Goal: Transaction & Acquisition: Purchase product/service

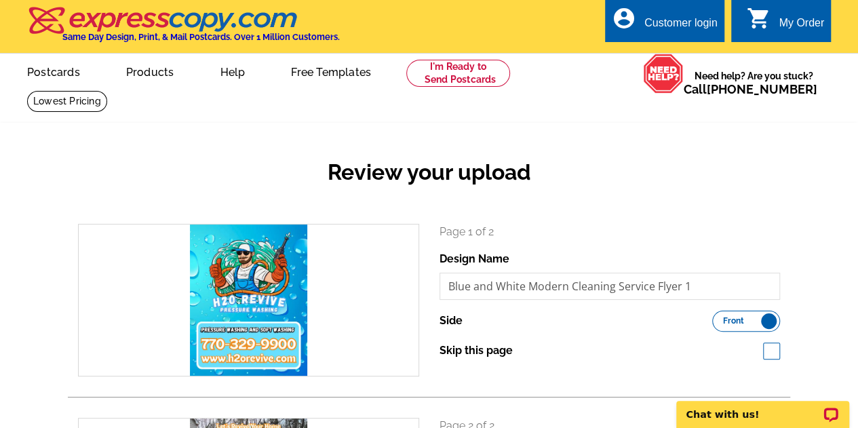
click at [729, 315] on label "Front Back" at bounding box center [746, 321] width 68 height 21
click at [719, 317] on input "Front Back" at bounding box center [719, 317] width 0 height 0
click at [729, 315] on label "Front Back" at bounding box center [746, 321] width 68 height 21
click at [719, 317] on input "Front Back" at bounding box center [719, 317] width 0 height 0
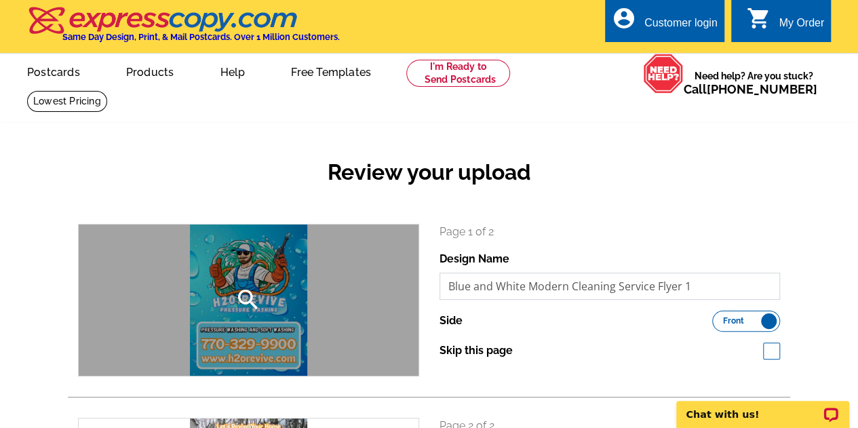
drag, startPoint x: 706, startPoint y: 282, endPoint x: 382, endPoint y: 302, distance: 324.0
click at [382, 302] on div "search Page 1 of 2 Design Name Blue and White Modern Cleaning Service Flyer 1 S…" at bounding box center [429, 300] width 722 height 153
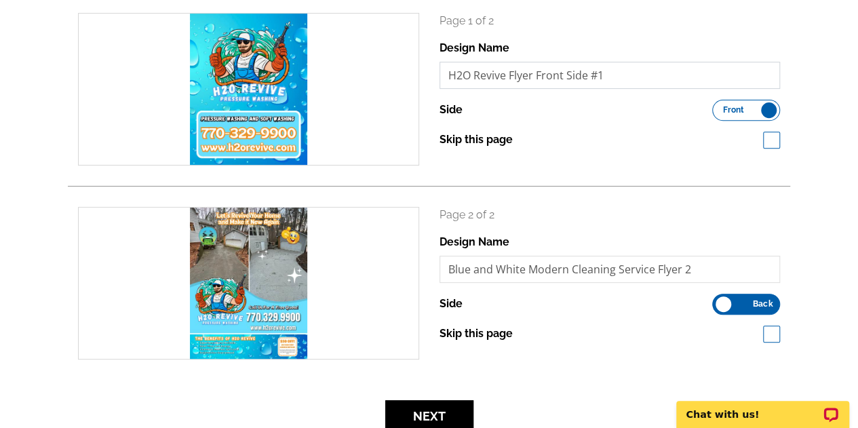
scroll to position [221, 0]
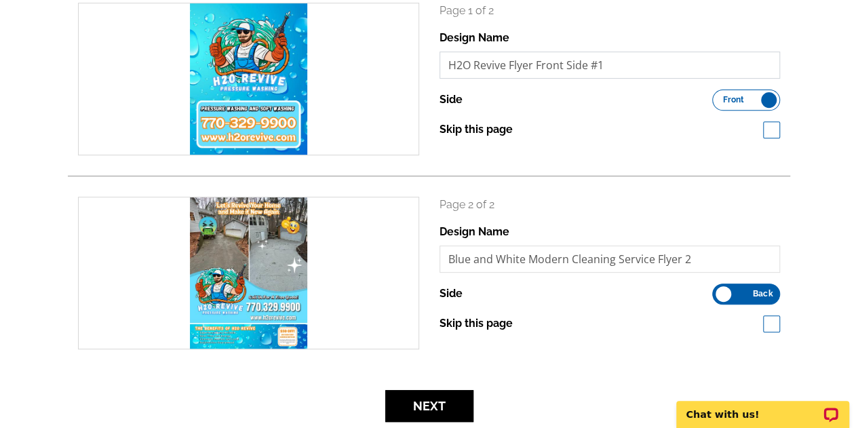
type input "H2O Revive Flyer Front Side #1"
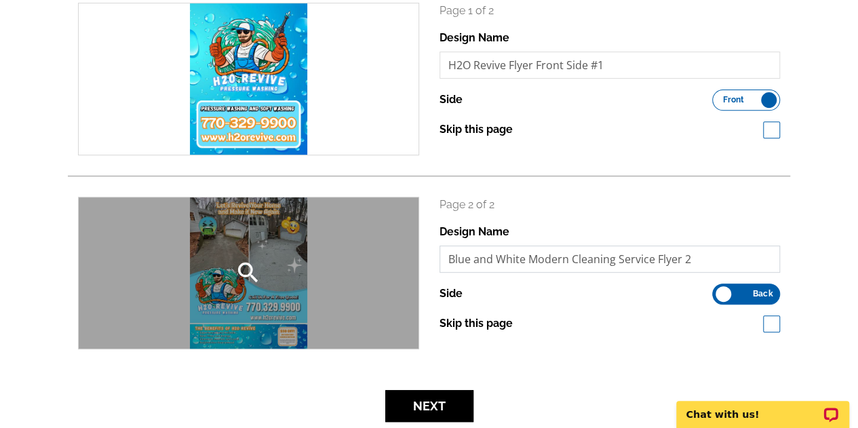
drag, startPoint x: 721, startPoint y: 266, endPoint x: 316, endPoint y: 262, distance: 405.4
click at [316, 262] on div "search Page 2 of 2 Design Name Blue and White Modern Cleaning Service Flyer 2 S…" at bounding box center [429, 273] width 722 height 153
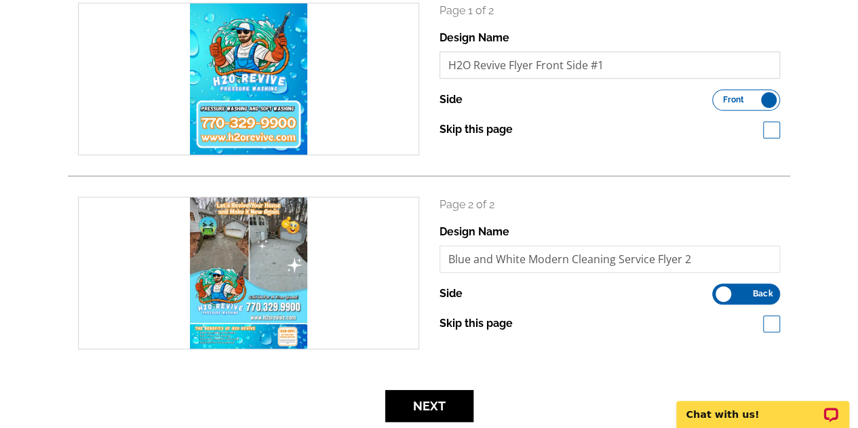
drag, startPoint x: 603, startPoint y: 62, endPoint x: 437, endPoint y: 65, distance: 166.1
click at [437, 65] on div "Page 1 of 2 Design Name H2O Revive Flyer Front Side #1 Side Front Back Skip thi…" at bounding box center [609, 79] width 361 height 153
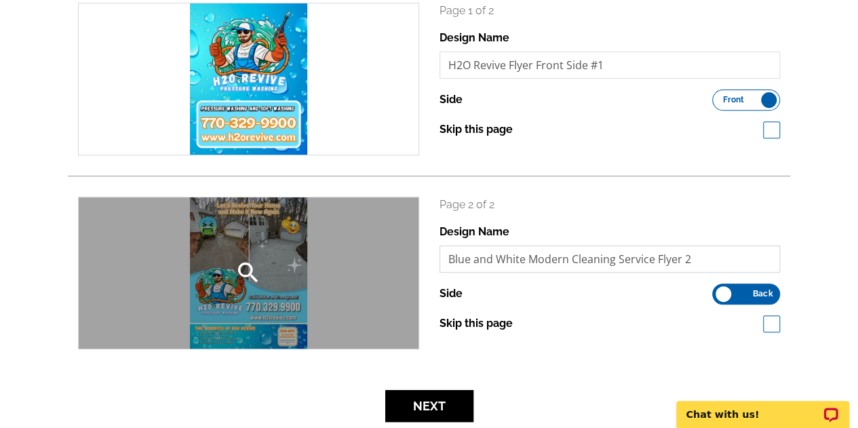
drag, startPoint x: 681, startPoint y: 256, endPoint x: 405, endPoint y: 241, distance: 275.7
click at [405, 241] on div "search Page 2 of 2 Design Name Blue and White Modern Cleaning Service Flyer 2 S…" at bounding box center [429, 273] width 722 height 153
paste input "H2O Revive Flyer Front Side #1"
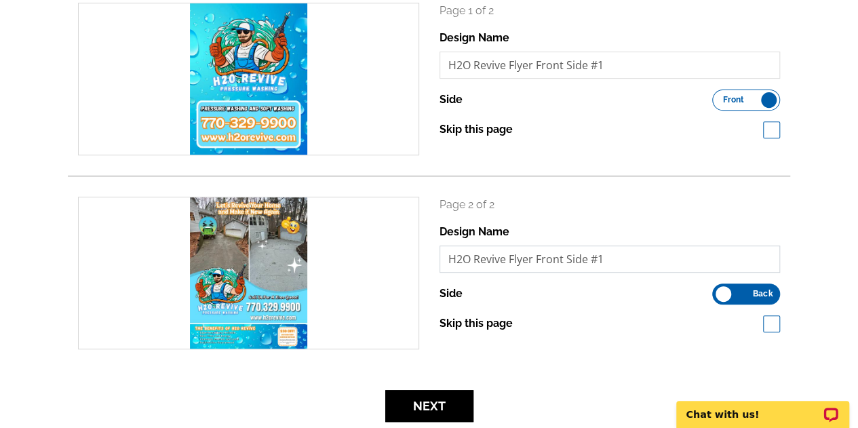
drag, startPoint x: 563, startPoint y: 261, endPoint x: 536, endPoint y: 264, distance: 26.7
click at [536, 264] on input "H2O Revive Flyer Front Side #1" at bounding box center [609, 258] width 341 height 27
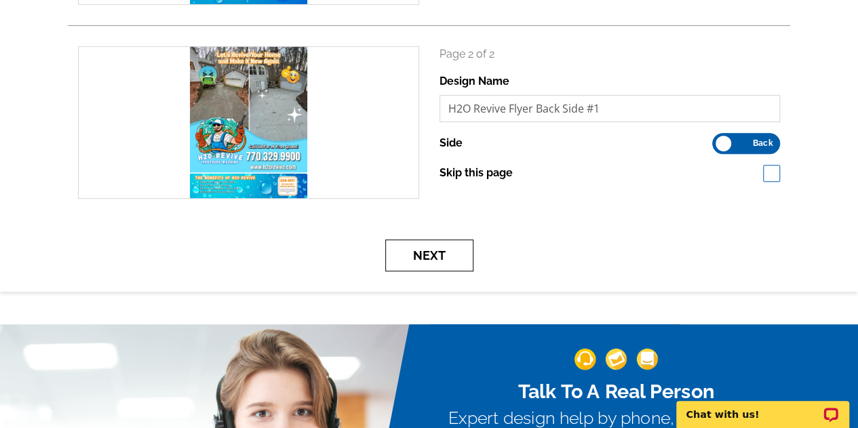
scroll to position [373, 0]
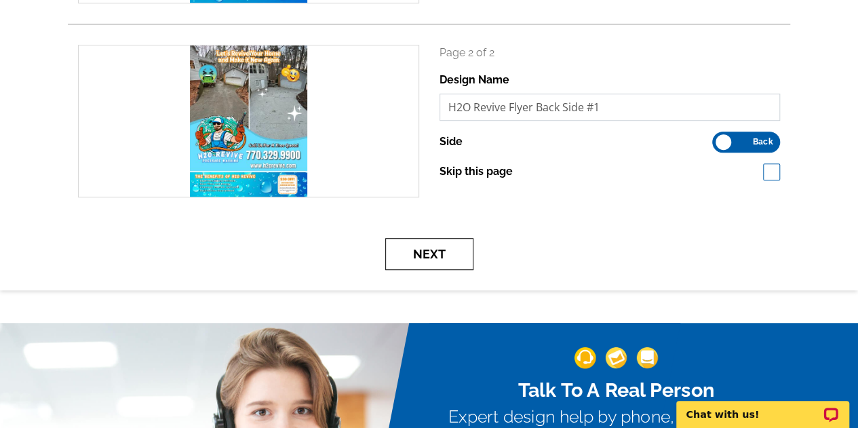
type input "H2O Revive Flyer Back Side #1"
click at [422, 243] on button "Next" at bounding box center [429, 254] width 88 height 32
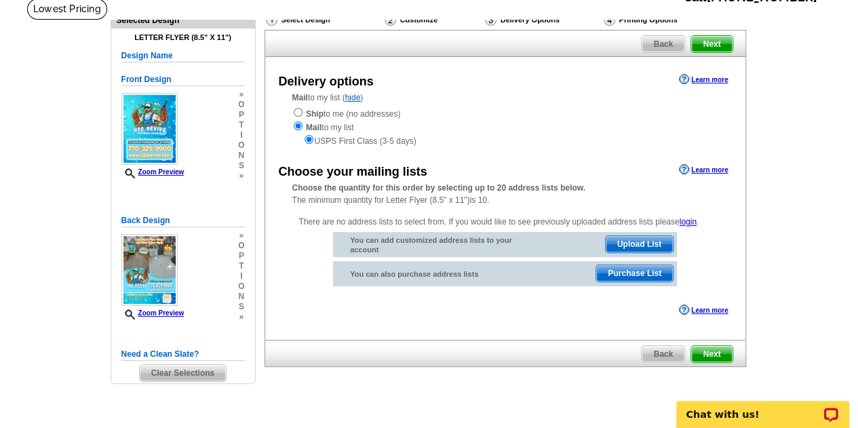
scroll to position [91, 0]
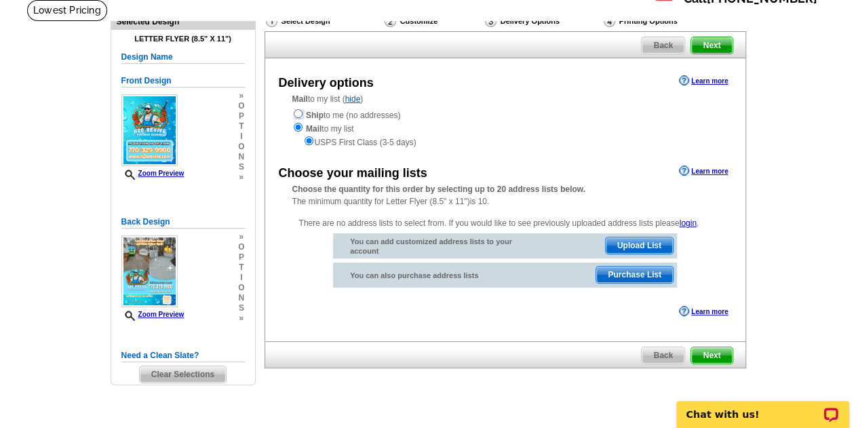
click at [298, 113] on input "radio" at bounding box center [298, 113] width 9 height 9
radio input "true"
click at [297, 127] on input "radio" at bounding box center [298, 127] width 9 height 9
radio input "true"
click at [649, 243] on span "Upload List" at bounding box center [638, 245] width 67 height 16
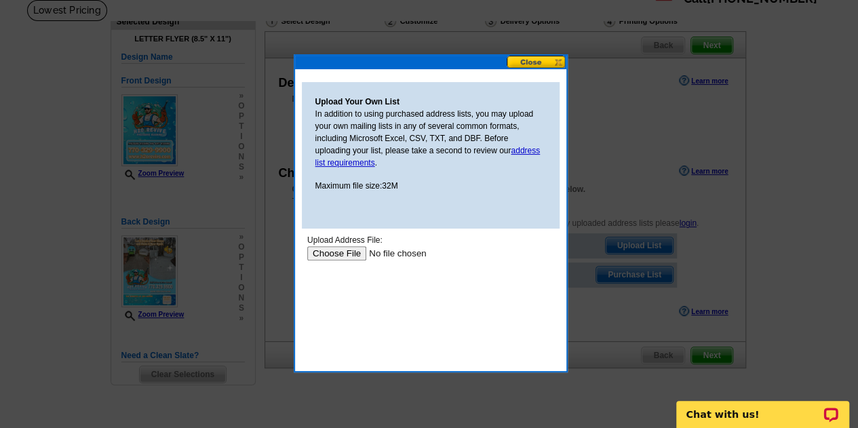
scroll to position [0, 0]
click at [555, 60] on button at bounding box center [536, 62] width 60 height 13
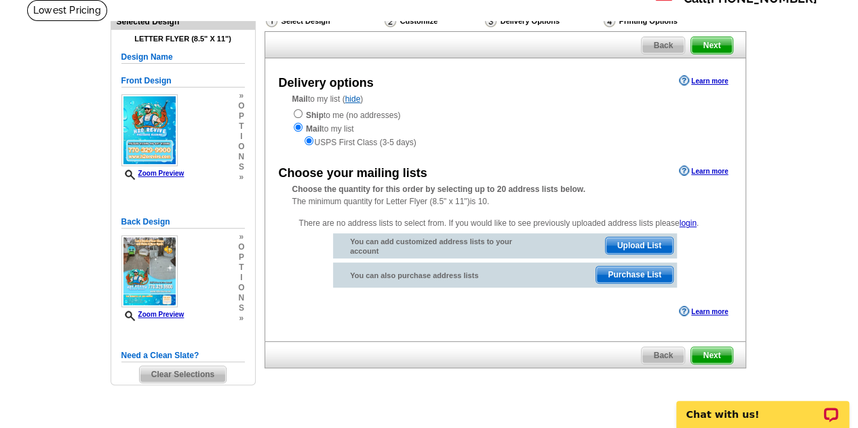
click at [624, 276] on span "Purchase List" at bounding box center [634, 274] width 77 height 16
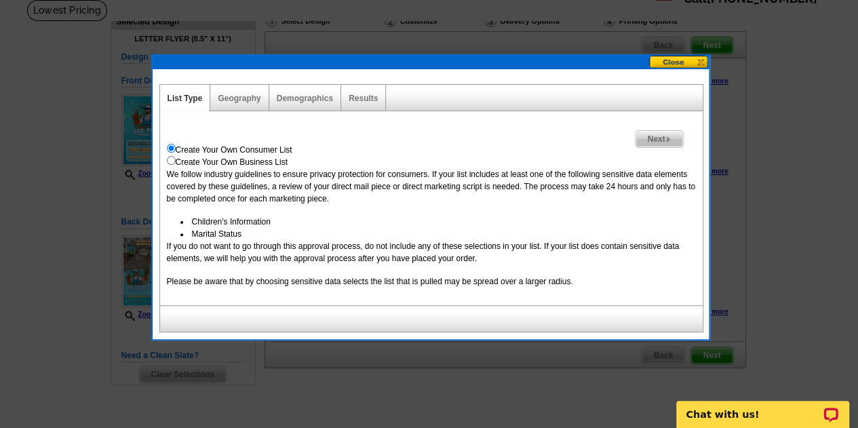
click at [169, 161] on input "radio" at bounding box center [171, 160] width 9 height 9
radio input "true"
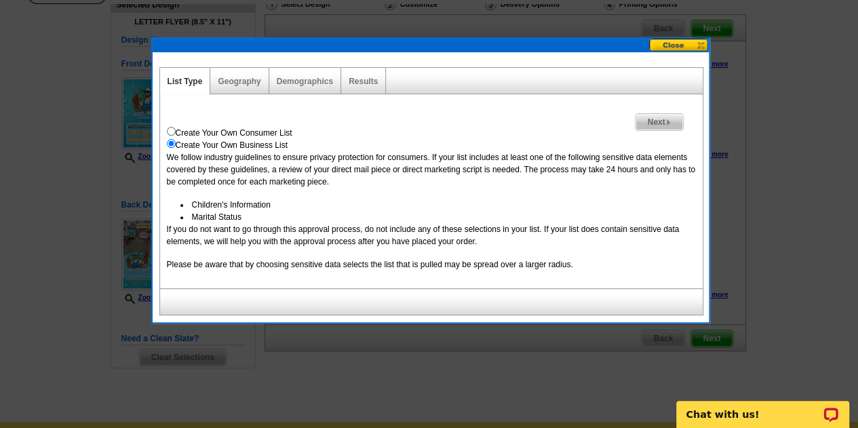
scroll to position [85, 0]
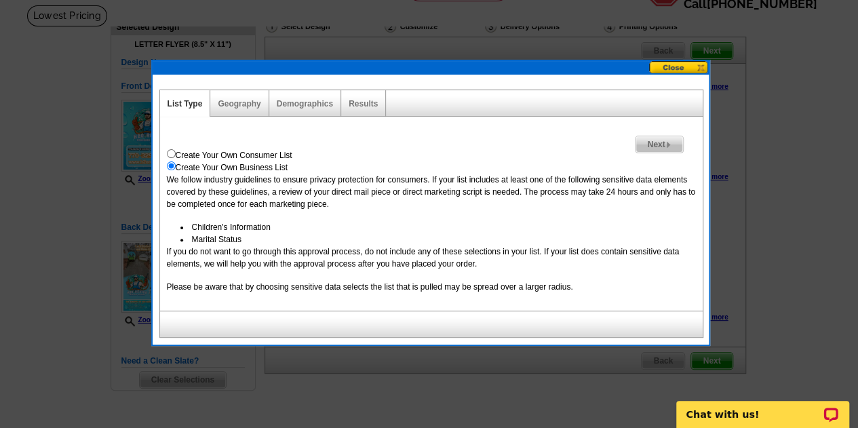
click at [254, 98] on div "Geography" at bounding box center [239, 103] width 58 height 26
click at [170, 153] on input "radio" at bounding box center [171, 153] width 9 height 9
radio input "true"
click at [248, 99] on link "Geography" at bounding box center [239, 103] width 43 height 9
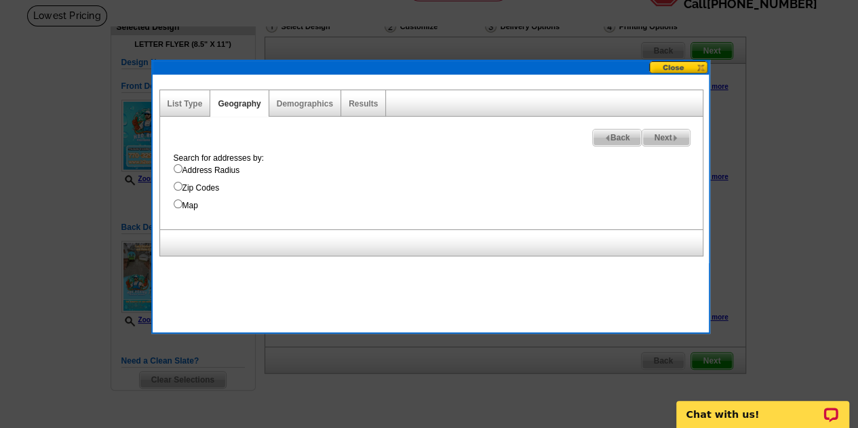
click at [180, 205] on input "Map" at bounding box center [178, 203] width 9 height 9
radio input "true"
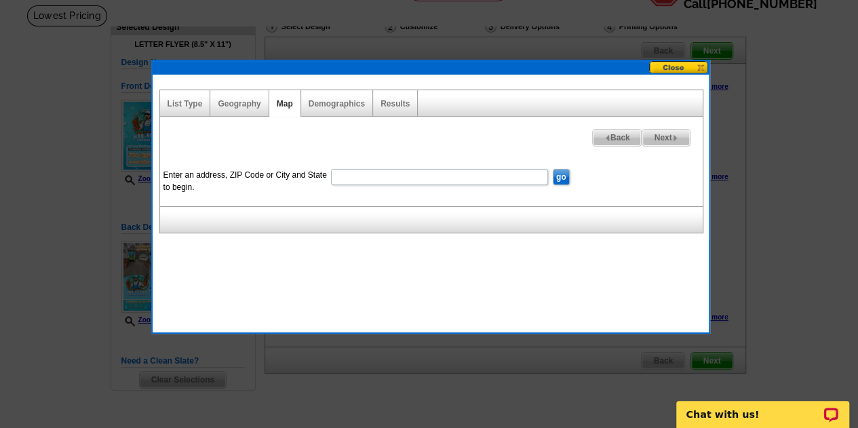
click at [243, 97] on div "Geography" at bounding box center [239, 103] width 58 height 26
click at [249, 106] on link "Geography" at bounding box center [239, 103] width 43 height 9
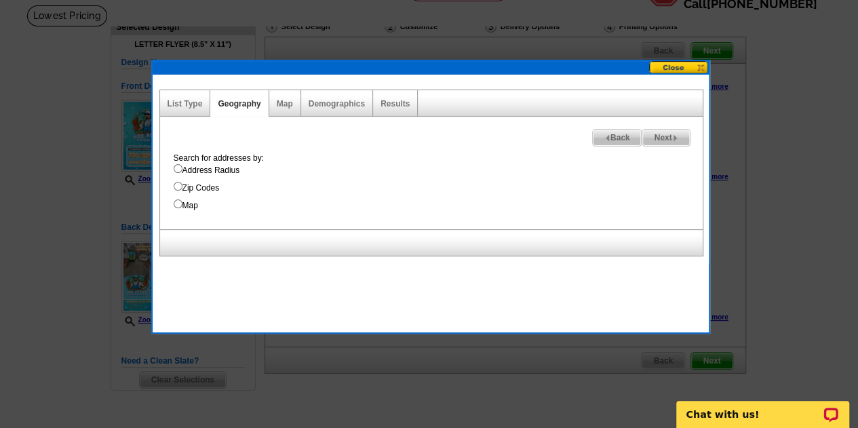
click at [176, 204] on input "Map" at bounding box center [178, 203] width 9 height 9
radio input "true"
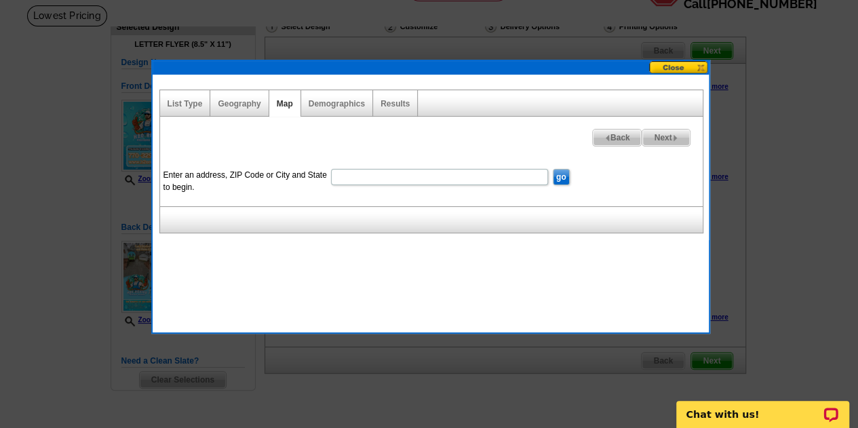
click at [344, 180] on input "Enter an address, ZIP Code or City and State to begin." at bounding box center [439, 177] width 217 height 16
click at [365, 184] on input "1300" at bounding box center [439, 177] width 217 height 16
click at [363, 178] on input "1300" at bounding box center [439, 177] width 217 height 16
type input "1300 Pembridge Way"
click at [553, 169] on input "go" at bounding box center [561, 177] width 17 height 16
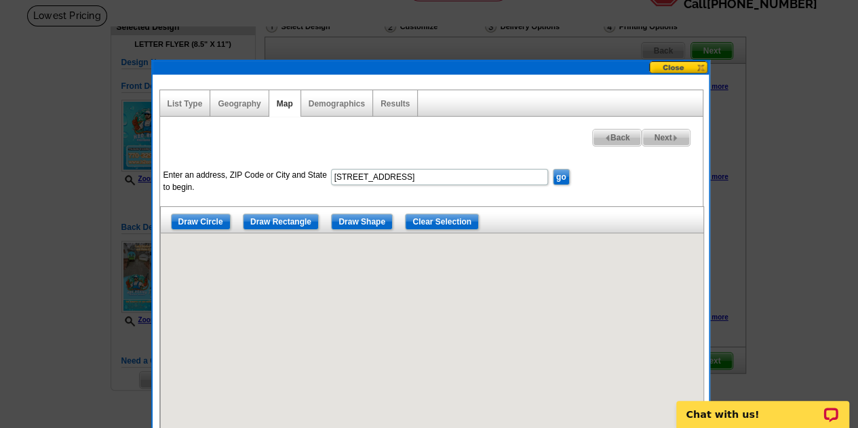
click at [559, 178] on input "go" at bounding box center [561, 177] width 17 height 16
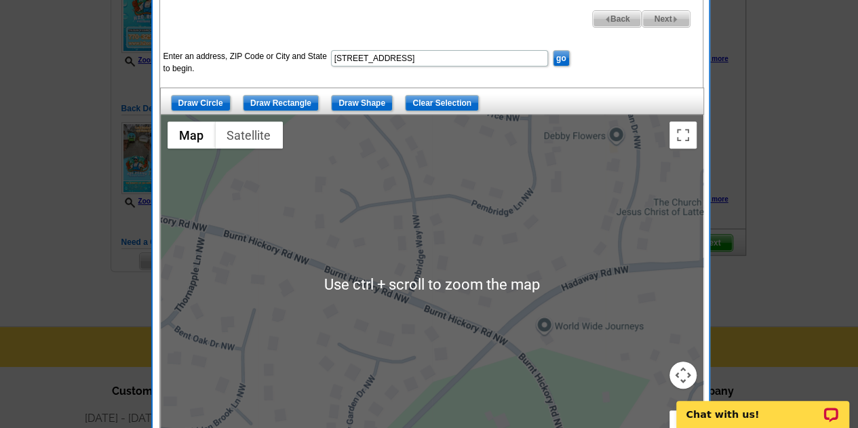
scroll to position [208, 0]
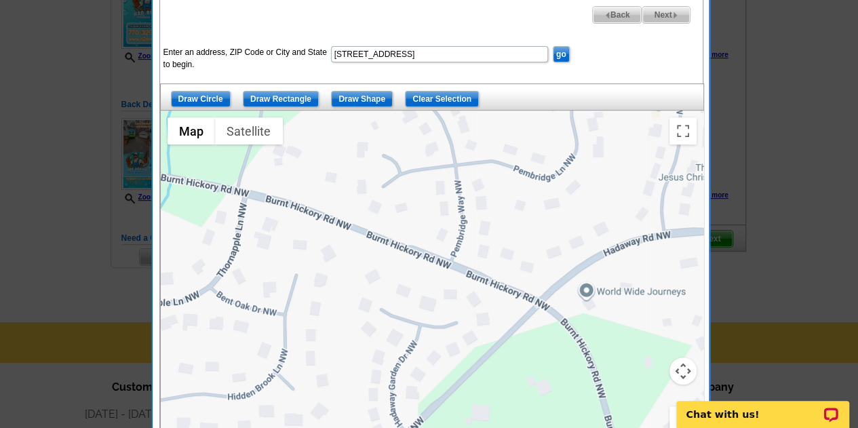
drag, startPoint x: 451, startPoint y: 323, endPoint x: 492, endPoint y: 291, distance: 52.2
click at [492, 291] on div at bounding box center [432, 280] width 542 height 339
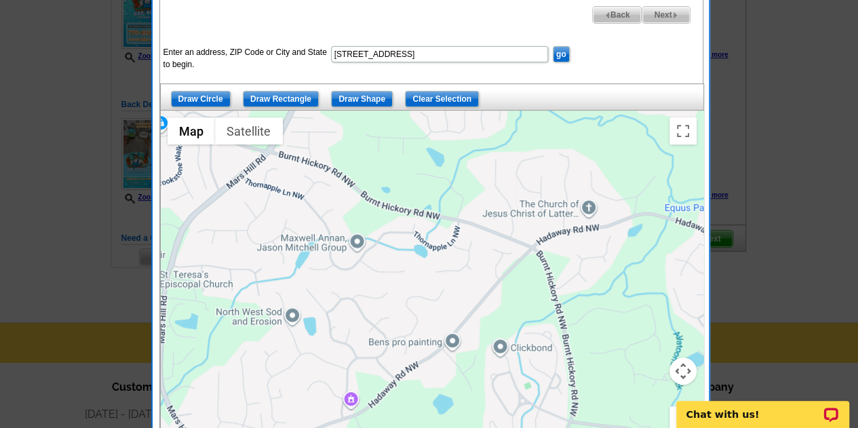
drag, startPoint x: 466, startPoint y: 319, endPoint x: 557, endPoint y: 235, distance: 124.2
click at [557, 235] on div at bounding box center [432, 280] width 542 height 339
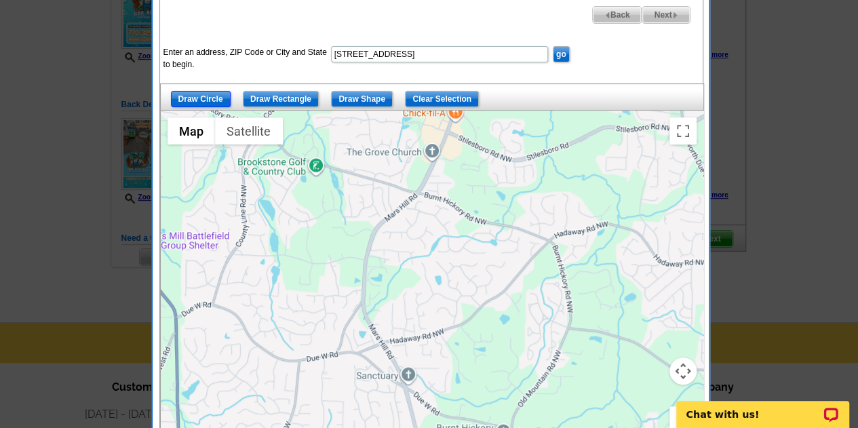
click at [212, 100] on input "Draw Circle" at bounding box center [201, 99] width 60 height 16
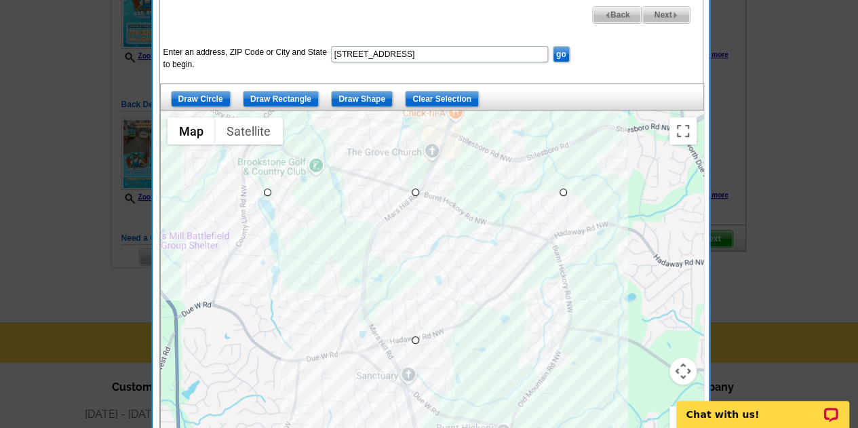
drag, startPoint x: 420, startPoint y: 191, endPoint x: 269, endPoint y: 166, distance: 152.5
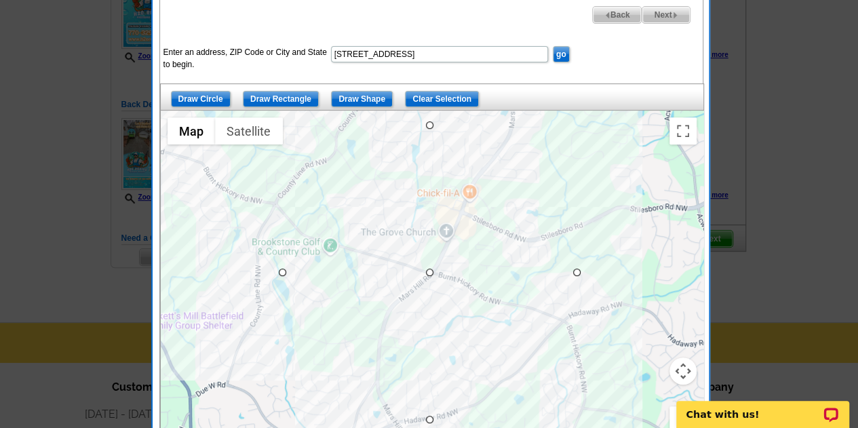
drag, startPoint x: 481, startPoint y: 258, endPoint x: 496, endPoint y: 348, distance: 90.8
click at [496, 348] on div at bounding box center [432, 280] width 542 height 339
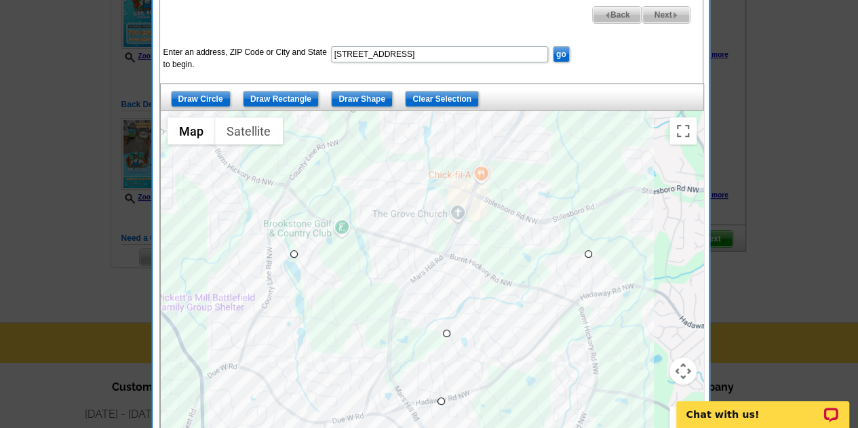
drag, startPoint x: 442, startPoint y: 254, endPoint x: 447, endPoint y: 339, distance: 84.9
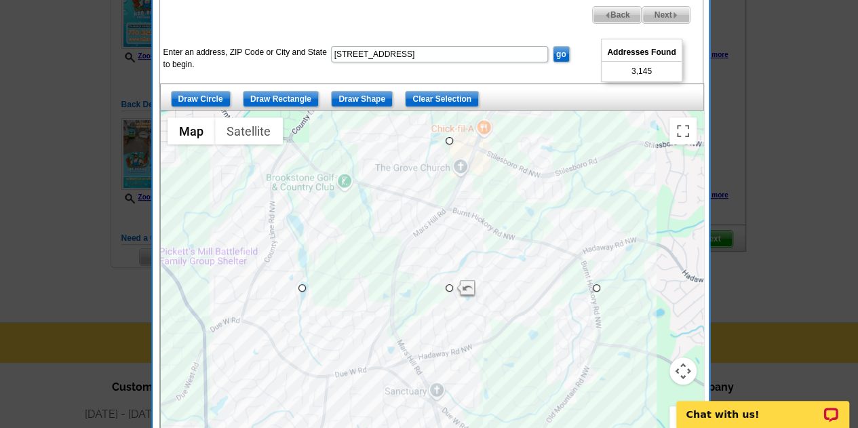
drag, startPoint x: 629, startPoint y: 329, endPoint x: 642, endPoint y: 254, distance: 76.3
click at [642, 254] on div at bounding box center [432, 280] width 542 height 339
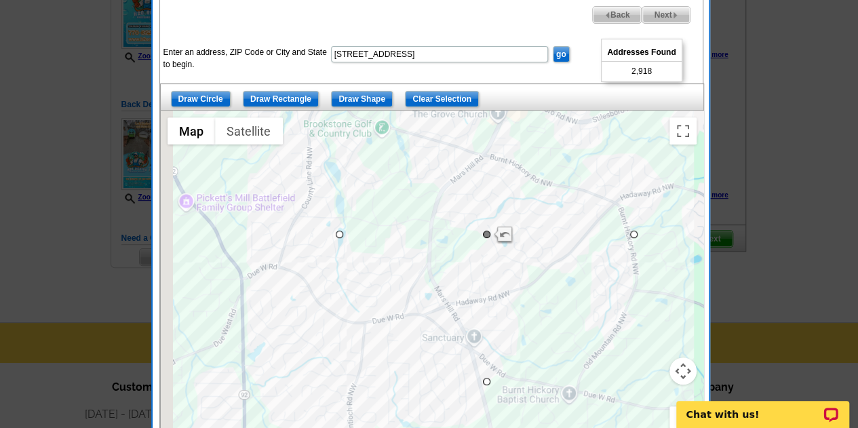
drag, startPoint x: 458, startPoint y: 266, endPoint x: 485, endPoint y: 239, distance: 38.4
click at [485, 239] on div at bounding box center [432, 280] width 542 height 339
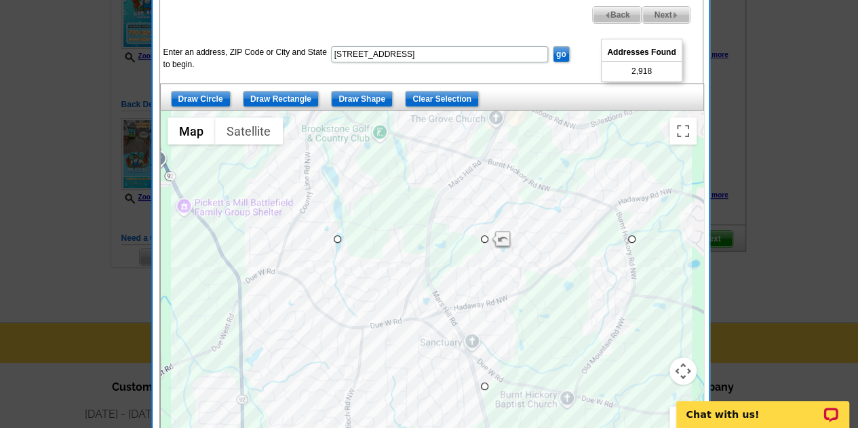
drag, startPoint x: 493, startPoint y: 235, endPoint x: 484, endPoint y: 243, distance: 12.0
click at [484, 243] on div at bounding box center [432, 280] width 542 height 339
drag, startPoint x: 486, startPoint y: 237, endPoint x: 471, endPoint y: 268, distance: 34.9
drag, startPoint x: 471, startPoint y: 268, endPoint x: 489, endPoint y: 268, distance: 18.3
click at [489, 280] on div at bounding box center [703, 280] width 542 height 0
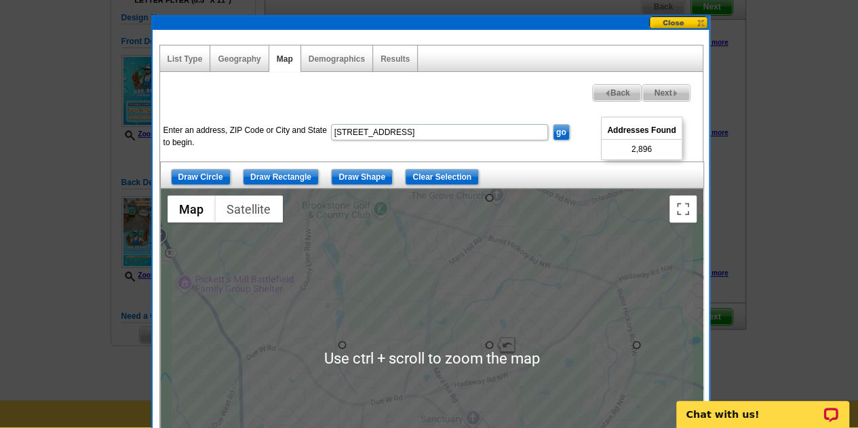
scroll to position [129, 0]
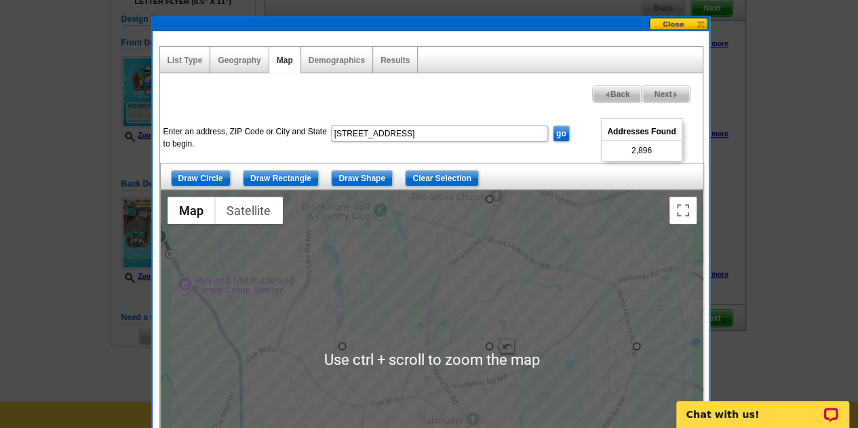
click at [339, 64] on div "Demographics" at bounding box center [337, 60] width 72 height 26
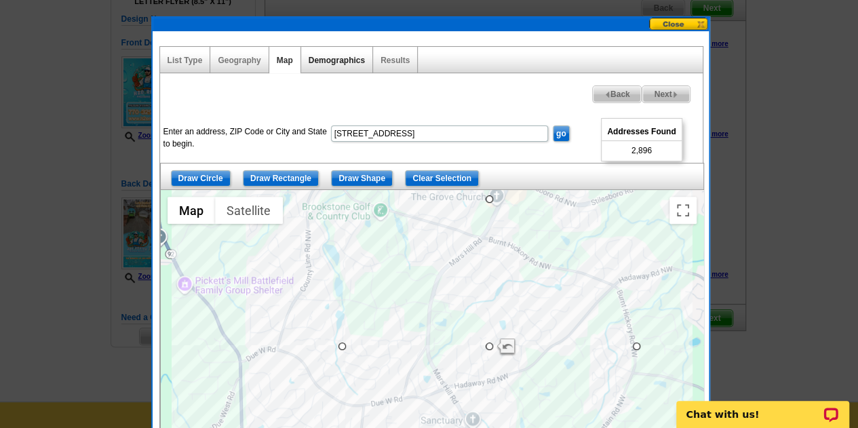
click at [343, 59] on link "Demographics" at bounding box center [336, 60] width 56 height 9
select select
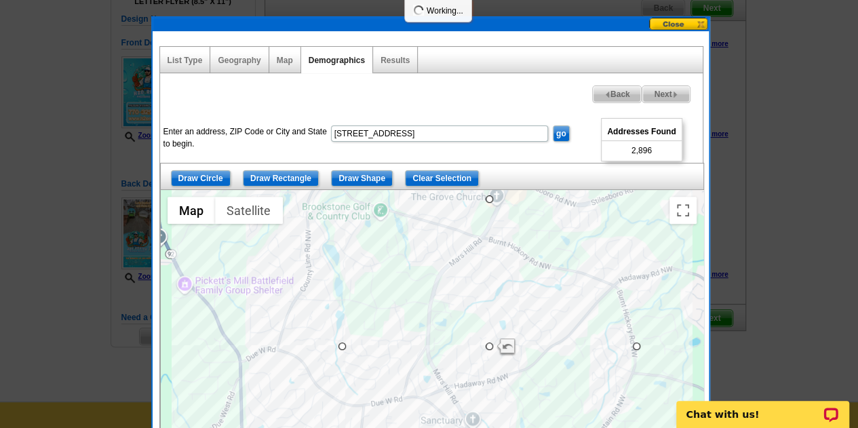
select select
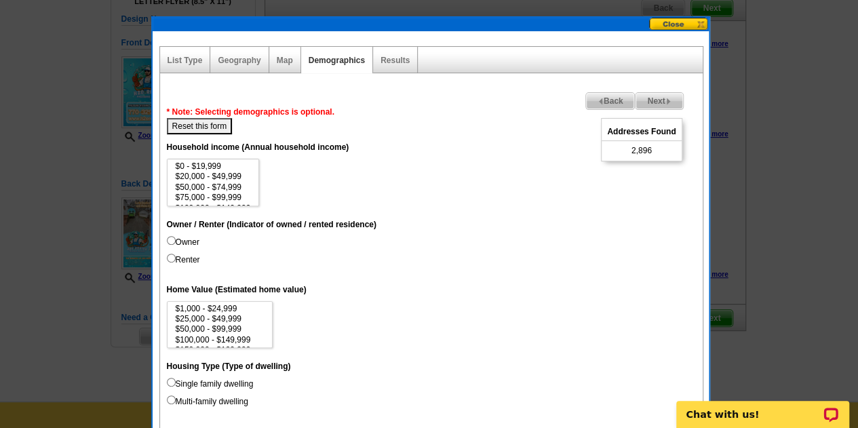
click at [172, 239] on input "Owner" at bounding box center [171, 240] width 9 height 9
radio input "true"
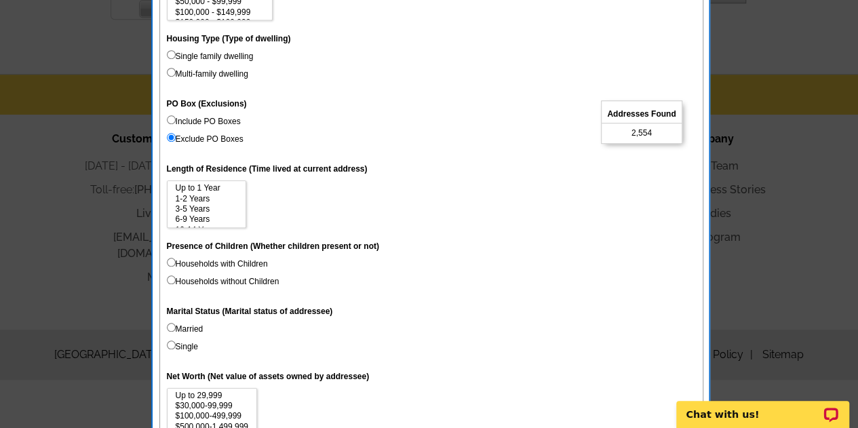
scroll to position [479, 0]
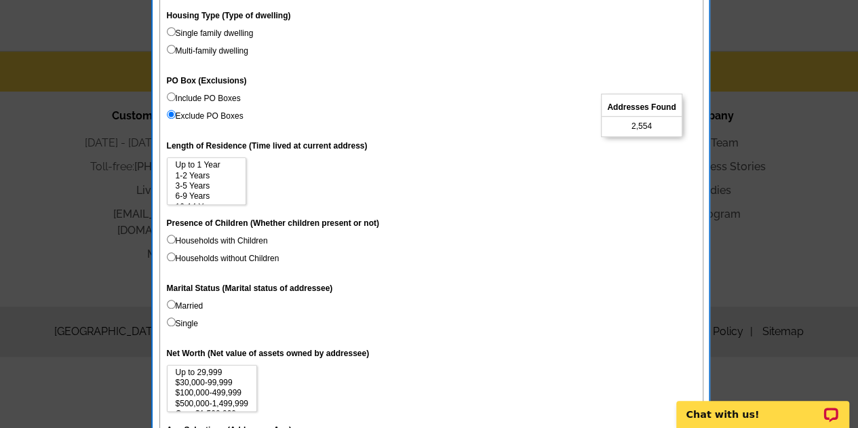
click at [180, 241] on label "Households with Children" at bounding box center [217, 241] width 101 height 12
click at [176, 241] on input "Households with Children" at bounding box center [171, 239] width 9 height 9
radio input "true"
click at [169, 261] on label "Households without Children" at bounding box center [223, 258] width 113 height 12
click at [169, 261] on input "Households without Children" at bounding box center [171, 256] width 9 height 9
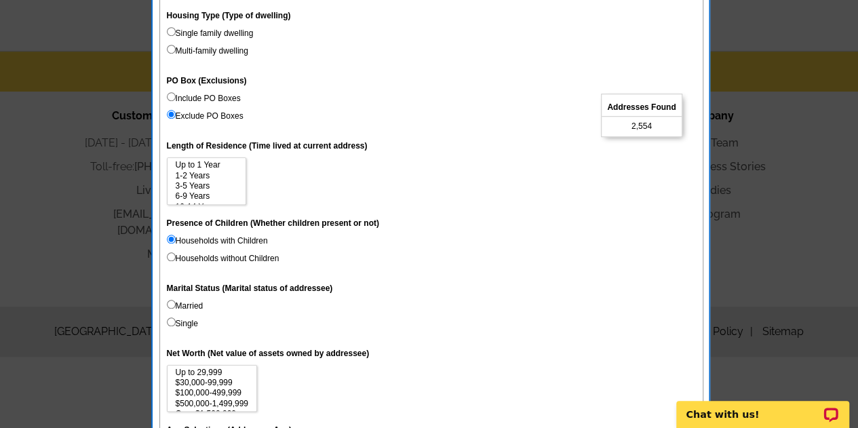
radio input "true"
click at [174, 241] on input "Households with Children" at bounding box center [171, 239] width 9 height 9
radio input "true"
click at [169, 301] on input "Married" at bounding box center [171, 304] width 9 height 9
radio input "true"
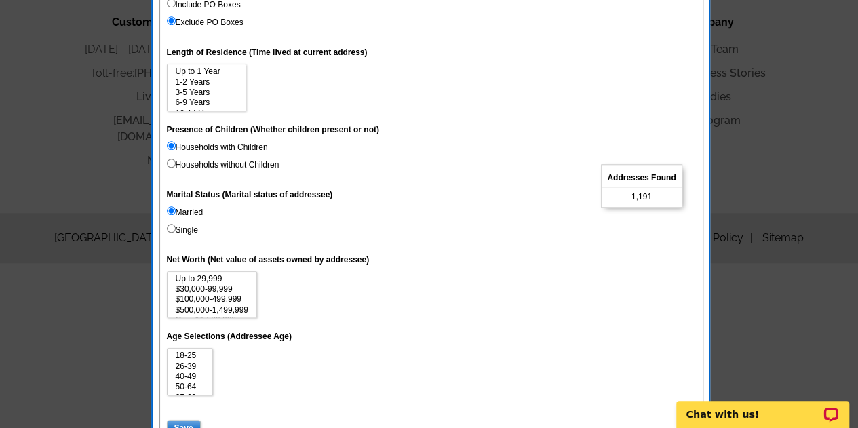
scroll to position [645, 0]
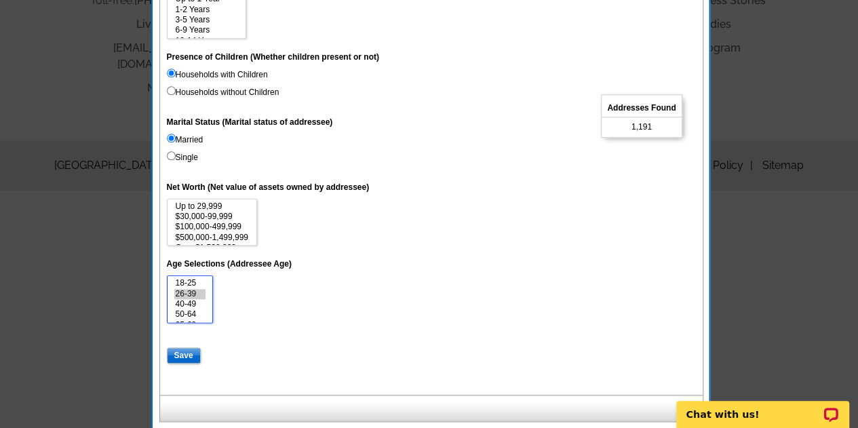
click at [186, 296] on option "26-39" at bounding box center [190, 294] width 32 height 10
click at [187, 299] on option "40-49" at bounding box center [190, 299] width 32 height 10
click at [186, 287] on option "26-39" at bounding box center [190, 288] width 32 height 10
click at [192, 306] on option "50-64" at bounding box center [190, 309] width 32 height 10
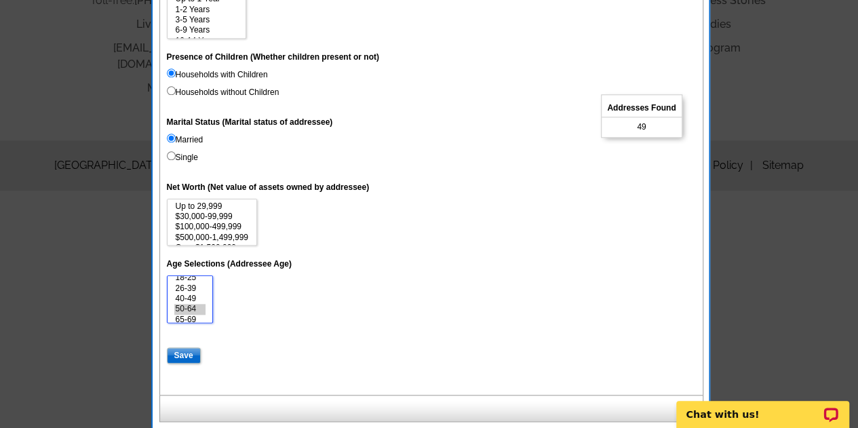
scroll to position [0, 0]
click at [189, 285] on option "18-25" at bounding box center [190, 283] width 32 height 10
click at [188, 292] on option "65-69" at bounding box center [190, 296] width 32 height 10
click at [182, 306] on option "70-74" at bounding box center [190, 306] width 32 height 10
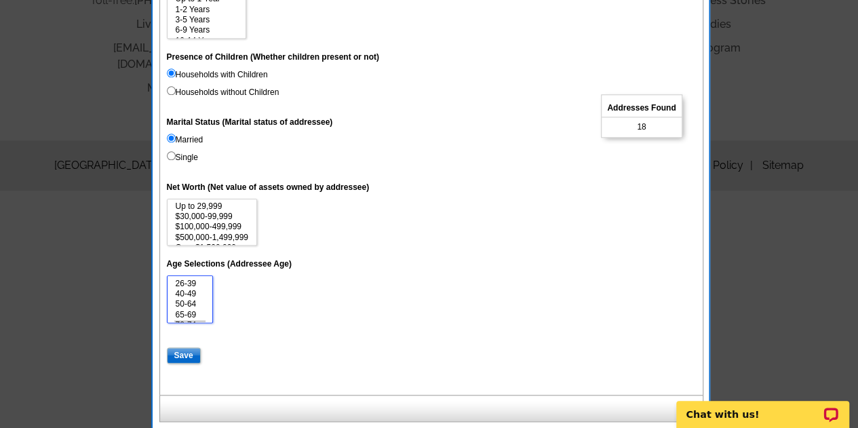
scroll to position [9, 0]
click at [186, 292] on option "40-49" at bounding box center [190, 294] width 32 height 10
select select "26-39"
click at [188, 280] on option "26-39" at bounding box center [190, 284] width 32 height 10
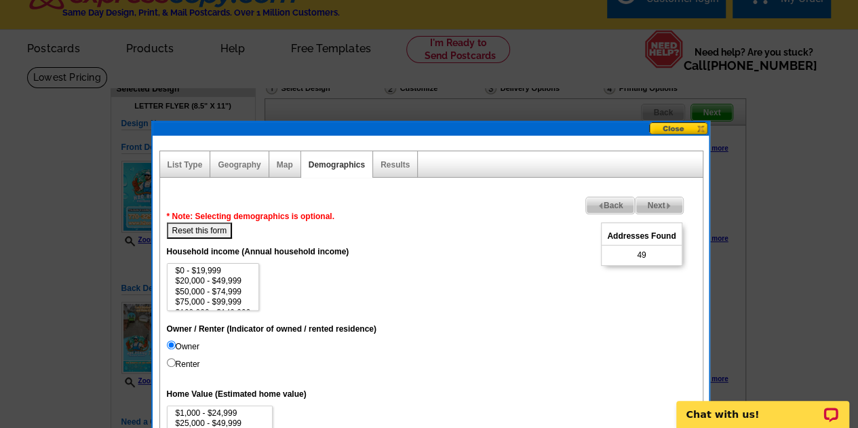
scroll to position [16, 0]
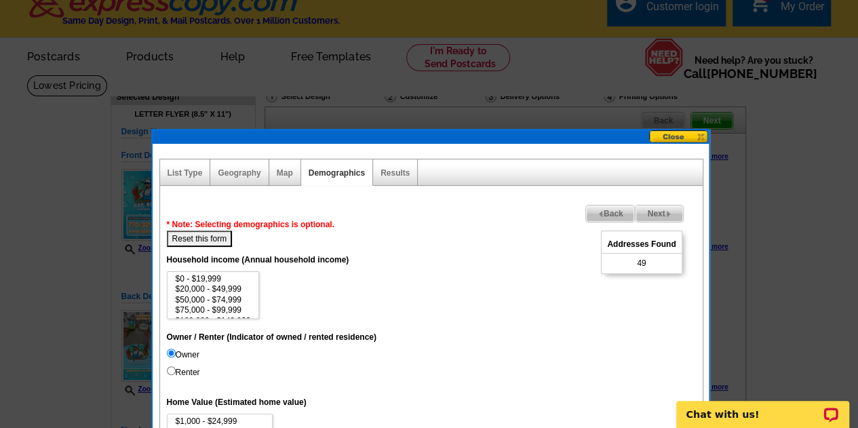
click at [207, 239] on button "Reset this form" at bounding box center [200, 239] width 66 height 16
select select
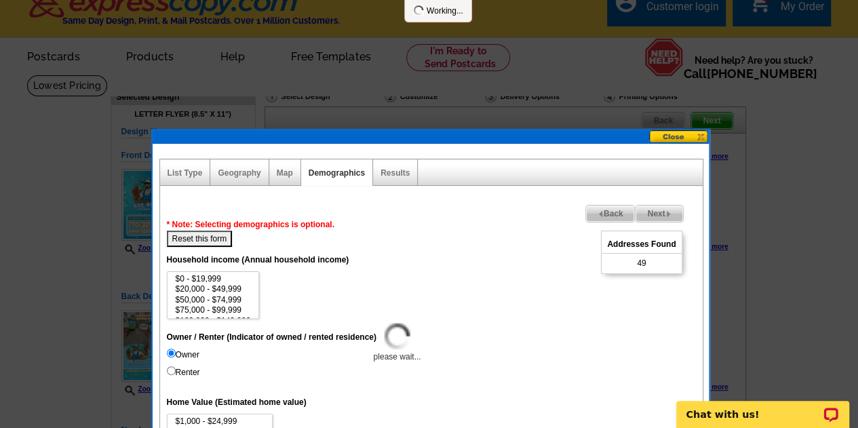
select select
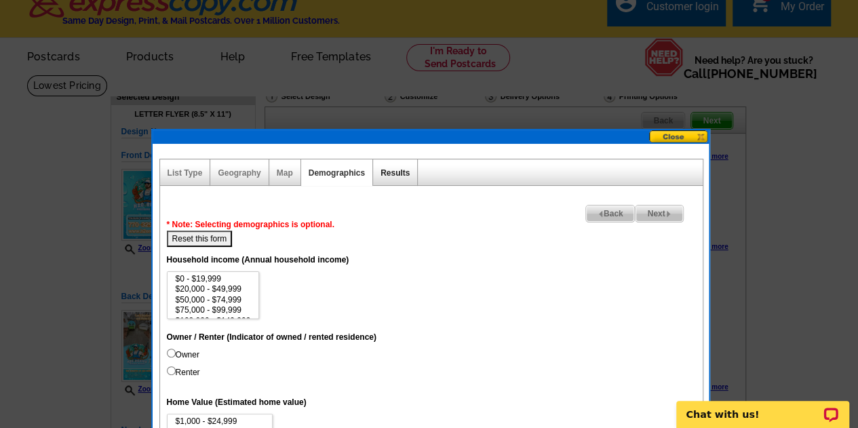
click at [405, 170] on link "Results" at bounding box center [394, 172] width 29 height 9
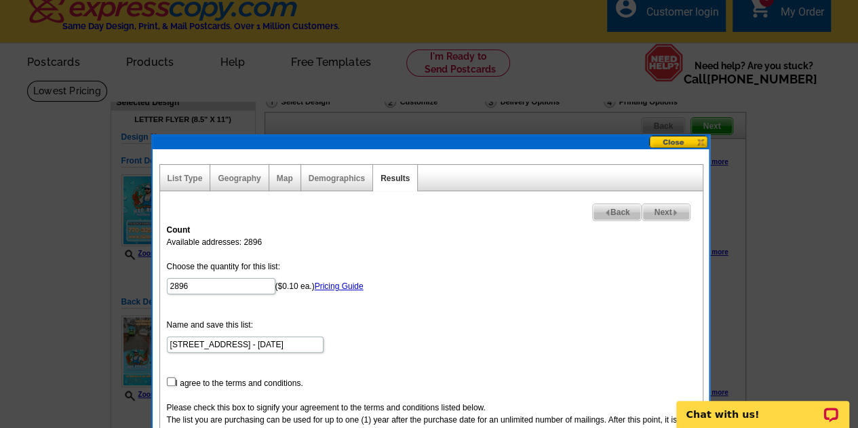
scroll to position [99, 0]
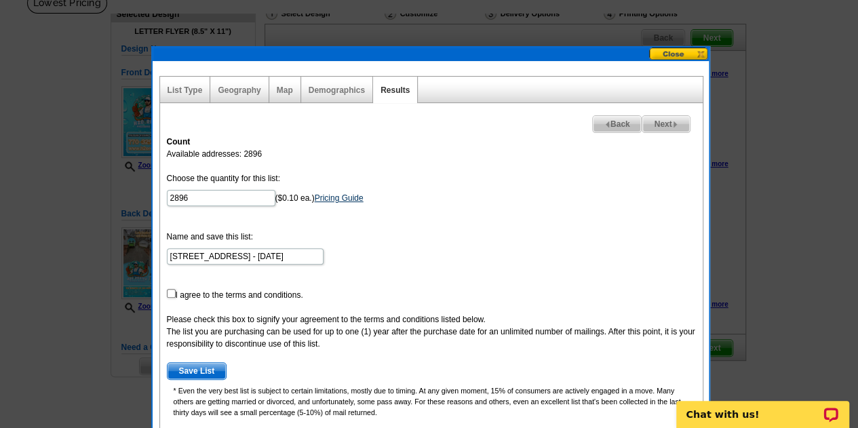
click at [338, 195] on link "Pricing Guide" at bounding box center [339, 197] width 49 height 9
click at [233, 83] on div "Geography" at bounding box center [239, 90] width 58 height 26
click at [239, 90] on link "Geography" at bounding box center [239, 89] width 43 height 9
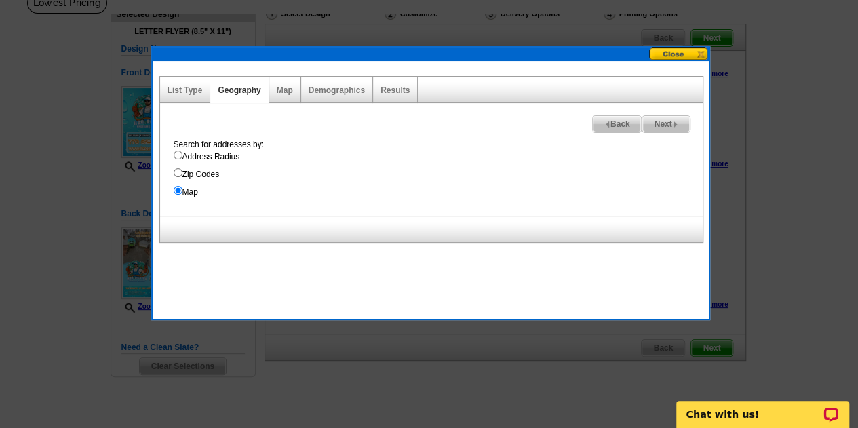
click at [176, 186] on input "Map" at bounding box center [178, 190] width 9 height 9
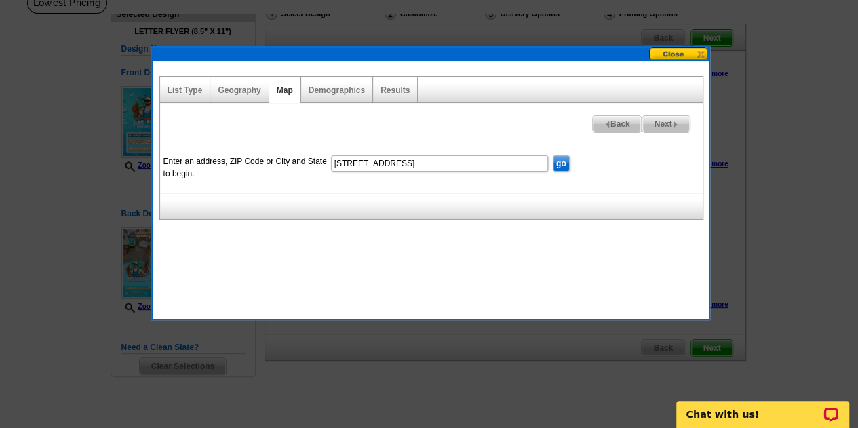
click at [555, 169] on input "go" at bounding box center [561, 163] width 17 height 16
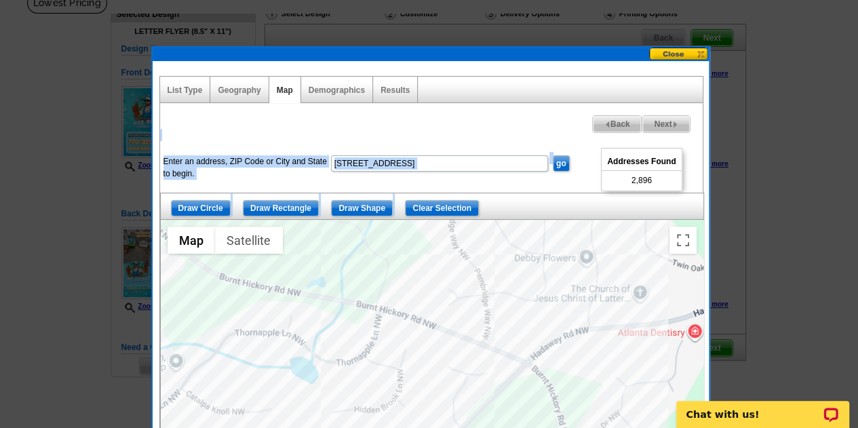
drag, startPoint x: 538, startPoint y: 216, endPoint x: 558, endPoint y: 113, distance: 105.6
click at [558, 113] on div "Next Addresses Found 2,896 Back Enter an address, ZIP Code or City and State to…" at bounding box center [431, 331] width 544 height 456
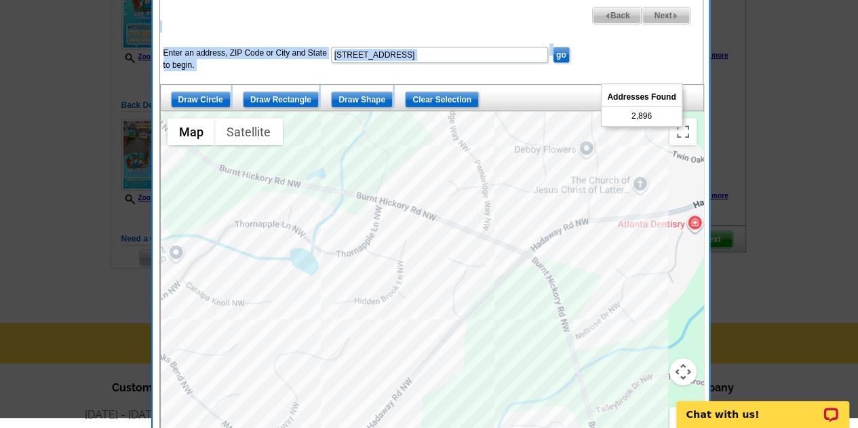
scroll to position [207, 0]
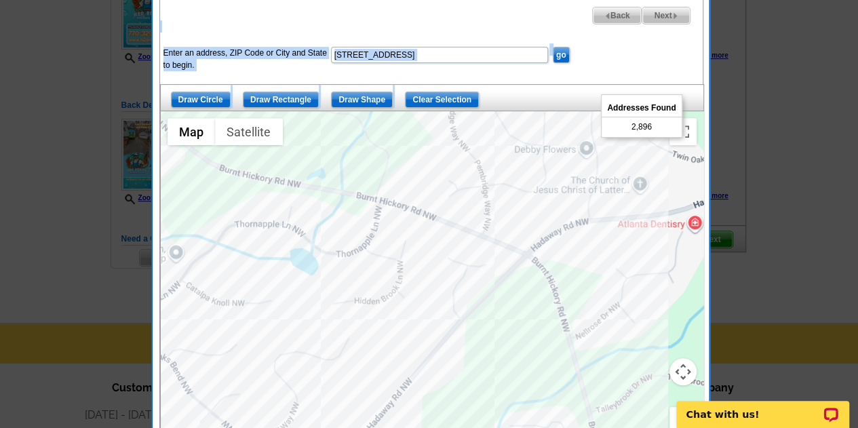
drag, startPoint x: 558, startPoint y: 113, endPoint x: 631, endPoint y: 204, distance: 116.8
click at [631, 204] on div at bounding box center [432, 280] width 542 height 339
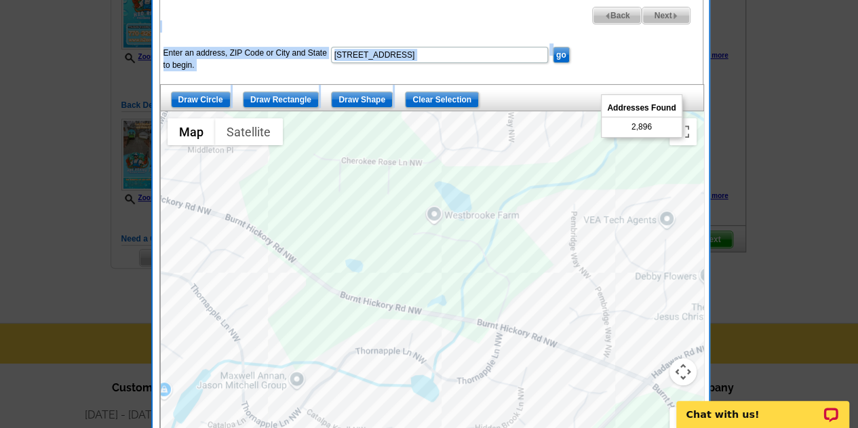
drag, startPoint x: 631, startPoint y: 204, endPoint x: 611, endPoint y: 235, distance: 36.9
click at [611, 235] on div at bounding box center [432, 280] width 542 height 339
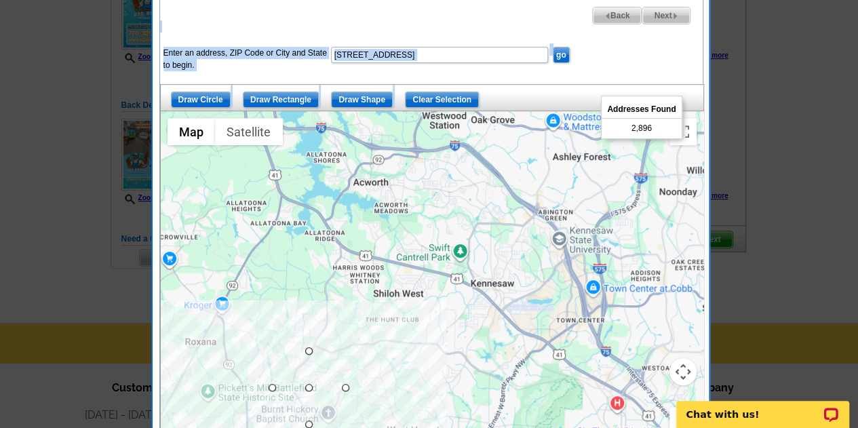
scroll to position [227, 0]
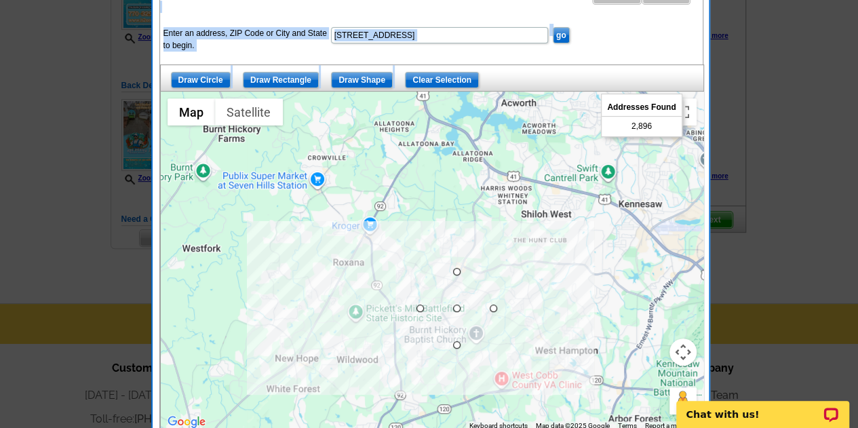
drag, startPoint x: 391, startPoint y: 313, endPoint x: 365, endPoint y: 341, distance: 38.4
click at [365, 341] on div at bounding box center [432, 261] width 542 height 339
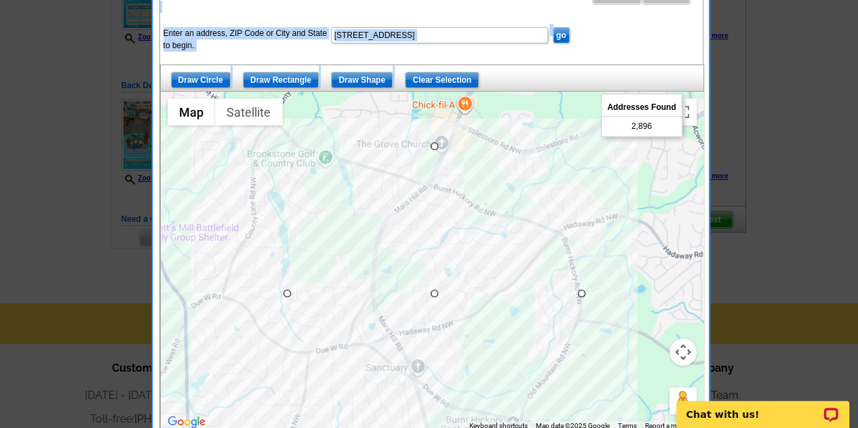
scroll to position [391, 0]
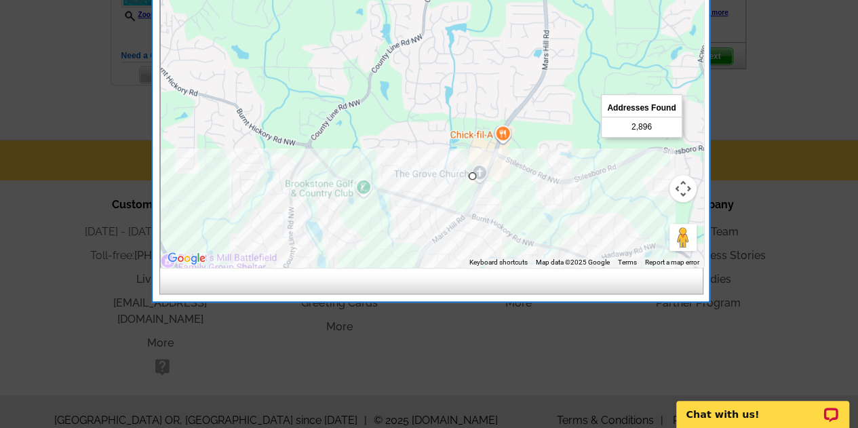
drag, startPoint x: 418, startPoint y: 340, endPoint x: 237, endPoint y: 460, distance: 216.2
click at [237, 427] on html "Customer Login Create New Account local_phone Same Day Design, Print, & Mail Po…" at bounding box center [429, 27] width 858 height 836
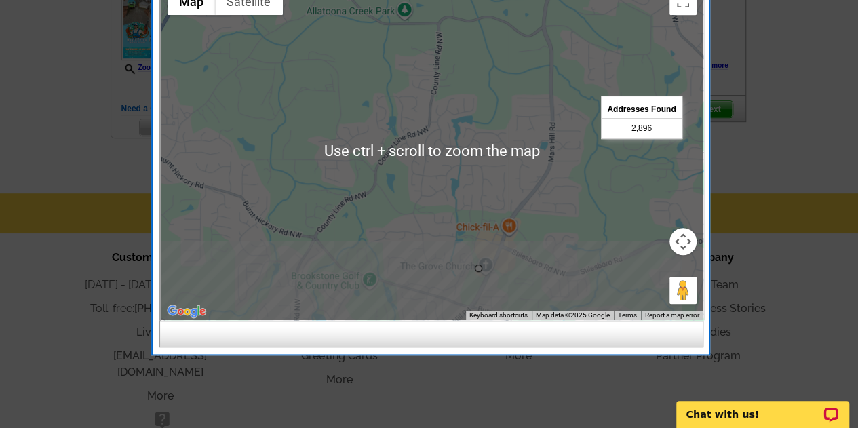
scroll to position [336, 0]
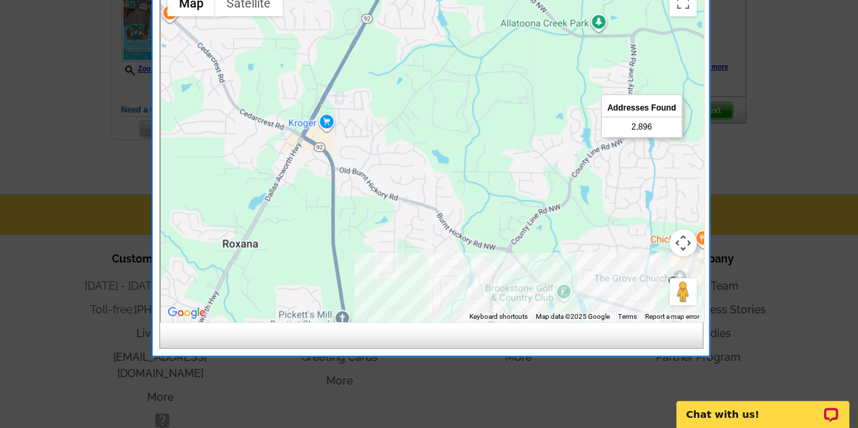
drag, startPoint x: 388, startPoint y: 216, endPoint x: 582, endPoint y: 228, distance: 194.3
click at [582, 228] on div at bounding box center [432, 151] width 542 height 339
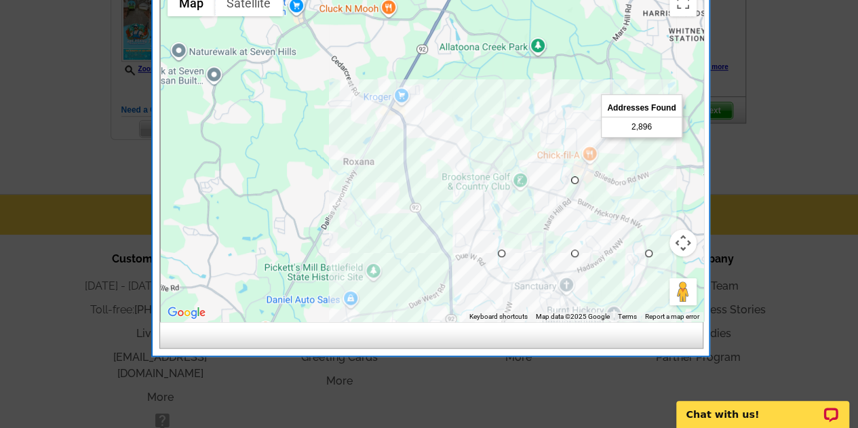
drag, startPoint x: 517, startPoint y: 239, endPoint x: 468, endPoint y: 165, distance: 89.1
click at [468, 165] on div at bounding box center [432, 151] width 542 height 339
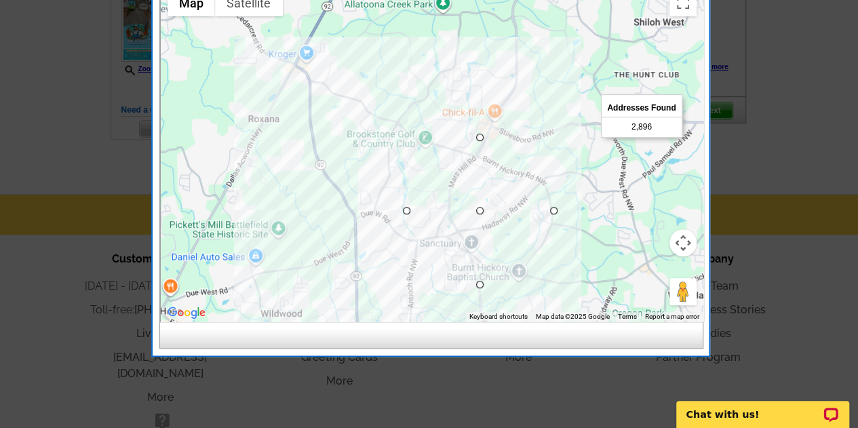
drag, startPoint x: 595, startPoint y: 250, endPoint x: 476, endPoint y: 188, distance: 134.6
click at [476, 188] on div at bounding box center [432, 151] width 542 height 339
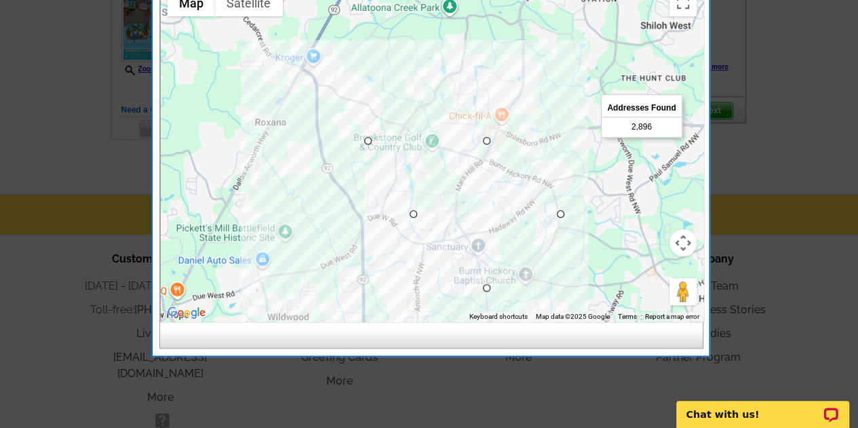
drag, startPoint x: 485, startPoint y: 210, endPoint x: 353, endPoint y: 129, distance: 155.2
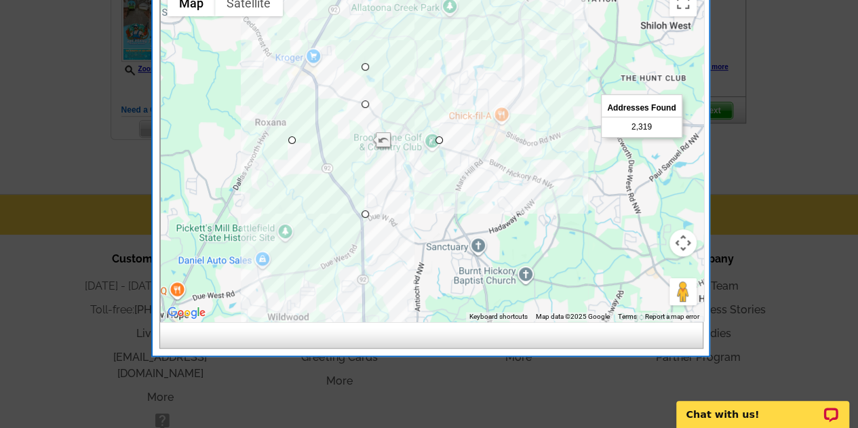
drag, startPoint x: 361, startPoint y: 137, endPoint x: 363, endPoint y: 96, distance: 41.4
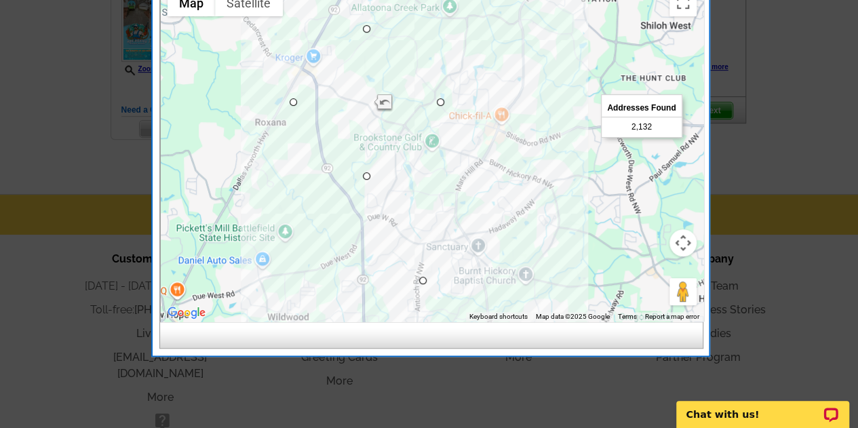
drag, startPoint x: 365, startPoint y: 104, endPoint x: 422, endPoint y: 286, distance: 191.1
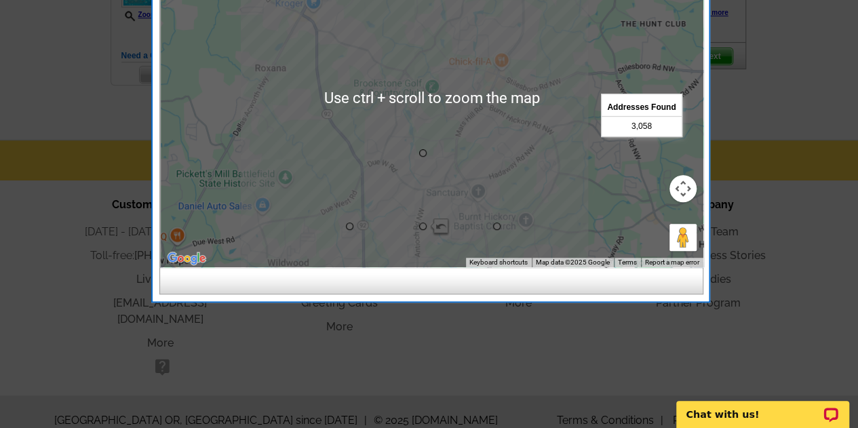
scroll to position [361, 0]
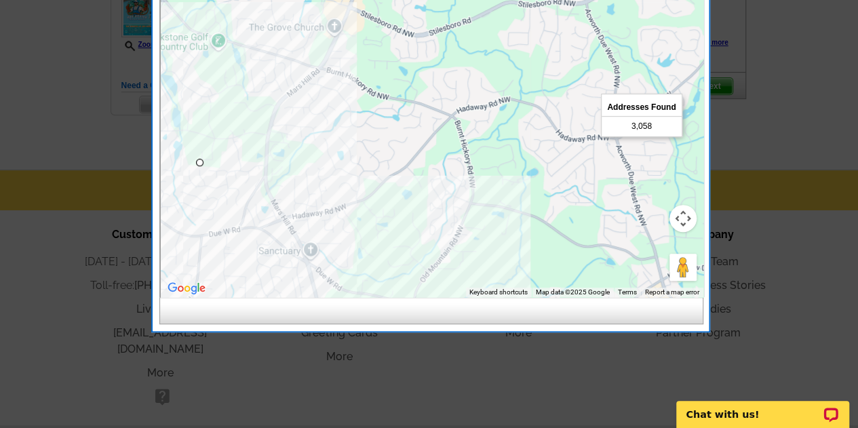
drag, startPoint x: 644, startPoint y: 202, endPoint x: 660, endPoint y: 184, distance: 24.0
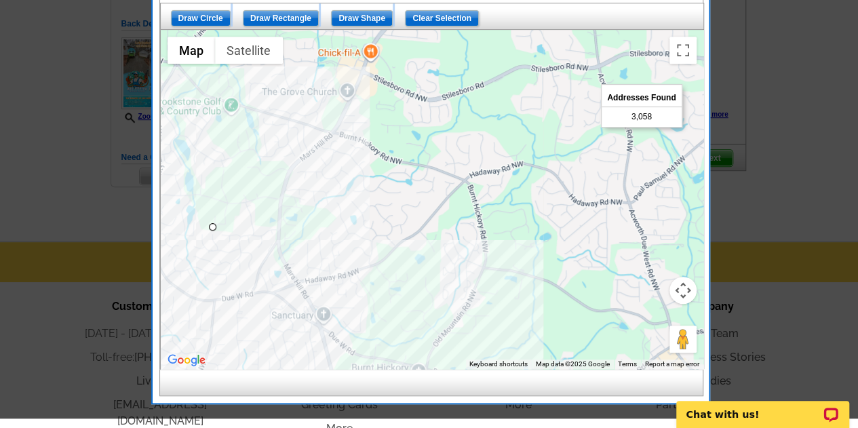
scroll to position [278, 0]
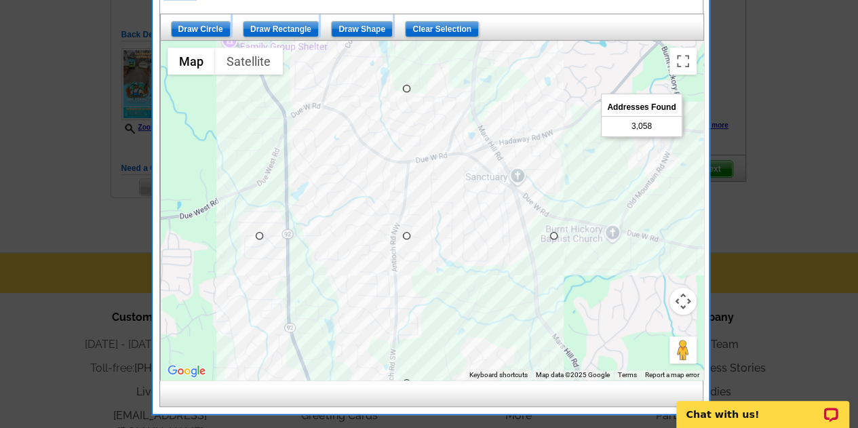
drag, startPoint x: 595, startPoint y: 281, endPoint x: 799, endPoint y: 128, distance: 254.2
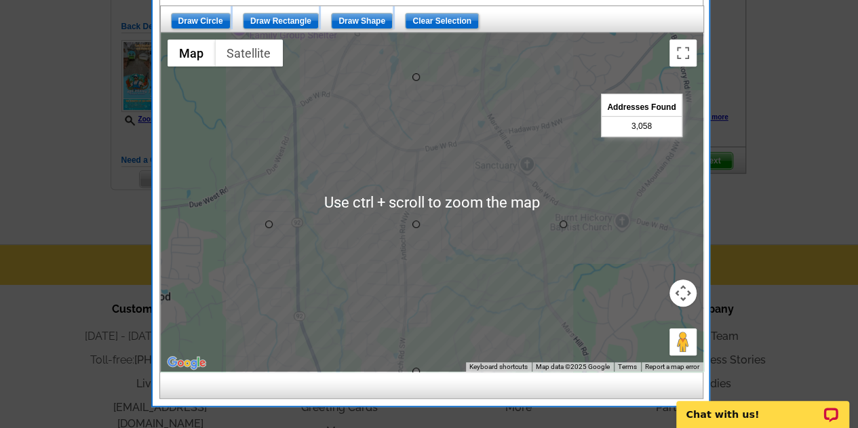
scroll to position [290, 0]
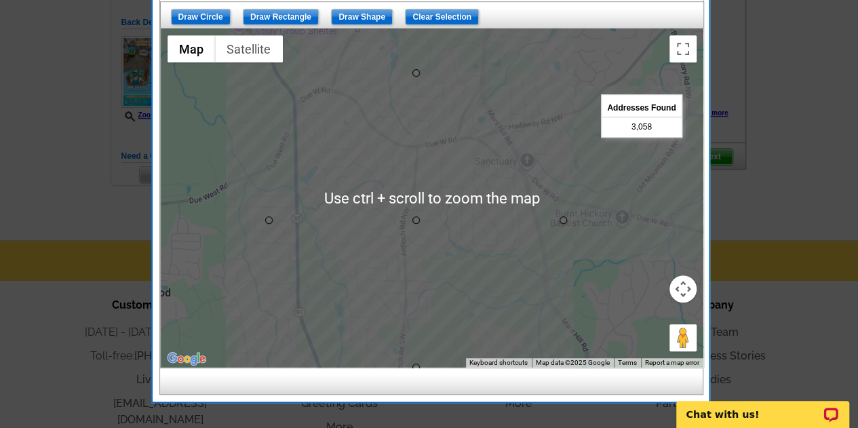
drag, startPoint x: 799, startPoint y: 128, endPoint x: 809, endPoint y: 94, distance: 36.2
click at [809, 94] on div at bounding box center [429, 69] width 858 height 719
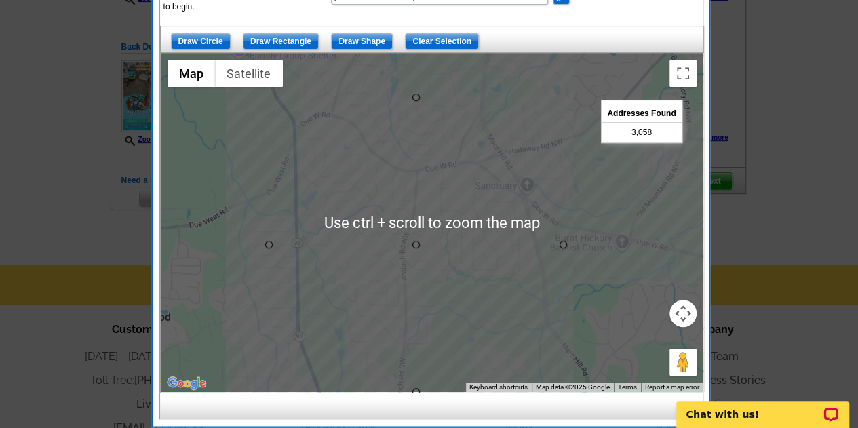
scroll to position [267, 0]
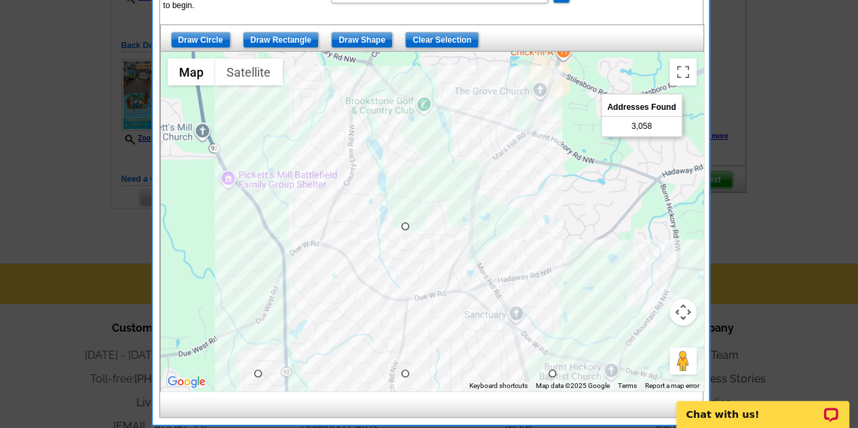
drag, startPoint x: 595, startPoint y: 181, endPoint x: 595, endPoint y: 266, distance: 84.7
click at [595, 266] on div at bounding box center [432, 221] width 542 height 339
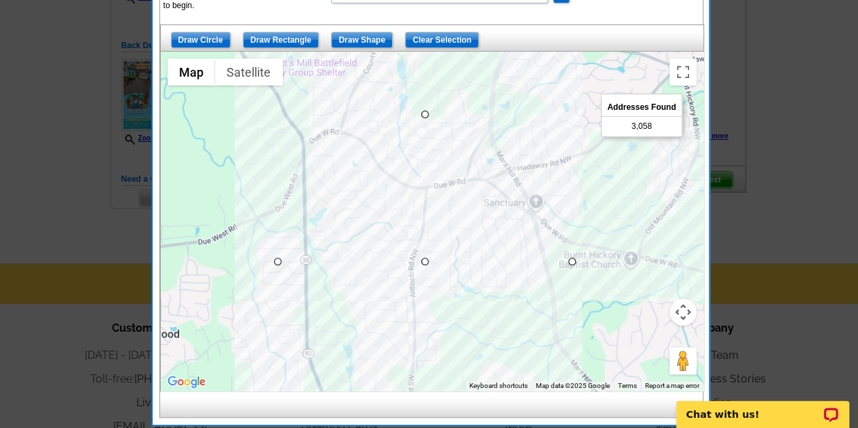
drag, startPoint x: 479, startPoint y: 273, endPoint x: 483, endPoint y: 209, distance: 63.8
click at [483, 209] on div at bounding box center [432, 221] width 542 height 339
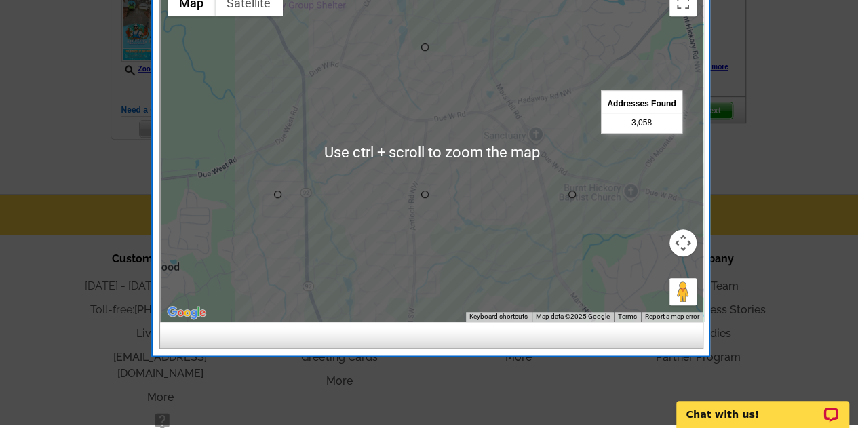
scroll to position [332, 0]
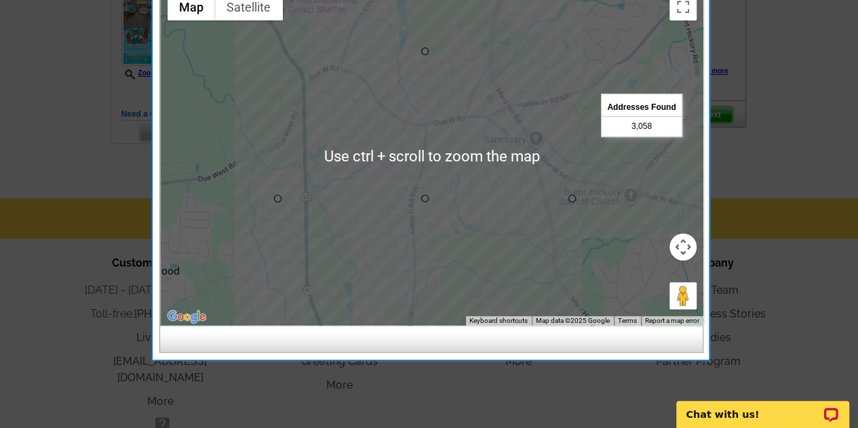
click at [778, 125] on div at bounding box center [429, 48] width 858 height 760
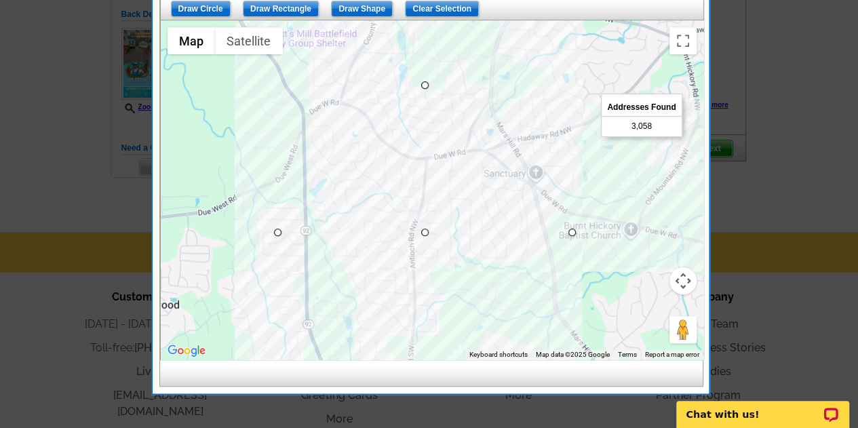
scroll to position [297, 0]
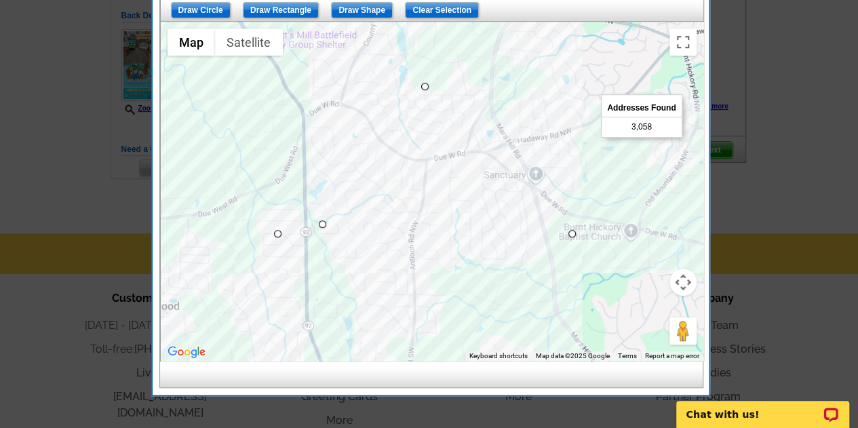
drag, startPoint x: 420, startPoint y: 231, endPoint x: 281, endPoint y: 220, distance: 139.4
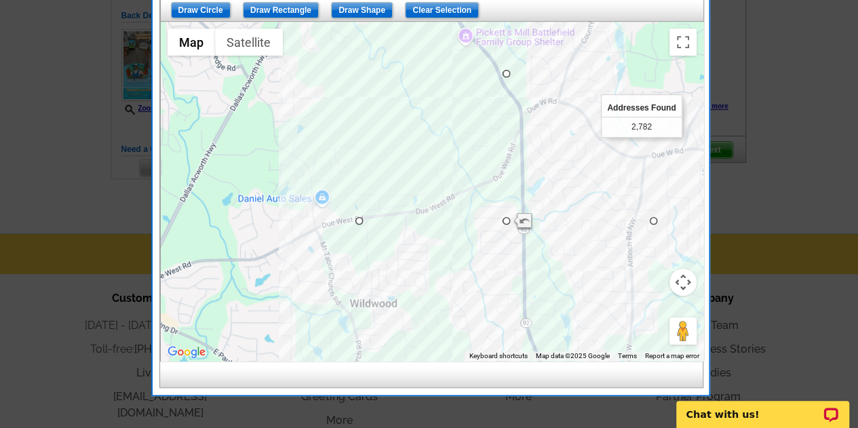
drag, startPoint x: 258, startPoint y: 230, endPoint x: 490, endPoint y: 228, distance: 232.5
click at [490, 228] on div at bounding box center [432, 191] width 542 height 339
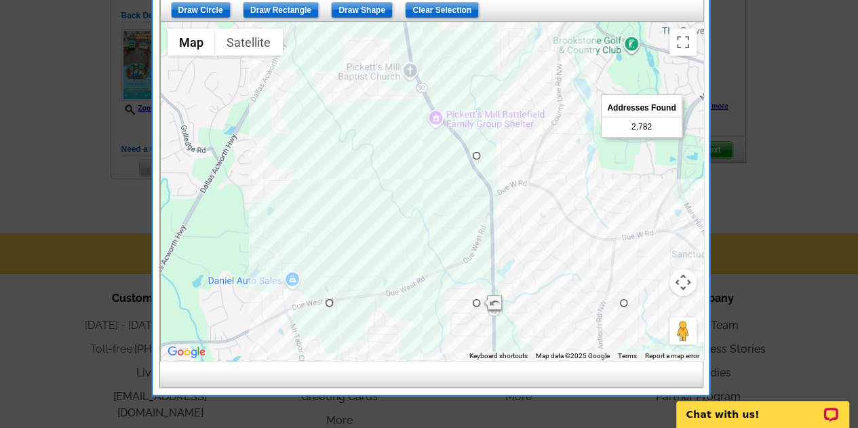
drag, startPoint x: 490, startPoint y: 228, endPoint x: 458, endPoint y: 297, distance: 75.5
click at [458, 297] on div at bounding box center [432, 191] width 542 height 339
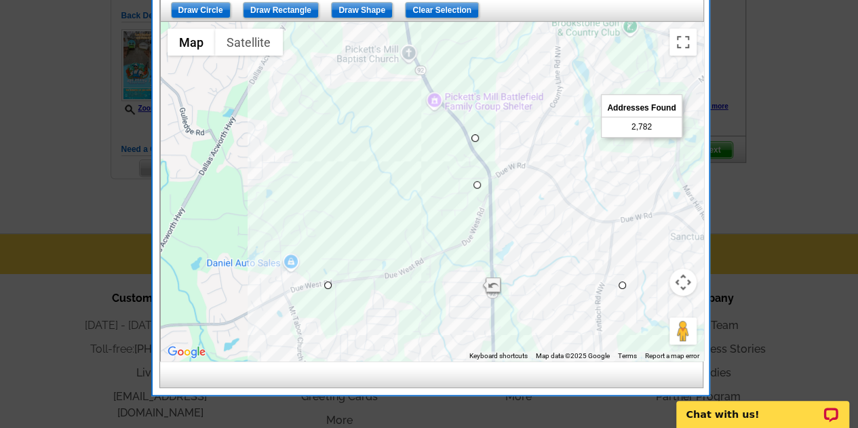
drag, startPoint x: 474, startPoint y: 285, endPoint x: 475, endPoint y: 180, distance: 104.4
drag, startPoint x: 473, startPoint y: 180, endPoint x: 578, endPoint y: 152, distance: 108.9
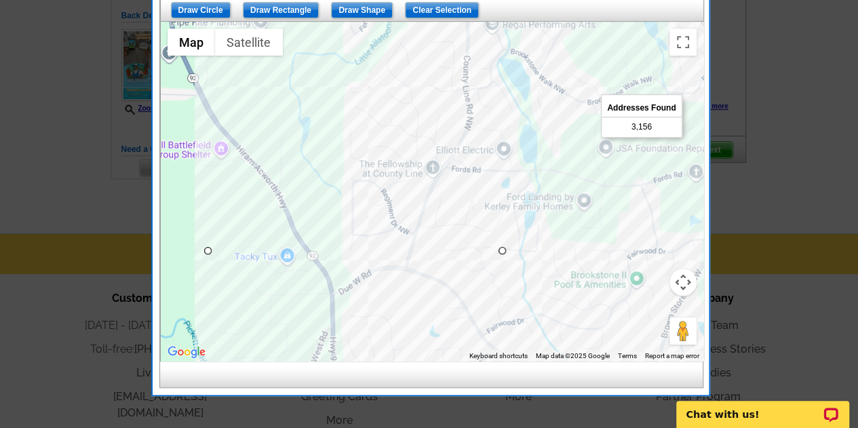
drag, startPoint x: 401, startPoint y: 153, endPoint x: 153, endPoint y: 255, distance: 267.8
click at [153, 255] on div "List Type Geography Map Demographics Results Next Addresses Found 3,156 Back En…" at bounding box center [431, 129] width 556 height 532
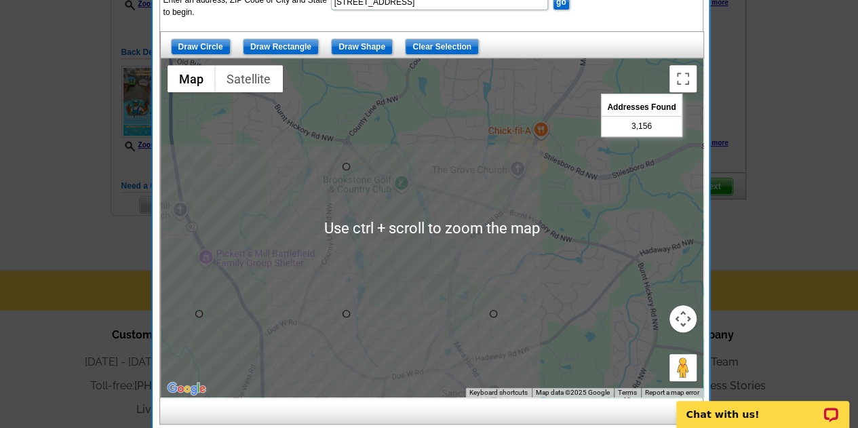
scroll to position [260, 0]
click at [347, 301] on div at bounding box center [432, 227] width 542 height 339
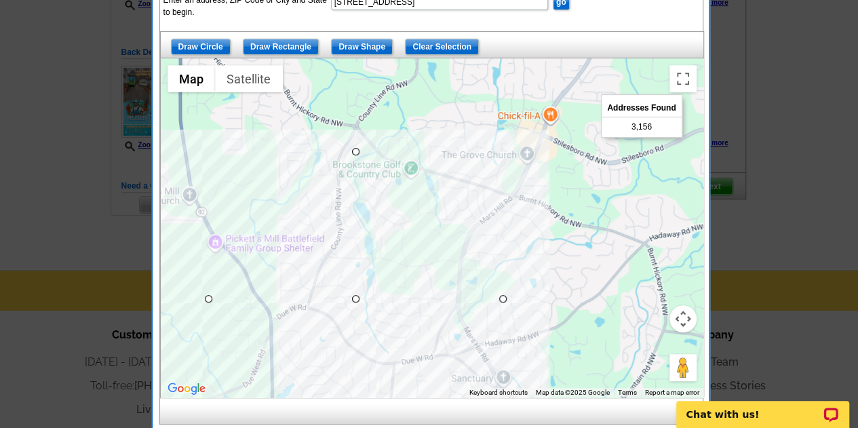
drag, startPoint x: 347, startPoint y: 301, endPoint x: 358, endPoint y: 282, distance: 21.9
click at [358, 282] on div at bounding box center [432, 227] width 542 height 339
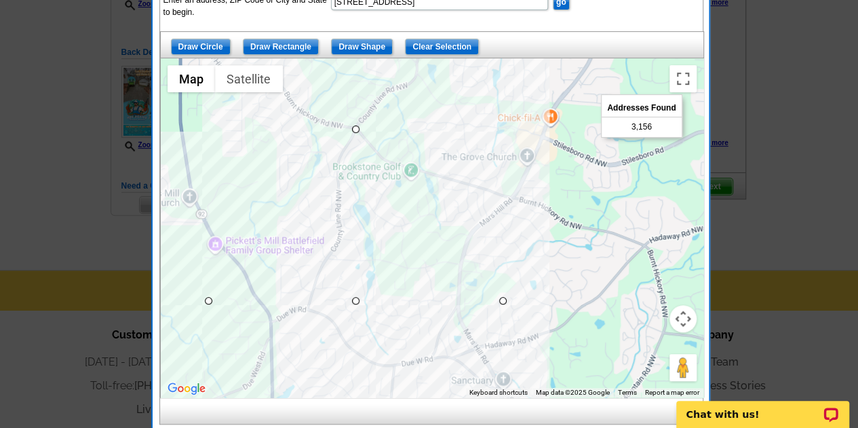
drag, startPoint x: 354, startPoint y: 153, endPoint x: 359, endPoint y: 125, distance: 27.7
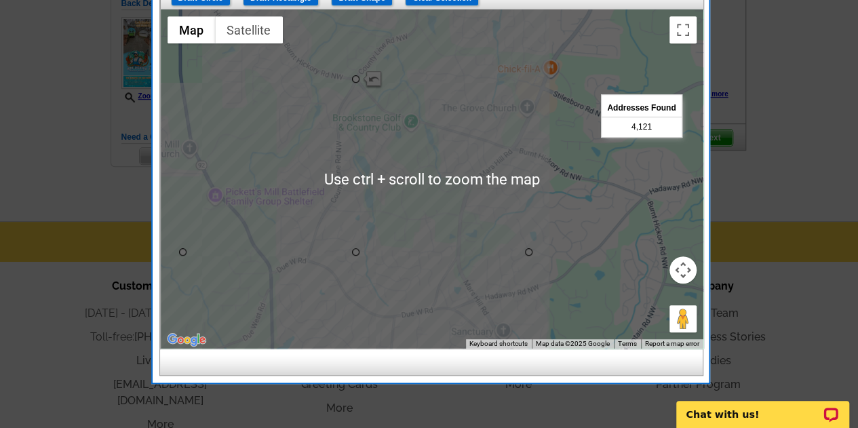
scroll to position [309, 0]
click at [805, 166] on div at bounding box center [429, 60] width 858 height 738
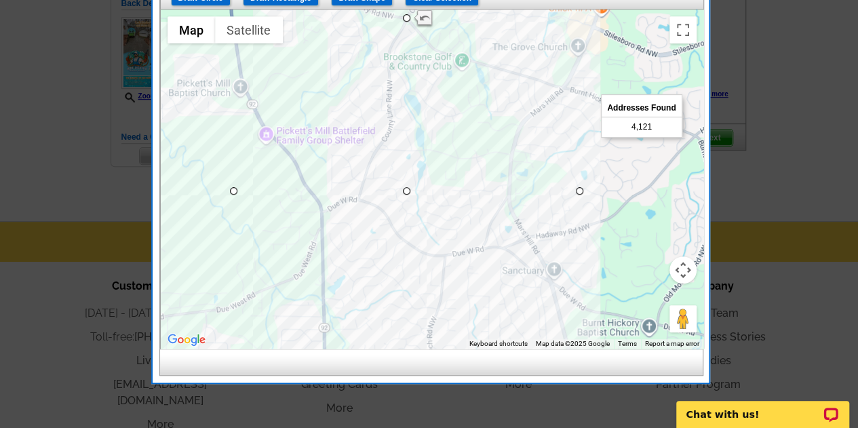
drag, startPoint x: 569, startPoint y: 173, endPoint x: 620, endPoint y: 116, distance: 76.3
click at [620, 116] on div "Next Addresses Found 4,121 Back Enter an address, ZIP Code or City and State to…" at bounding box center [431, 121] width 544 height 456
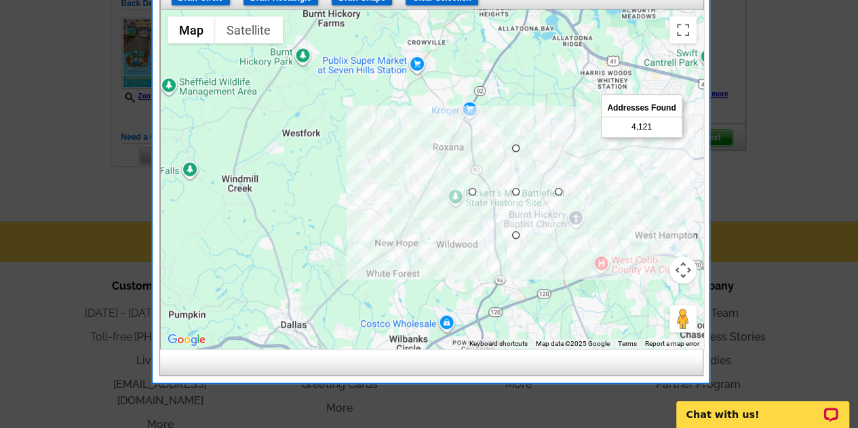
drag, startPoint x: 652, startPoint y: 199, endPoint x: 565, endPoint y: 225, distance: 90.5
click at [565, 225] on div at bounding box center [432, 178] width 542 height 339
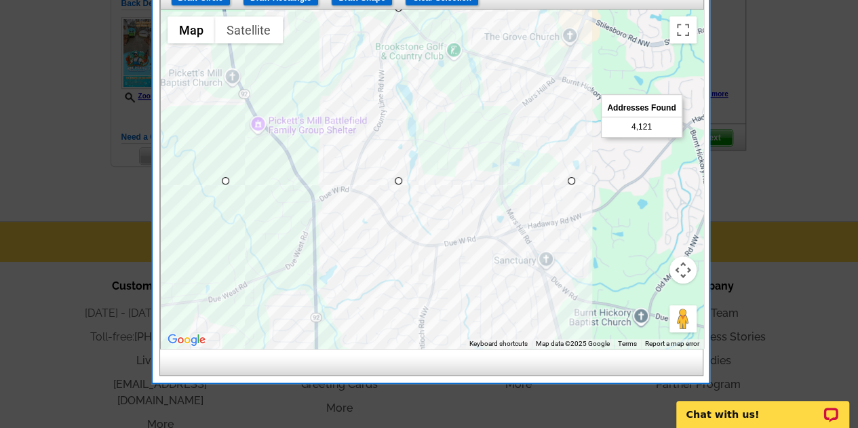
drag, startPoint x: 492, startPoint y: 206, endPoint x: 678, endPoint y: 282, distance: 200.7
click at [678, 282] on div at bounding box center [432, 178] width 542 height 339
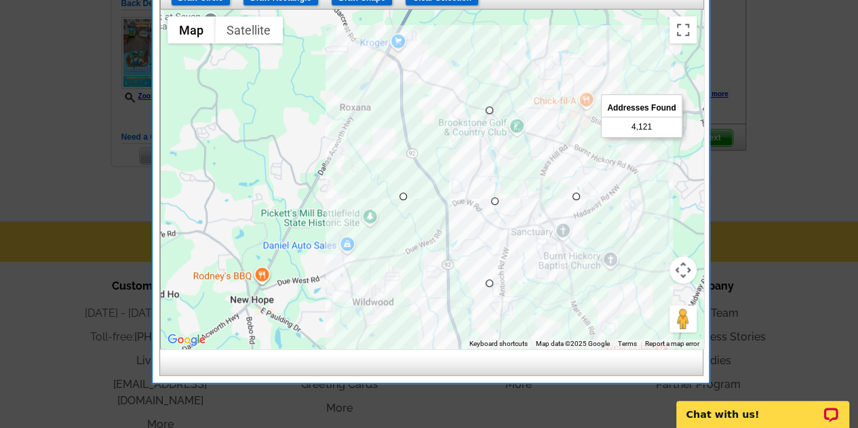
drag, startPoint x: 489, startPoint y: 193, endPoint x: 496, endPoint y: 198, distance: 8.3
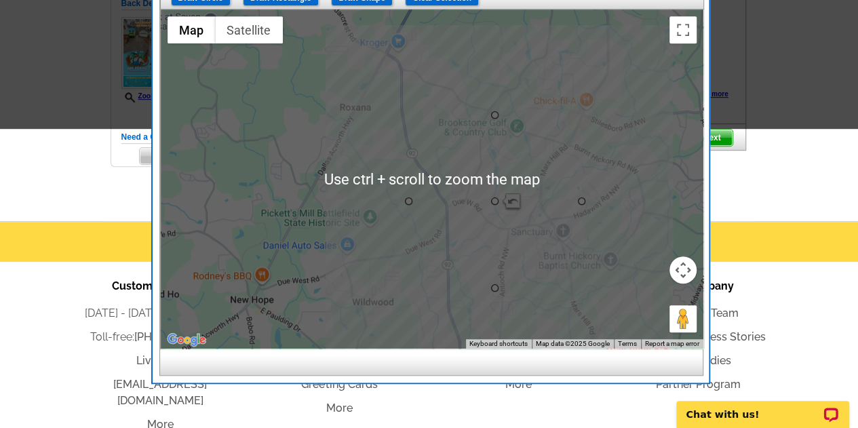
scroll to position [0, 0]
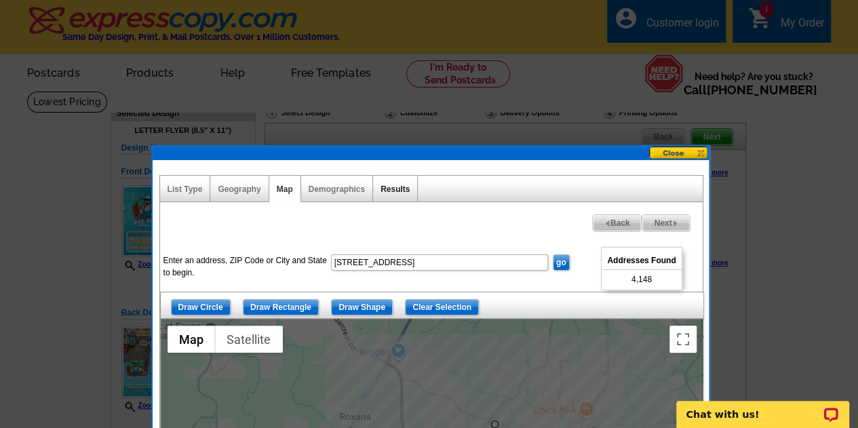
click at [395, 189] on link "Results" at bounding box center [394, 188] width 29 height 9
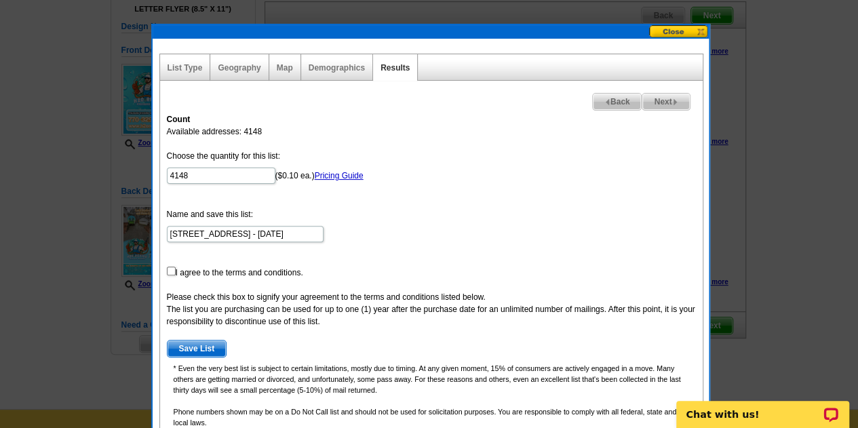
scroll to position [122, 0]
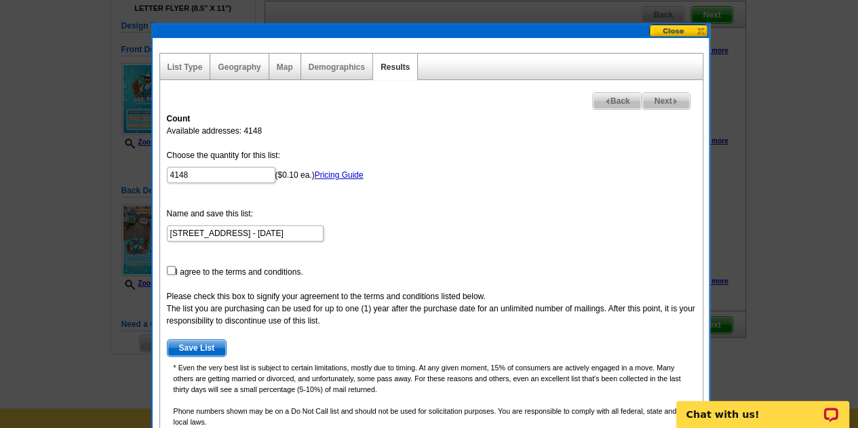
click at [692, 32] on button at bounding box center [679, 30] width 60 height 13
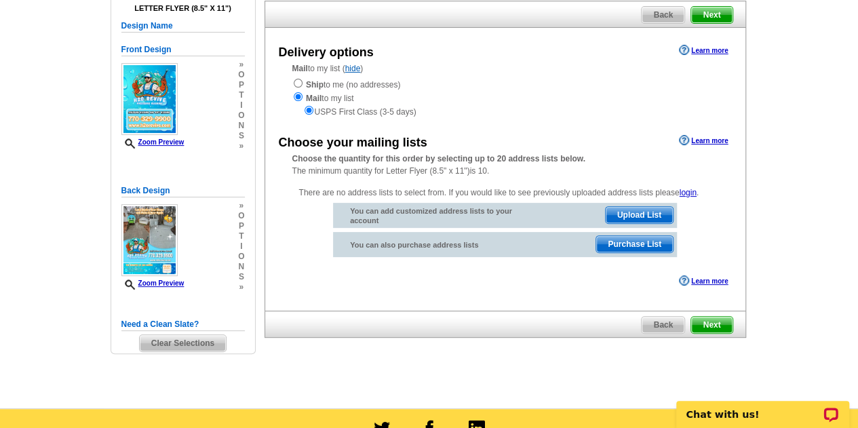
click at [618, 240] on span "Purchase List" at bounding box center [634, 244] width 77 height 16
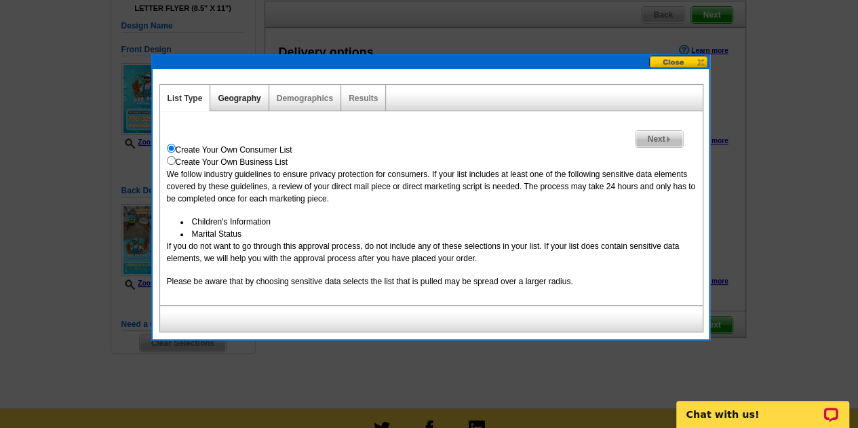
click at [224, 101] on link "Geography" at bounding box center [239, 98] width 43 height 9
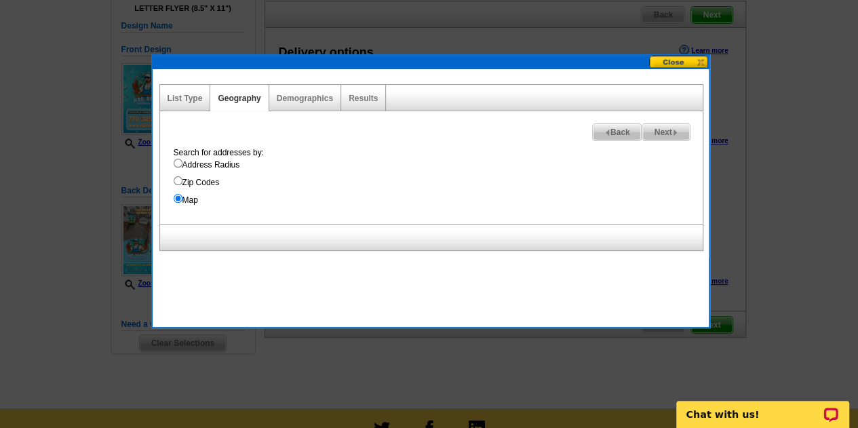
click at [283, 92] on div "Demographics" at bounding box center [305, 98] width 72 height 26
click at [176, 199] on input "Map" at bounding box center [178, 198] width 9 height 9
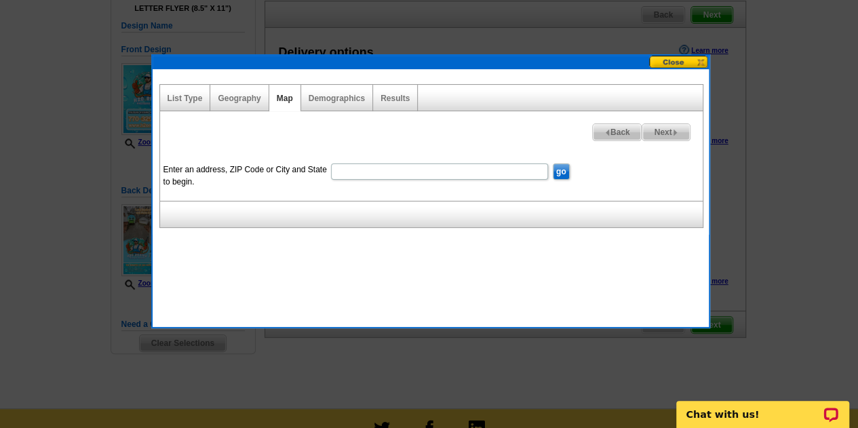
click at [369, 172] on input "Enter an address, ZIP Code or City and State to begin." at bounding box center [439, 171] width 217 height 16
type input "1300 Pembridge Way"
click at [553, 174] on input "go" at bounding box center [561, 171] width 17 height 16
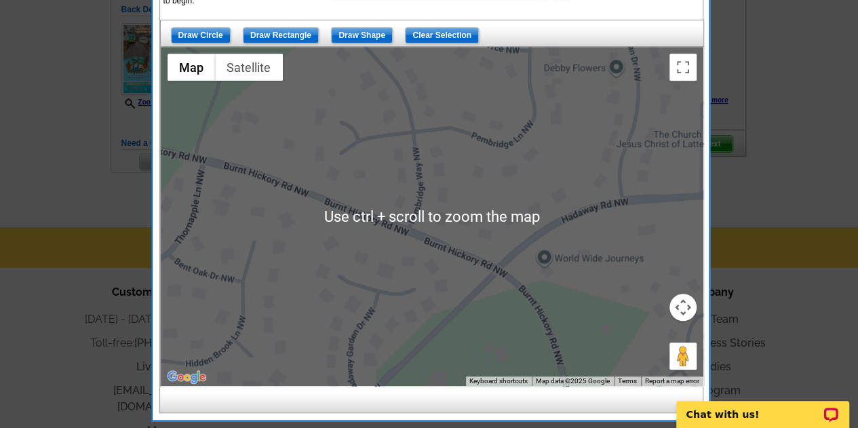
scroll to position [304, 0]
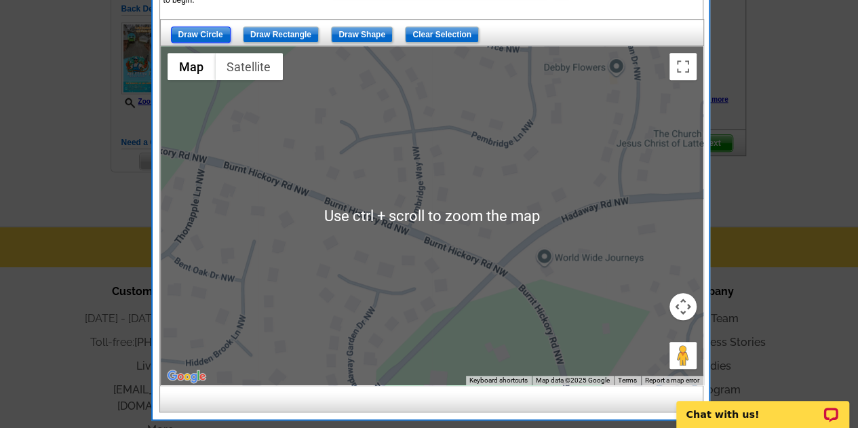
click at [201, 32] on input "Draw Circle" at bounding box center [201, 34] width 60 height 16
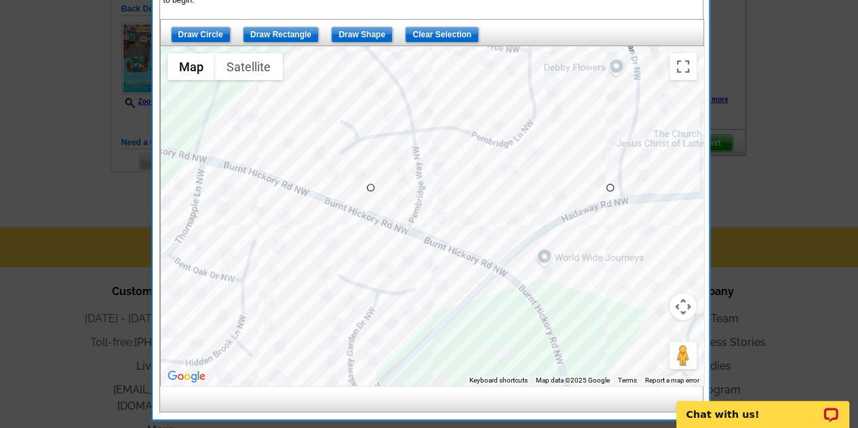
drag, startPoint x: 366, startPoint y: 183, endPoint x: 599, endPoint y: 329, distance: 275.4
click at [599, 329] on div at bounding box center [432, 215] width 542 height 339
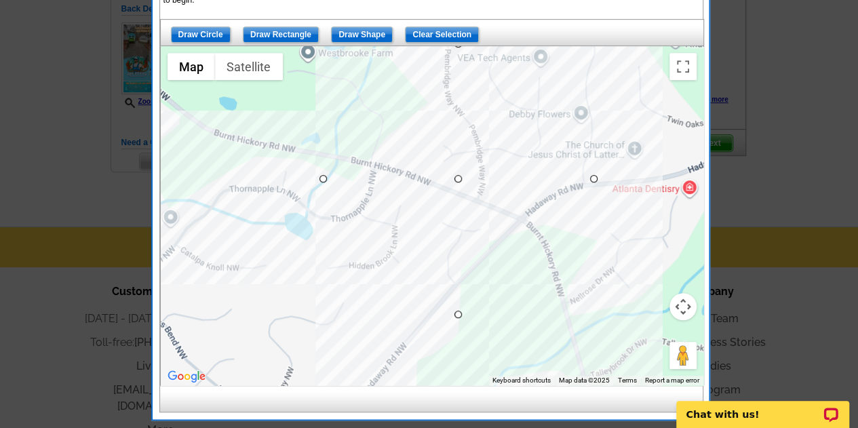
drag, startPoint x: 613, startPoint y: 321, endPoint x: 554, endPoint y: 214, distance: 122.3
click at [554, 214] on div at bounding box center [432, 215] width 542 height 339
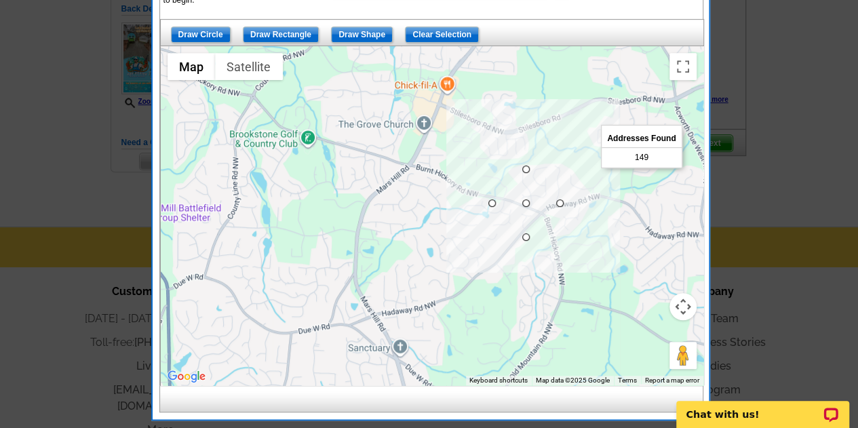
scroll to position [306, 0]
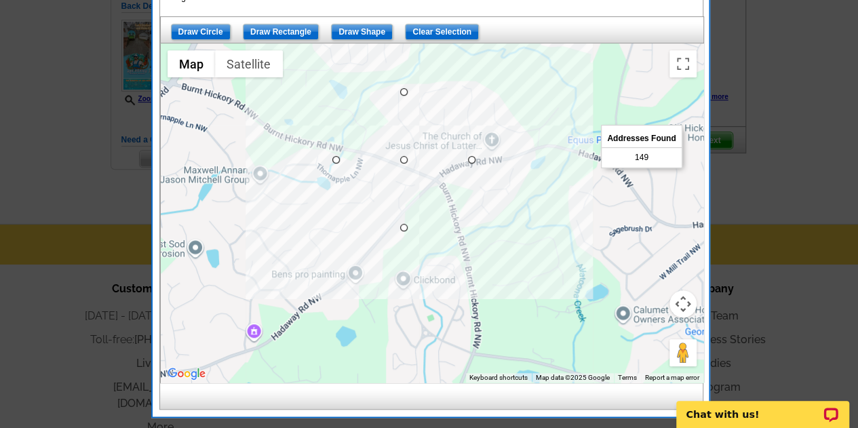
drag, startPoint x: 380, startPoint y: 149, endPoint x: 333, endPoint y: 165, distance: 49.3
click at [333, 165] on div at bounding box center [432, 212] width 542 height 339
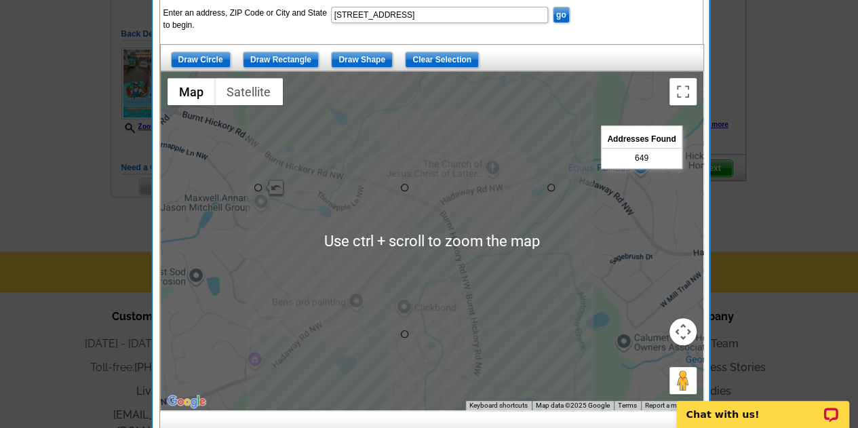
scroll to position [279, 0]
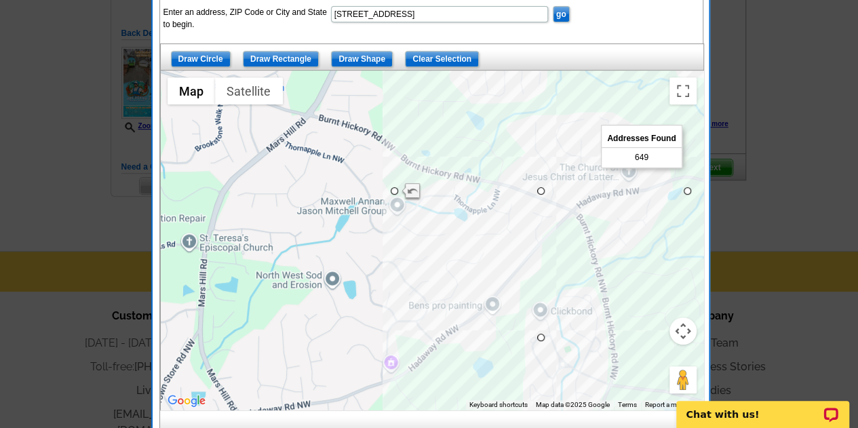
drag, startPoint x: 547, startPoint y: 286, endPoint x: 692, endPoint y: 319, distance: 148.8
click at [692, 319] on div "Use ctrl + scroll to zoom the map Map Terrain Satellite Labels Keyboard shortcu…" at bounding box center [432, 240] width 542 height 339
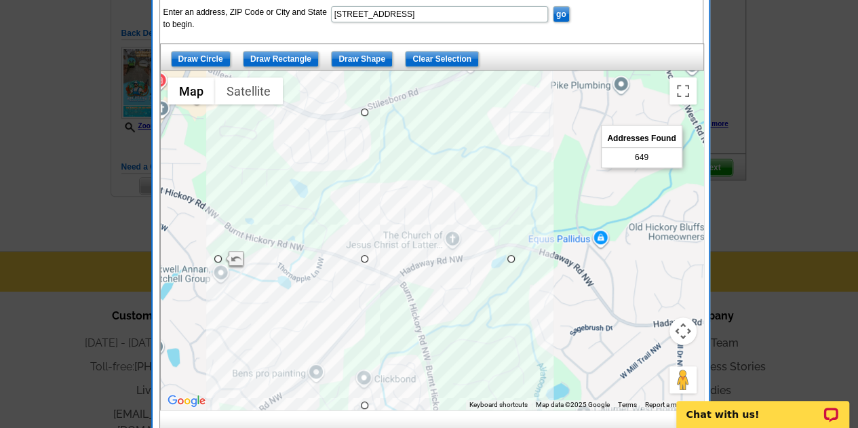
drag, startPoint x: 445, startPoint y: 296, endPoint x: 254, endPoint y: 313, distance: 192.0
click at [254, 313] on div at bounding box center [432, 240] width 542 height 339
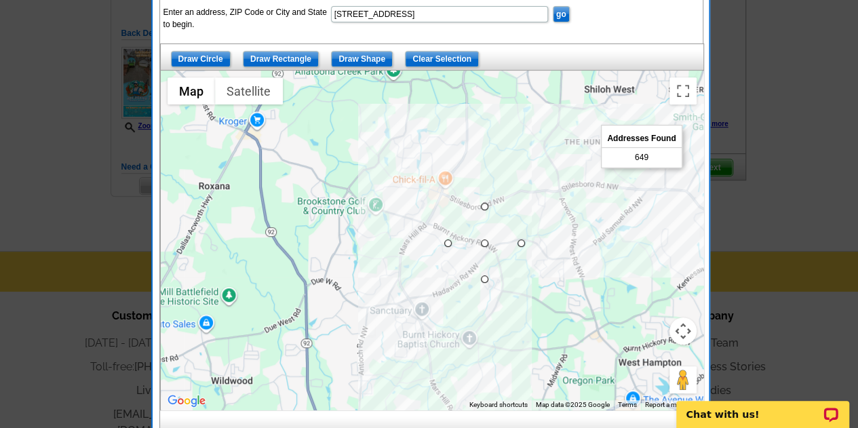
drag, startPoint x: 254, startPoint y: 313, endPoint x: 475, endPoint y: 260, distance: 227.3
click at [475, 260] on div at bounding box center [432, 240] width 542 height 339
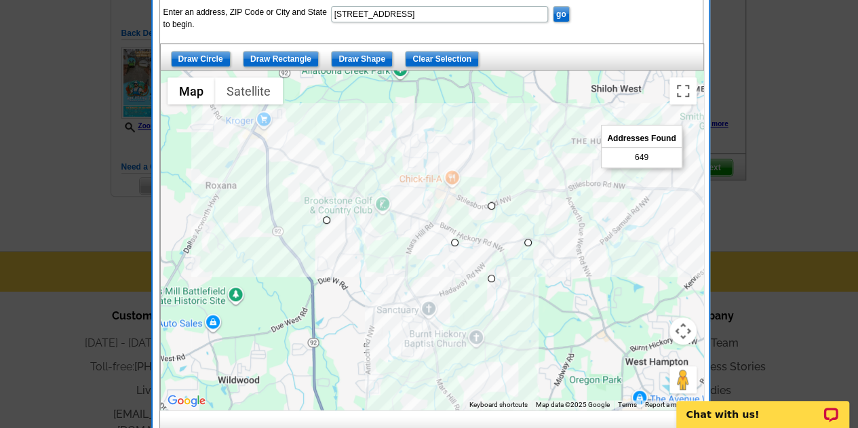
drag, startPoint x: 492, startPoint y: 240, endPoint x: 325, endPoint y: 218, distance: 168.3
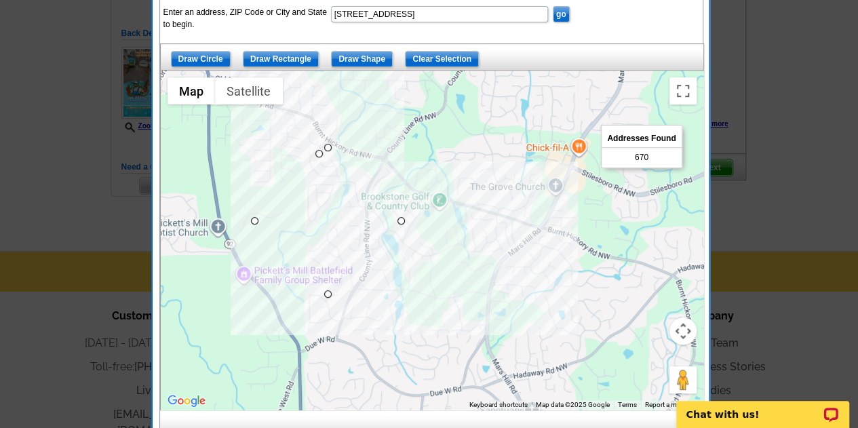
drag, startPoint x: 325, startPoint y: 218, endPoint x: 317, endPoint y: 162, distance: 56.3
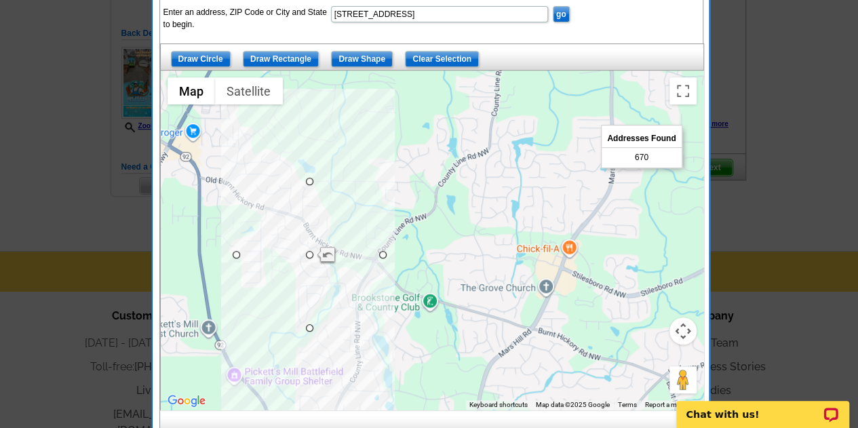
drag, startPoint x: 415, startPoint y: 201, endPoint x: 399, endPoint y: 353, distance: 152.7
click at [399, 353] on div at bounding box center [432, 240] width 542 height 339
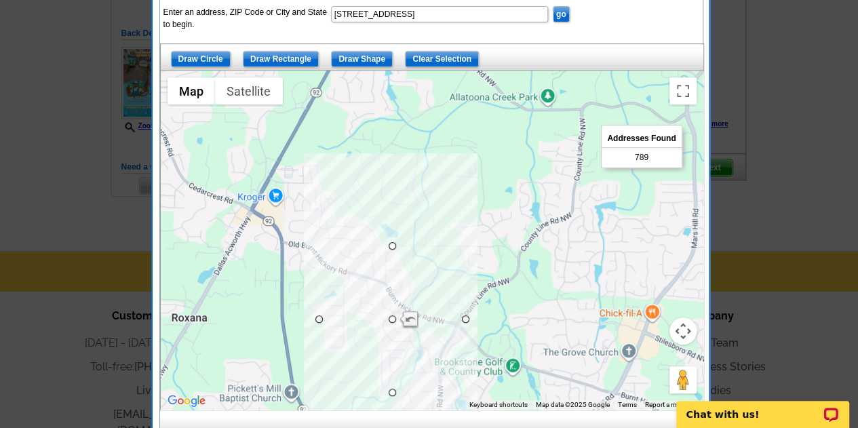
drag, startPoint x: 453, startPoint y: 289, endPoint x: 548, endPoint y: 307, distance: 96.7
click at [548, 307] on div at bounding box center [432, 240] width 542 height 339
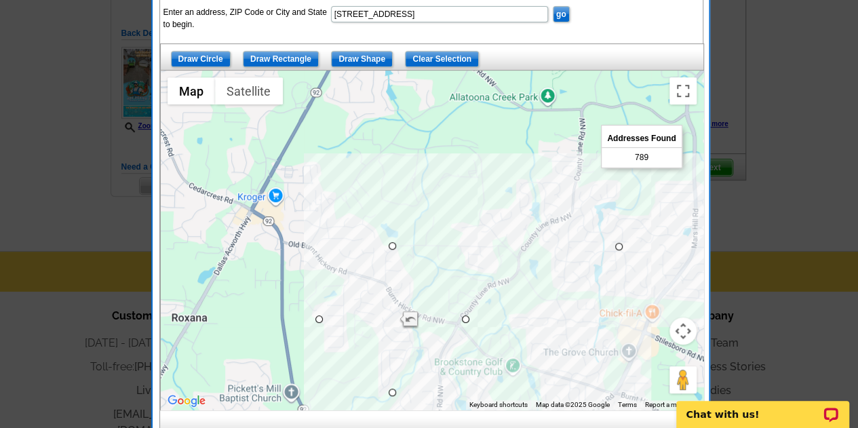
drag, startPoint x: 390, startPoint y: 318, endPoint x: 620, endPoint y: 245, distance: 241.9
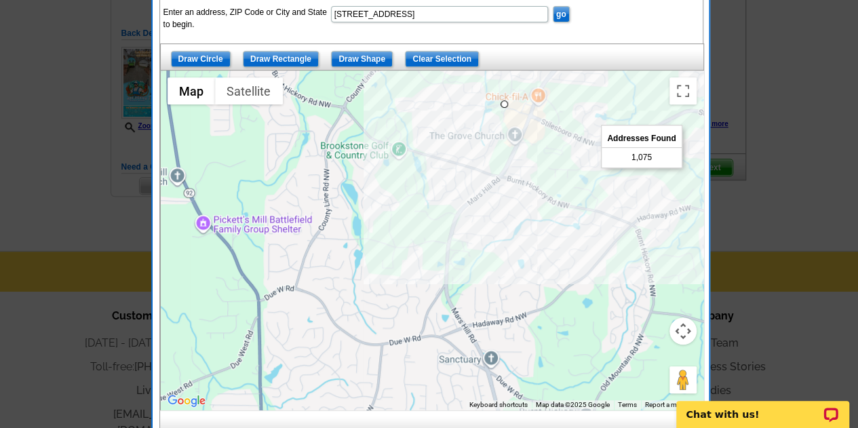
drag, startPoint x: 495, startPoint y: 302, endPoint x: 380, endPoint y: 81, distance: 249.3
click at [380, 81] on div at bounding box center [432, 240] width 542 height 339
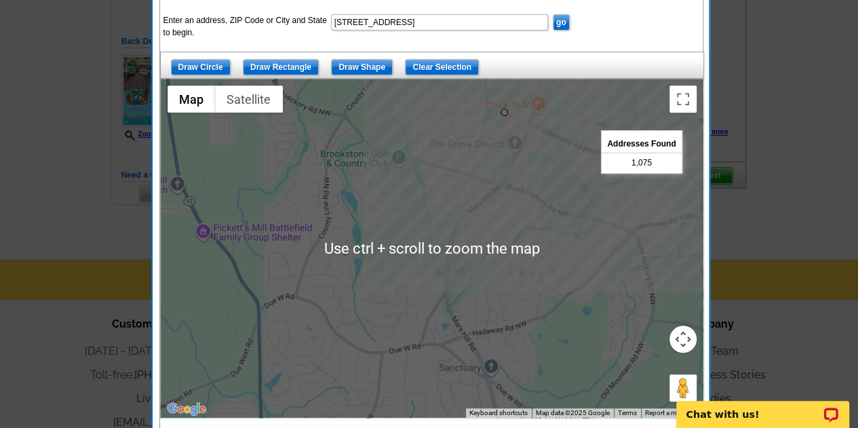
scroll to position [277, 0]
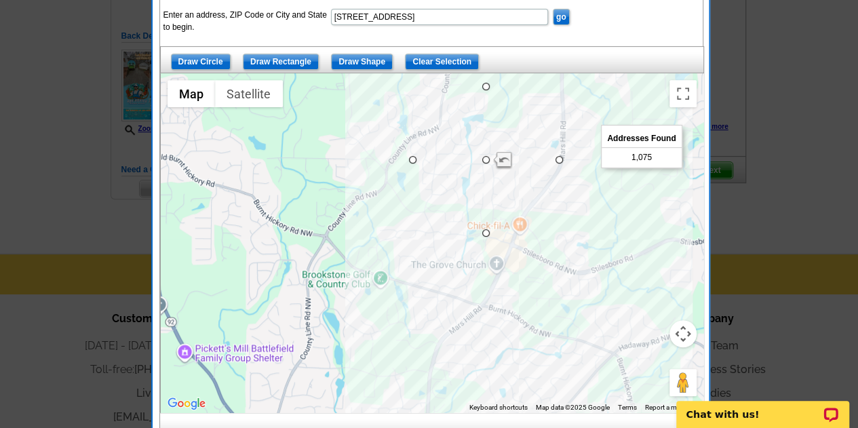
drag, startPoint x: 526, startPoint y: 180, endPoint x: 510, endPoint y: 303, distance: 124.5
click at [510, 303] on div at bounding box center [432, 242] width 542 height 339
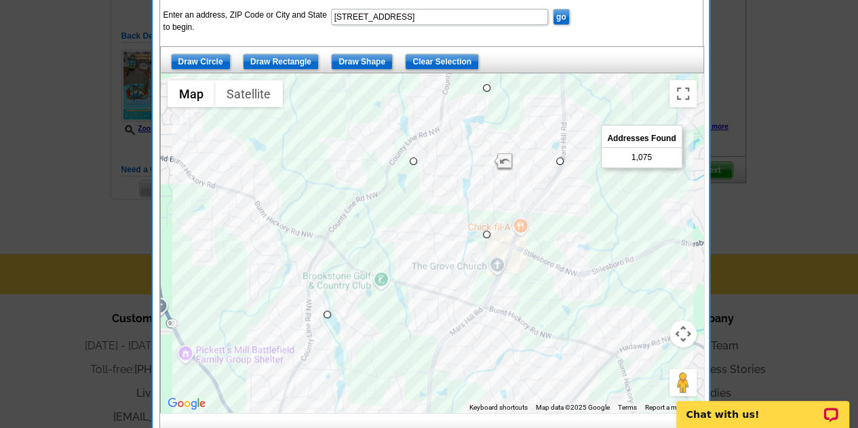
drag, startPoint x: 488, startPoint y: 161, endPoint x: 327, endPoint y: 317, distance: 224.4
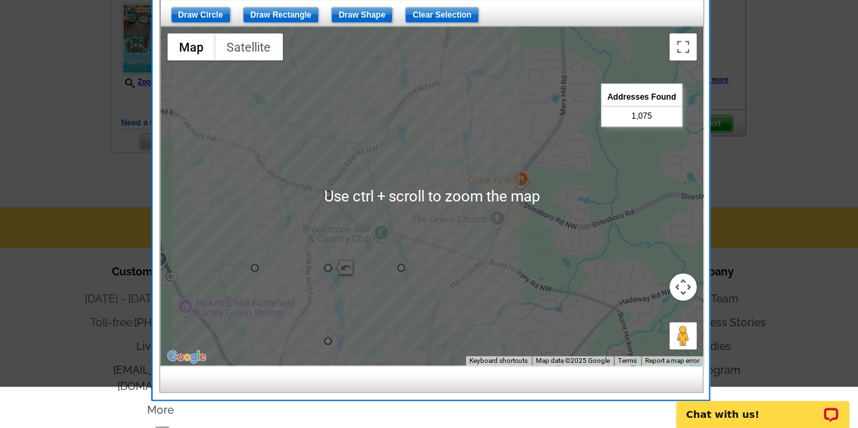
scroll to position [337, 0]
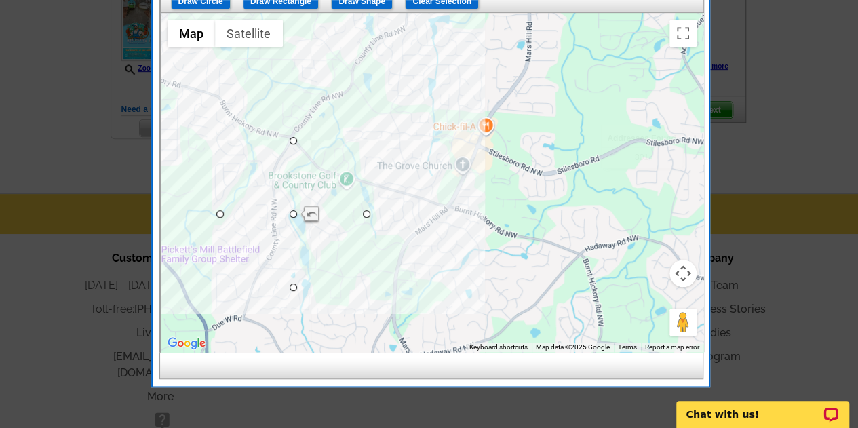
drag, startPoint x: 450, startPoint y: 326, endPoint x: 368, endPoint y: 264, distance: 103.1
click at [368, 264] on div at bounding box center [432, 182] width 542 height 339
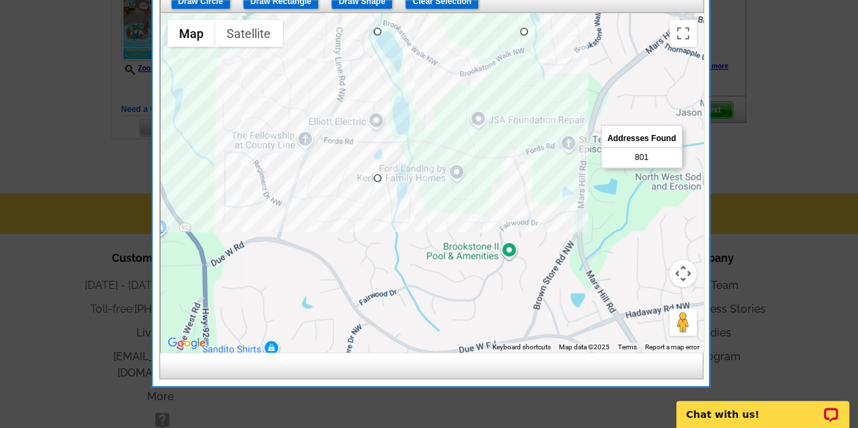
drag, startPoint x: 394, startPoint y: 213, endPoint x: 645, endPoint y: 123, distance: 267.2
click at [645, 123] on div at bounding box center [432, 182] width 542 height 339
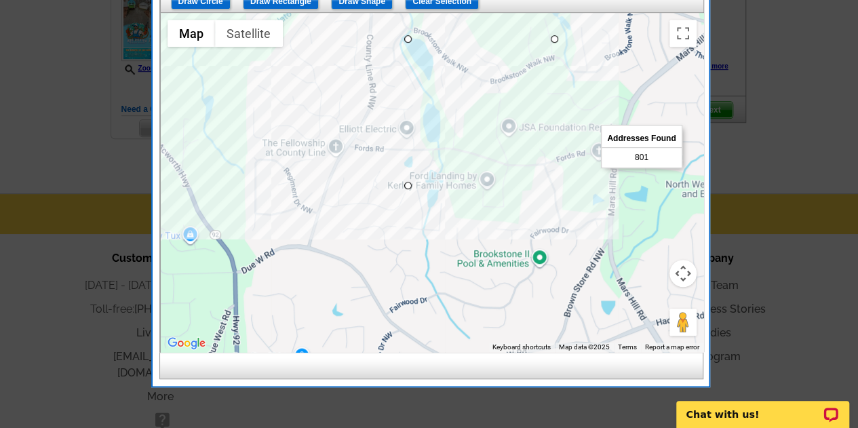
drag, startPoint x: 393, startPoint y: 72, endPoint x: 426, endPoint y: 89, distance: 37.3
click at [426, 89] on div at bounding box center [432, 182] width 542 height 339
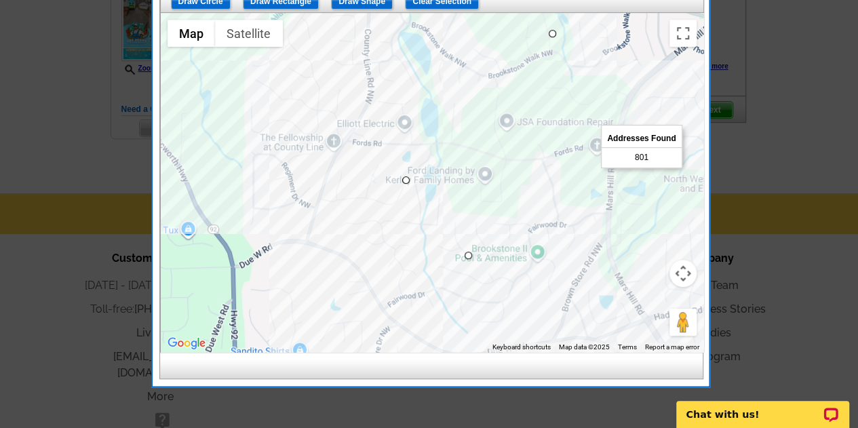
drag, startPoint x: 408, startPoint y: 33, endPoint x: 472, endPoint y: 261, distance: 236.5
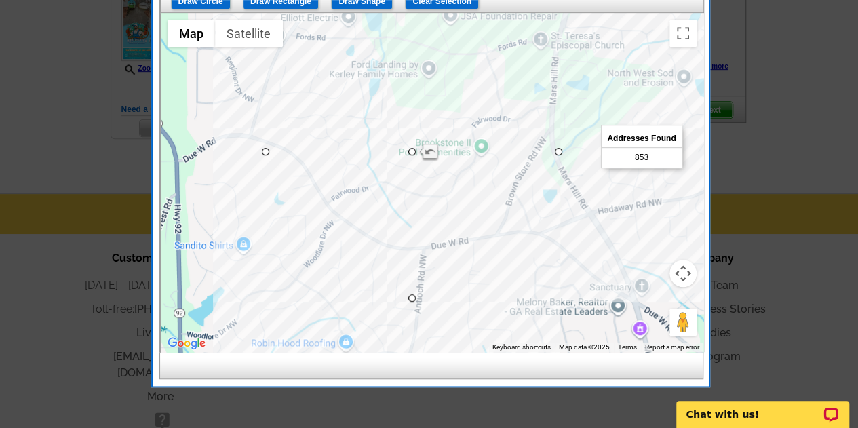
drag, startPoint x: 633, startPoint y: 214, endPoint x: 578, endPoint y: 104, distance: 123.1
click at [578, 104] on div at bounding box center [432, 182] width 542 height 339
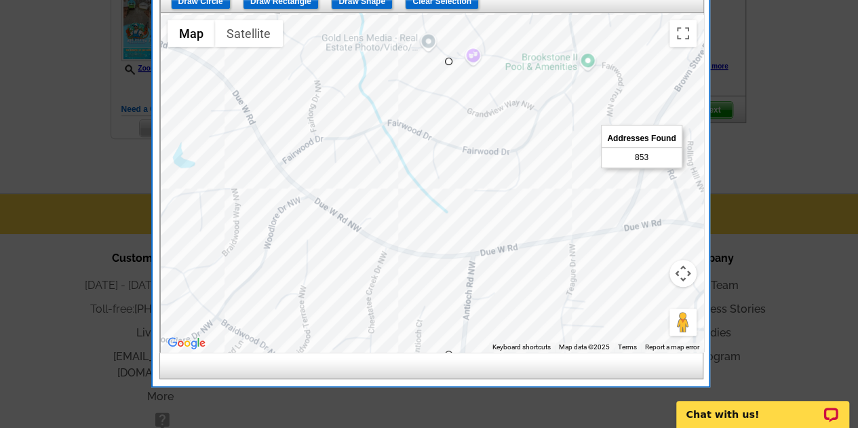
drag, startPoint x: 442, startPoint y: 244, endPoint x: 567, endPoint y: 121, distance: 175.5
click at [567, 121] on div at bounding box center [432, 182] width 542 height 339
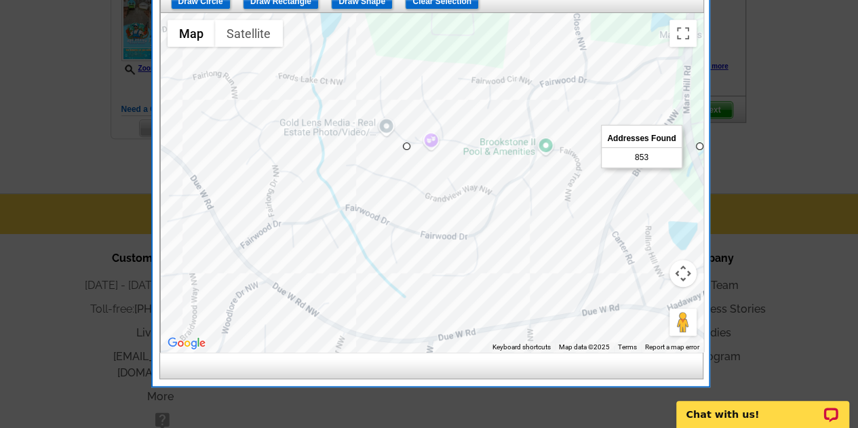
drag, startPoint x: 526, startPoint y: 197, endPoint x: 484, endPoint y: 277, distance: 90.4
click at [484, 277] on div at bounding box center [432, 182] width 542 height 339
drag, startPoint x: 697, startPoint y: 148, endPoint x: 632, endPoint y: 148, distance: 65.1
click at [632, 148] on div "Next Addresses Found 853 Back Enter an address, ZIP Code or City and State to b…" at bounding box center [431, 124] width 544 height 456
click at [471, 199] on div at bounding box center [432, 182] width 542 height 339
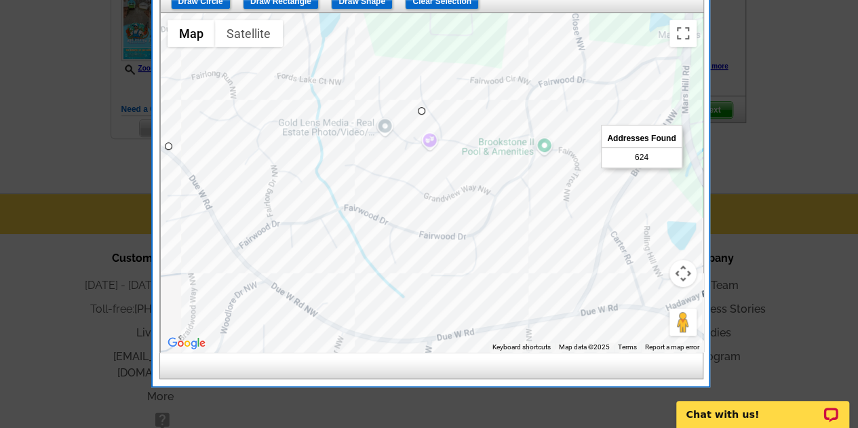
drag, startPoint x: 404, startPoint y: 148, endPoint x: 435, endPoint y: 108, distance: 50.8
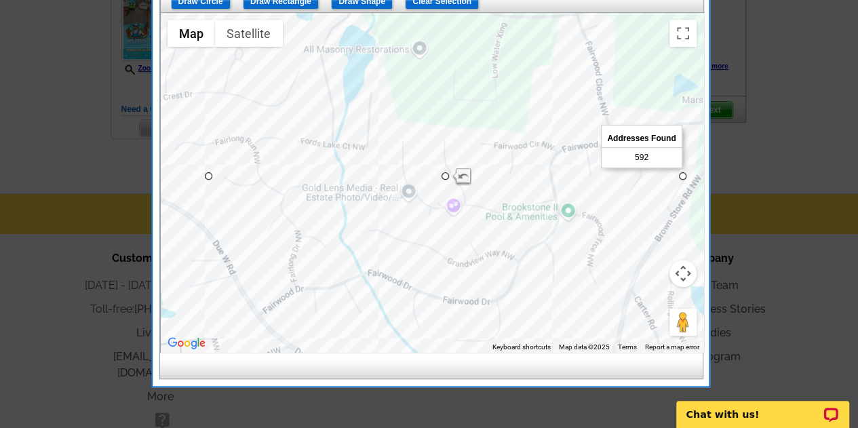
drag, startPoint x: 168, startPoint y: 216, endPoint x: 184, endPoint y: 296, distance: 81.5
click at [184, 296] on div at bounding box center [432, 182] width 542 height 339
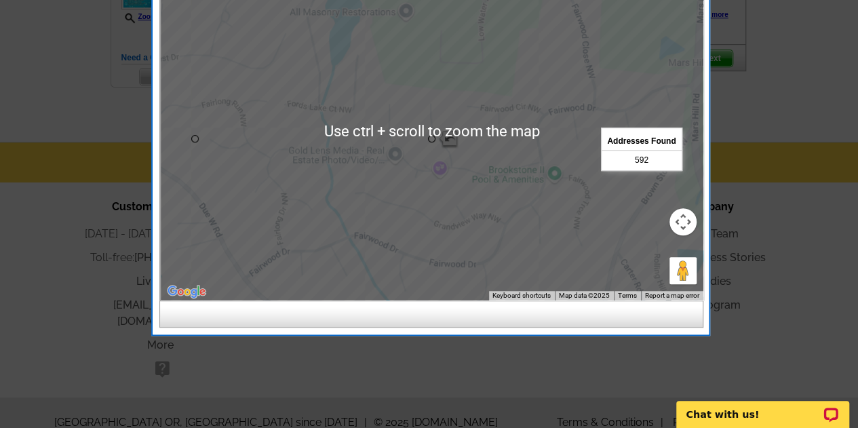
scroll to position [391, 0]
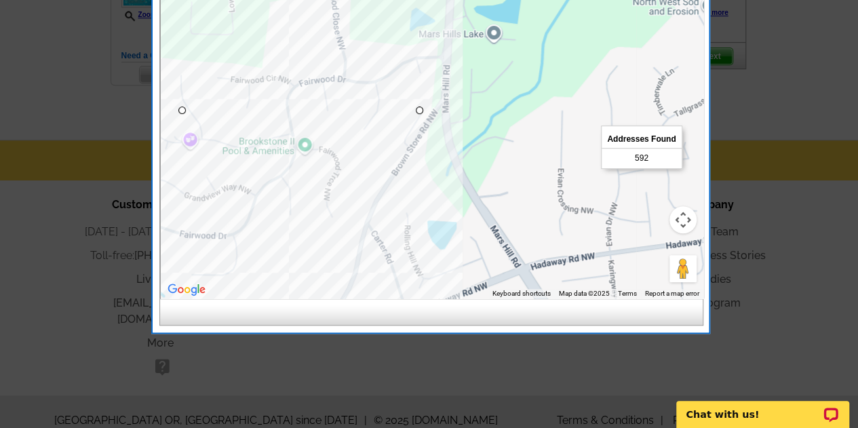
drag, startPoint x: 562, startPoint y: 251, endPoint x: 311, endPoint y: 222, distance: 253.1
click at [311, 222] on div at bounding box center [432, 128] width 542 height 339
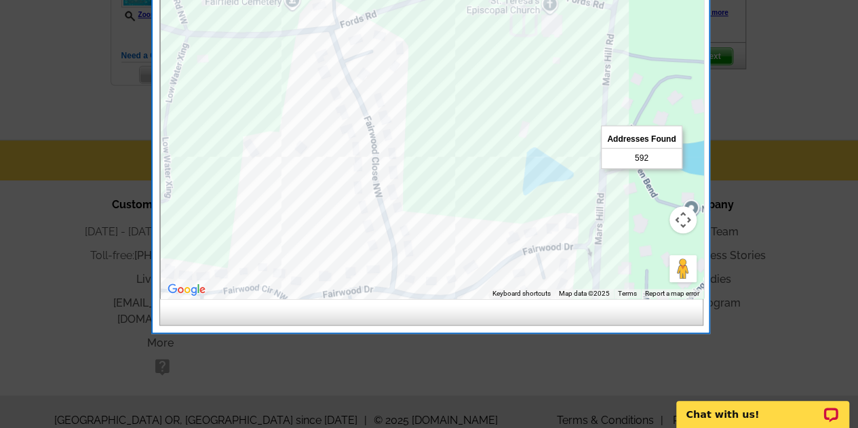
drag, startPoint x: 439, startPoint y: 115, endPoint x: 621, endPoint y: 367, distance: 310.3
click at [621, 367] on body "Customer Login Create New Account local_phone Same Day Design, Print, & Mail Po…" at bounding box center [429, 27] width 858 height 836
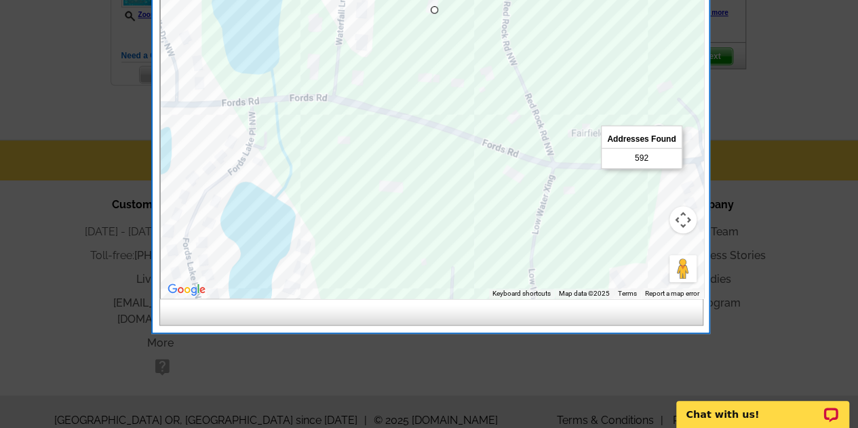
drag, startPoint x: 384, startPoint y: 174, endPoint x: 753, endPoint y: 158, distance: 368.5
click at [753, 158] on body "Customer Login Create New Account local_phone Same Day Design, Print, & Mail Po…" at bounding box center [429, 27] width 858 height 836
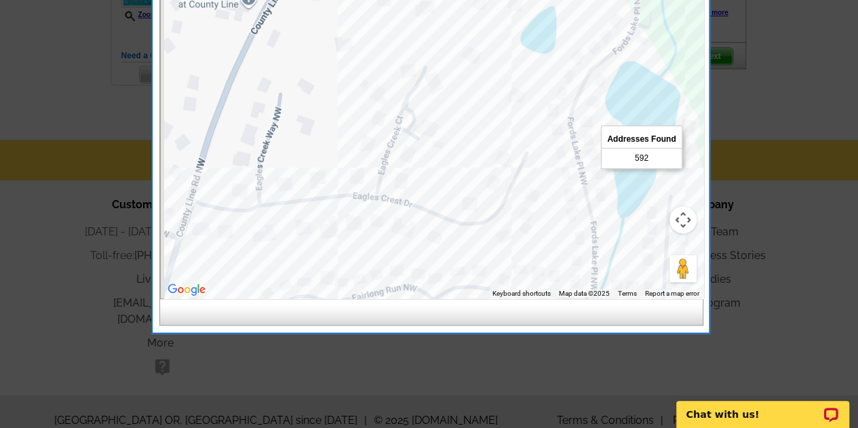
drag, startPoint x: 555, startPoint y: 134, endPoint x: 867, endPoint y: 78, distance: 317.4
click at [857, 78] on html "Customer Login Create New Account local_phone Same Day Design, Print, & Mail Po…" at bounding box center [429, 27] width 858 height 836
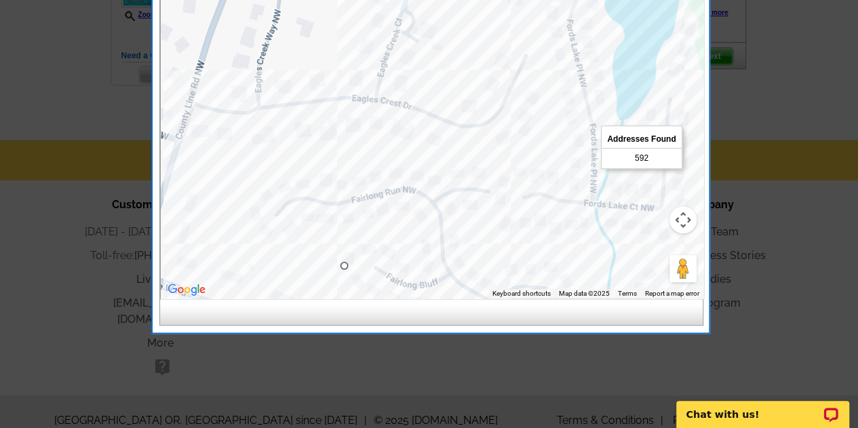
drag, startPoint x: 639, startPoint y: 182, endPoint x: 450, endPoint y: 115, distance: 200.3
click at [450, 115] on div at bounding box center [432, 128] width 542 height 339
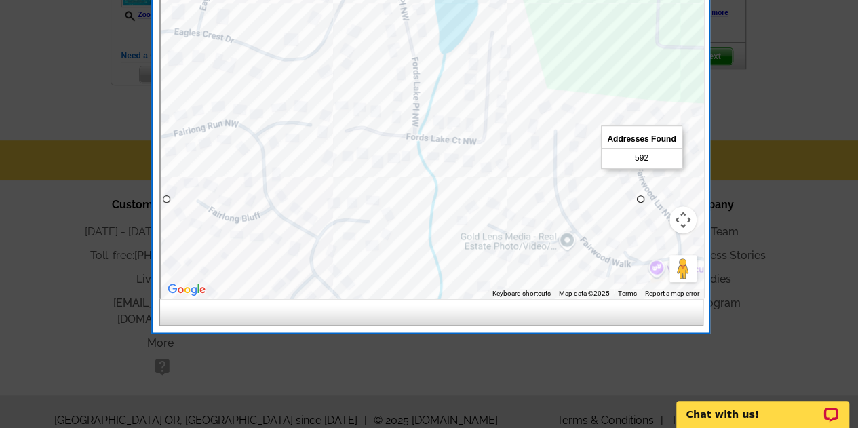
drag, startPoint x: 438, startPoint y: 230, endPoint x: 302, endPoint y: 127, distance: 170.8
click at [302, 127] on div at bounding box center [432, 128] width 542 height 339
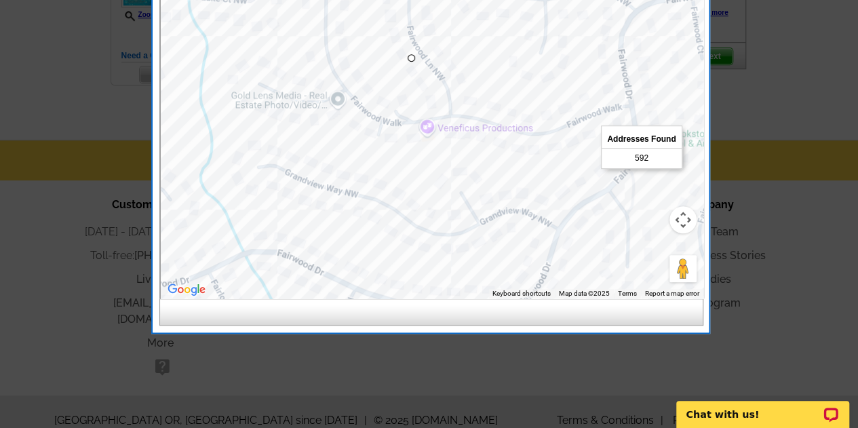
drag, startPoint x: 482, startPoint y: 198, endPoint x: 205, endPoint y: 113, distance: 289.9
click at [205, 113] on div at bounding box center [432, 128] width 542 height 339
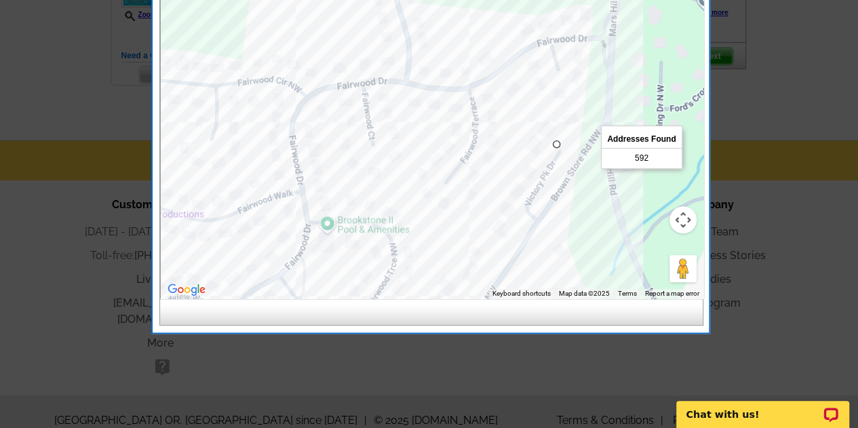
drag, startPoint x: 205, startPoint y: 113, endPoint x: 7, endPoint y: 216, distance: 223.2
click at [7, 216] on body "Customer Login Create New Account local_phone Same Day Design, Print, & Mail Po…" at bounding box center [429, 27] width 858 height 836
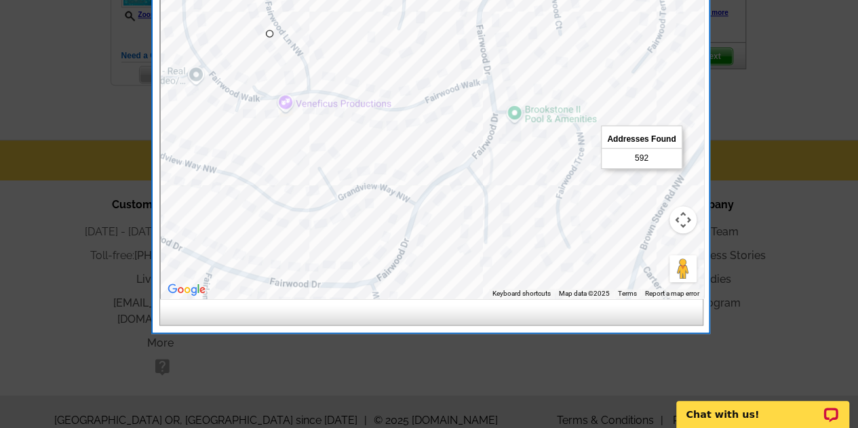
drag, startPoint x: 334, startPoint y: 159, endPoint x: 602, endPoint y: 0, distance: 311.6
click at [585, 12] on div at bounding box center [432, 128] width 542 height 339
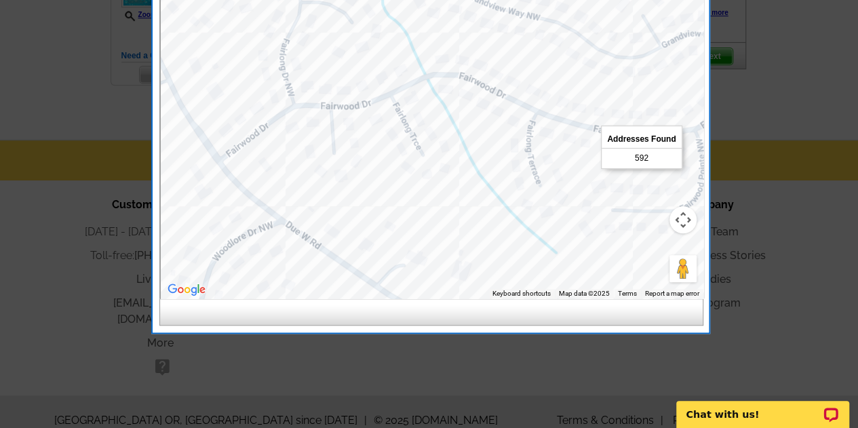
drag, startPoint x: 462, startPoint y: 55, endPoint x: 735, endPoint y: 19, distance: 274.9
click at [737, 19] on body "Customer Login Create New Account local_phone Same Day Design, Print, & Mail Po…" at bounding box center [429, 27] width 858 height 836
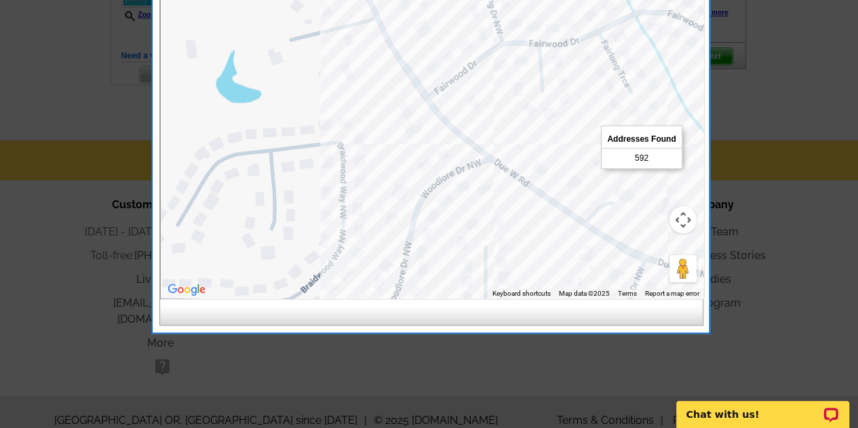
drag, startPoint x: 593, startPoint y: 106, endPoint x: 408, endPoint y: -7, distance: 216.4
click at [408, 0] on html "Customer Login Create New Account local_phone Same Day Design, Print, & Mail Po…" at bounding box center [429, 27] width 858 height 836
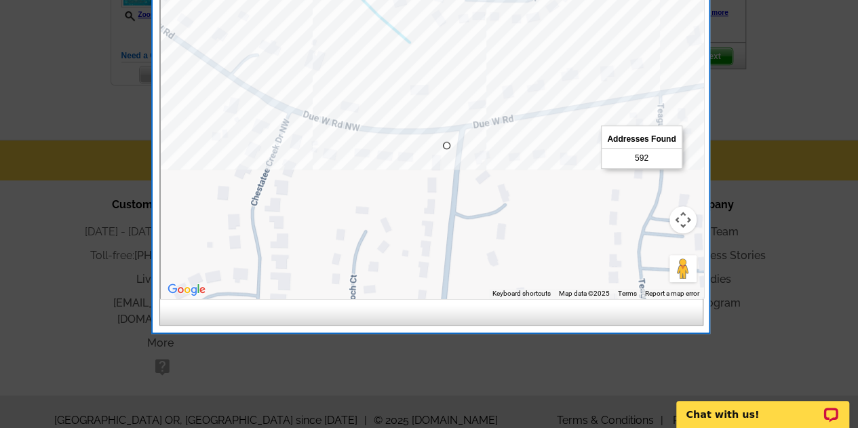
drag, startPoint x: 348, startPoint y: 115, endPoint x: 224, endPoint y: 112, distance: 124.1
click at [224, 112] on div at bounding box center [432, 128] width 542 height 339
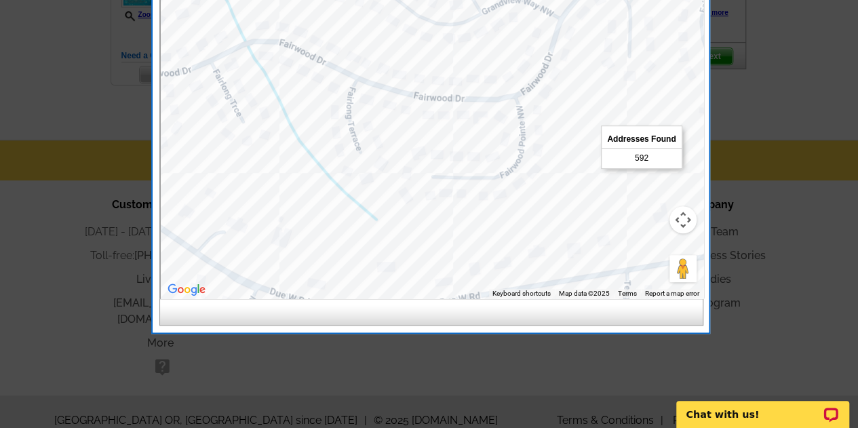
drag, startPoint x: 330, startPoint y: 122, endPoint x: 260, endPoint y: 241, distance: 138.0
click at [260, 241] on div at bounding box center [432, 128] width 542 height 339
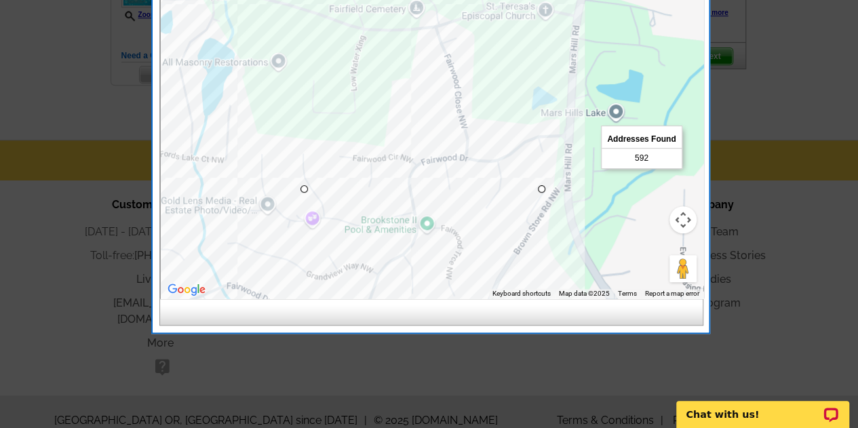
drag, startPoint x: 417, startPoint y: 150, endPoint x: 348, endPoint y: 212, distance: 92.2
click at [348, 212] on div at bounding box center [432, 128] width 542 height 339
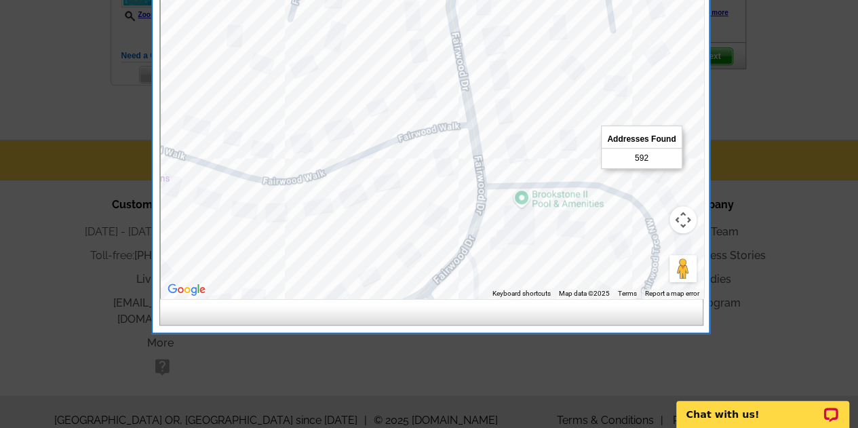
drag, startPoint x: 464, startPoint y: 230, endPoint x: 320, endPoint y: 138, distance: 170.8
click at [320, 138] on div at bounding box center [432, 128] width 542 height 339
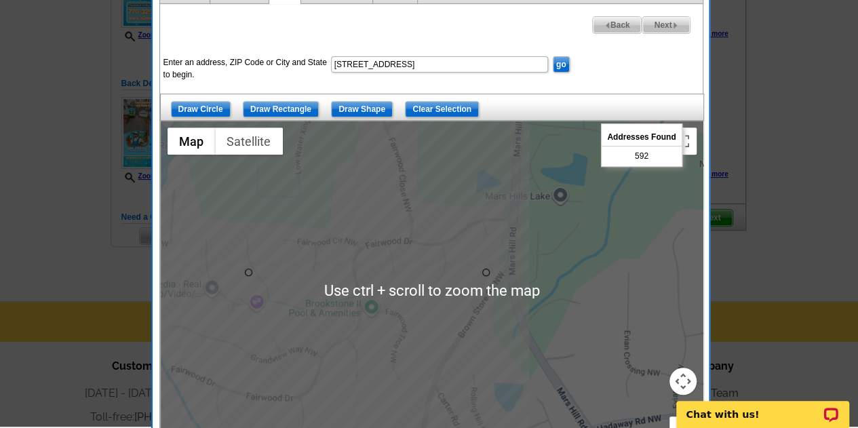
scroll to position [226, 0]
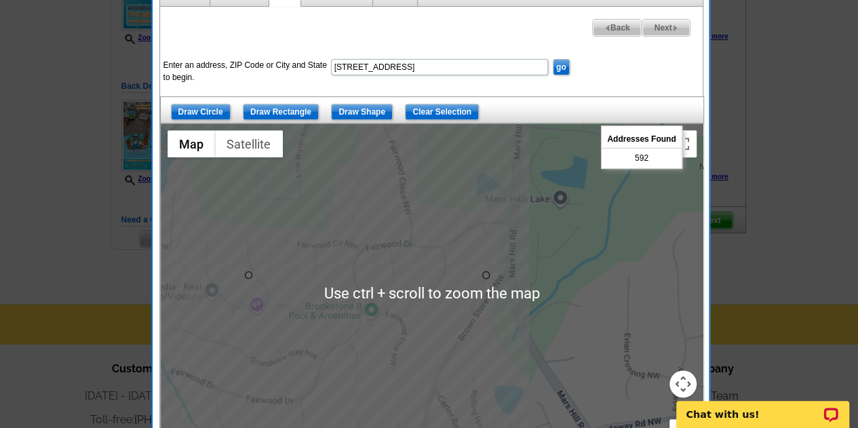
click at [664, 28] on span "Next" at bounding box center [665, 28] width 47 height 16
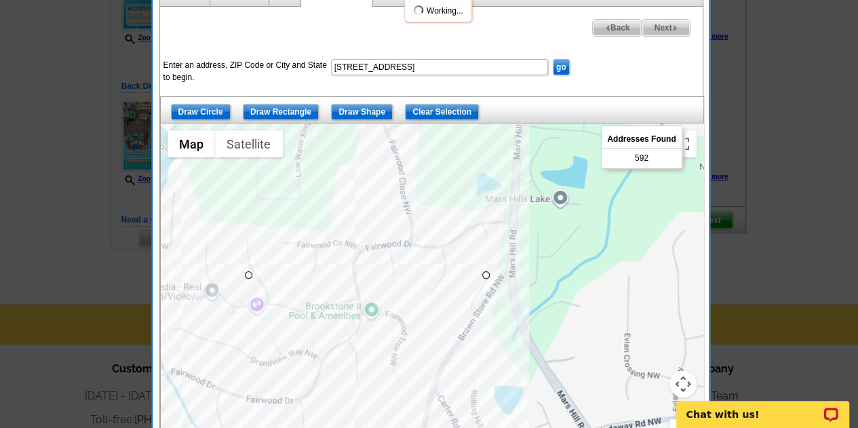
select select
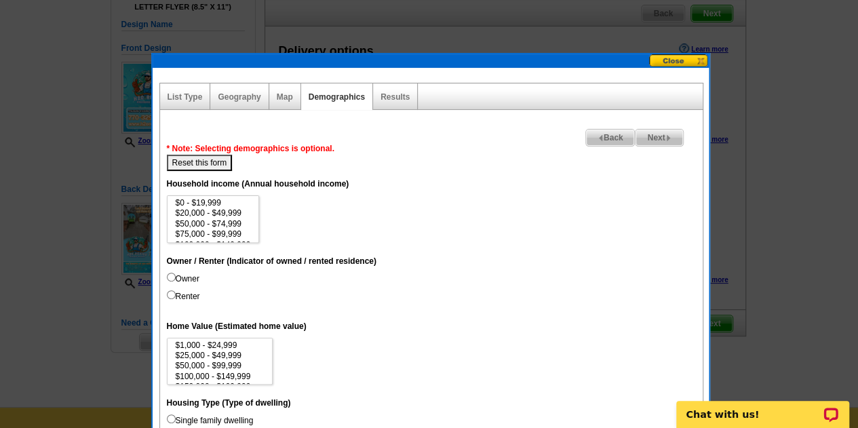
scroll to position [122, 0]
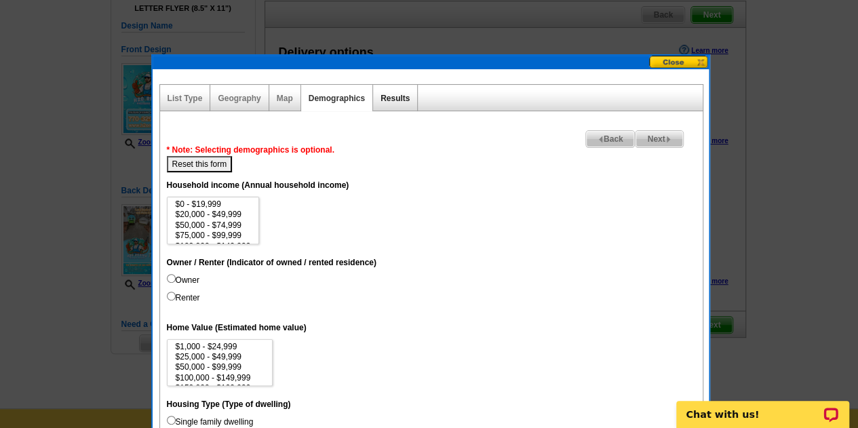
click at [393, 96] on link "Results" at bounding box center [394, 98] width 29 height 9
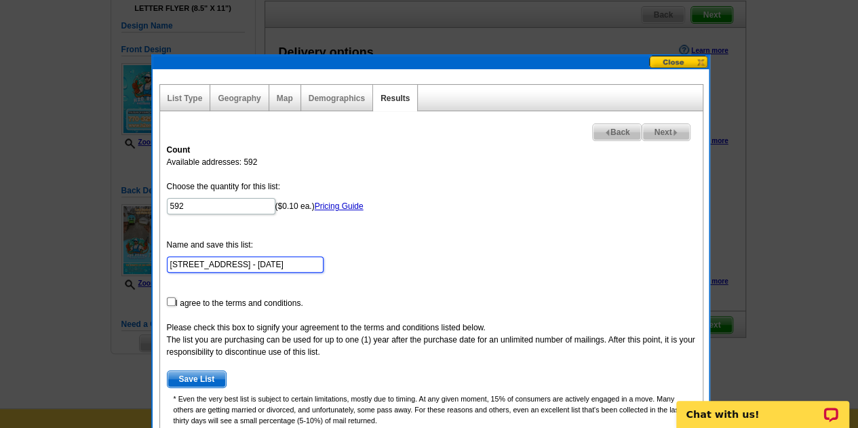
drag, startPoint x: 247, startPoint y: 261, endPoint x: 160, endPoint y: 256, distance: 87.6
click at [160, 256] on div "Count Available addresses: 592 Choose the quantity for this list: 592 ($0.10 ea…" at bounding box center [431, 306] width 542 height 339
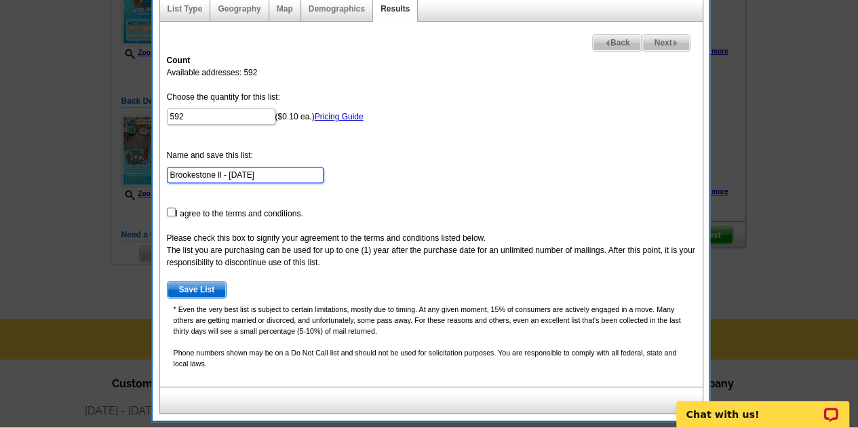
scroll to position [210, 0]
type input "Brookestone ll - Aug 25"
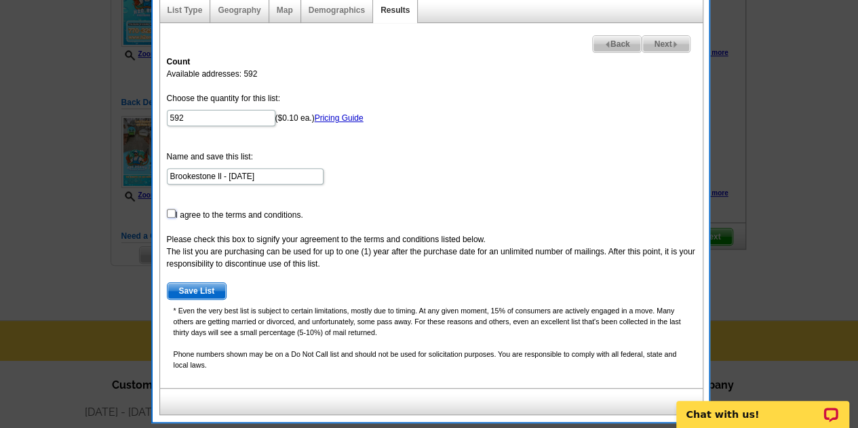
click at [168, 214] on input "checkbox" at bounding box center [171, 213] width 9 height 9
checkbox input "true"
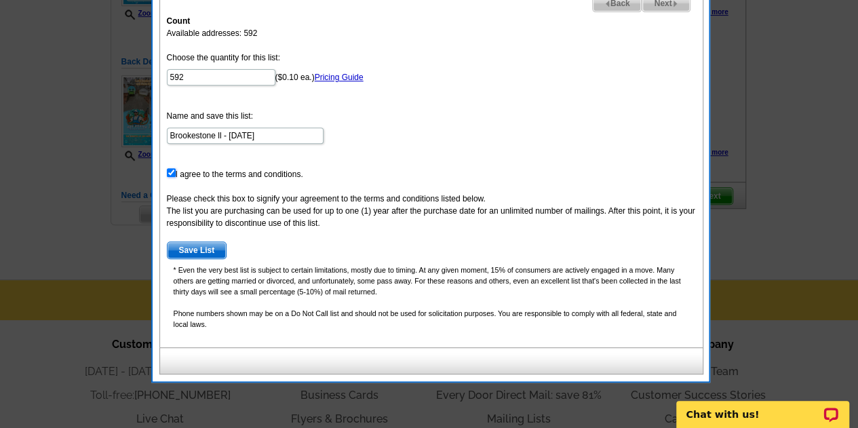
scroll to position [252, 0]
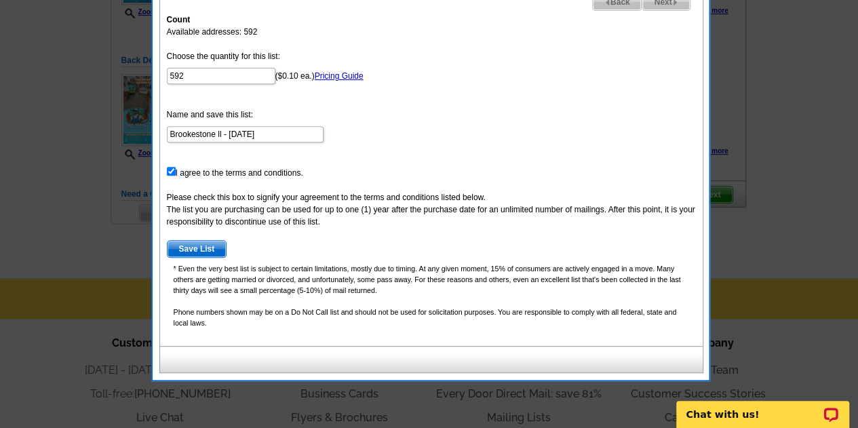
click at [205, 245] on span "Save List" at bounding box center [196, 249] width 59 height 16
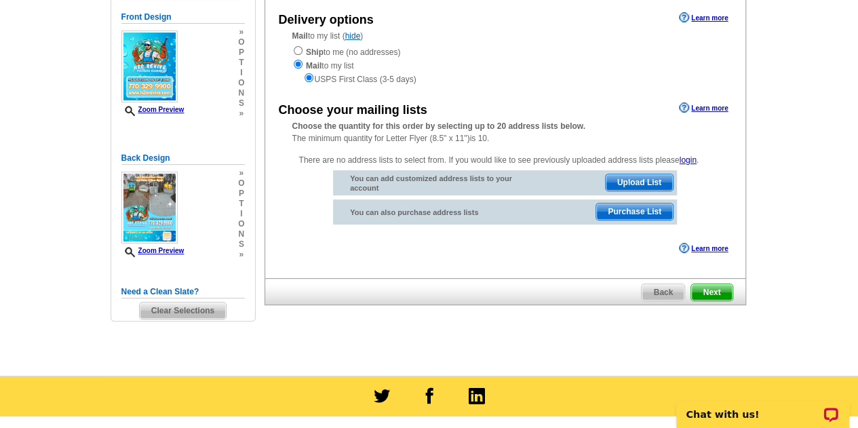
scroll to position [148, 0]
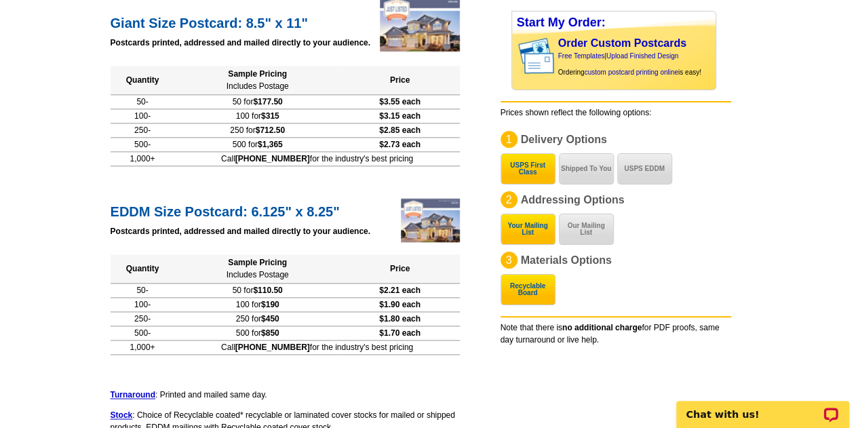
scroll to position [780, 0]
click at [649, 174] on button "USPS EDDM" at bounding box center [644, 168] width 55 height 31
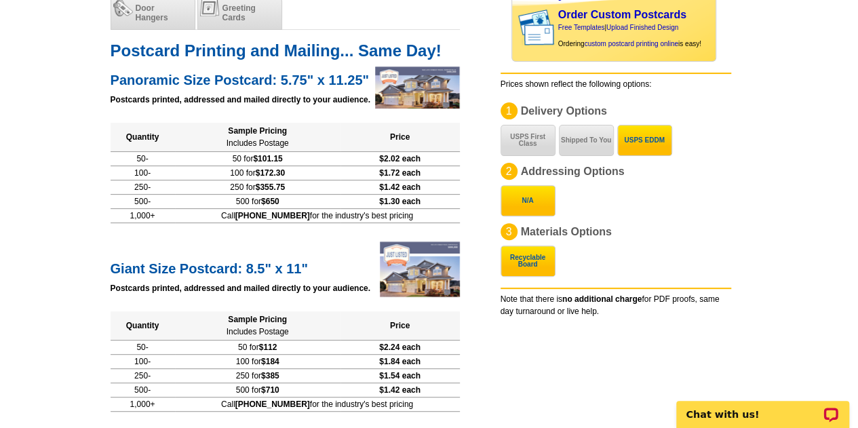
scroll to position [0, 0]
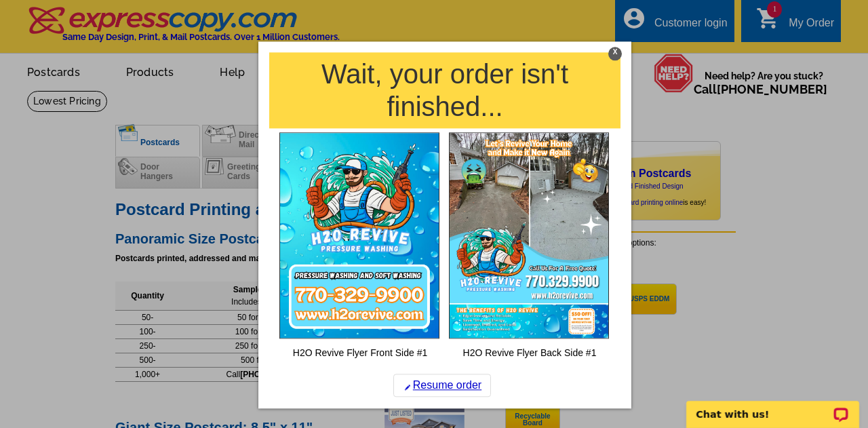
click at [616, 53] on div "X" at bounding box center [615, 54] width 14 height 14
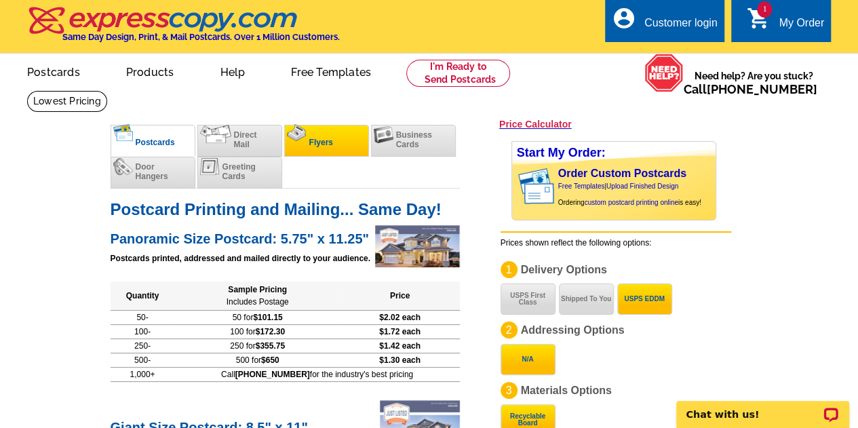
click at [329, 155] on li "Flyers" at bounding box center [326, 141] width 85 height 32
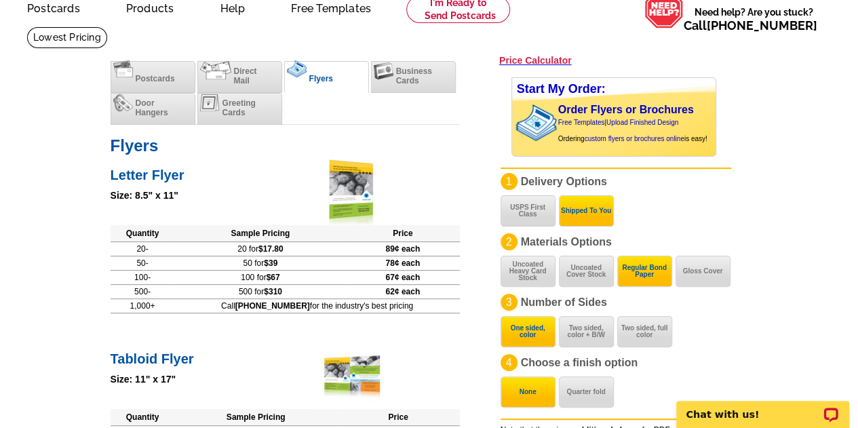
scroll to position [59, 0]
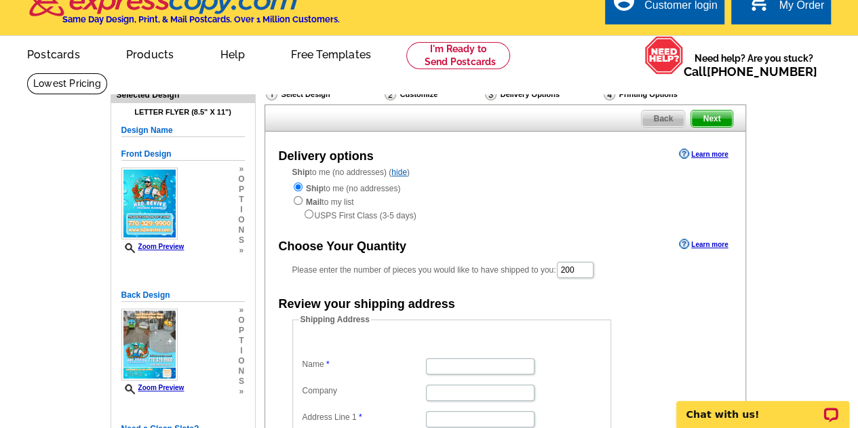
scroll to position [3, 0]
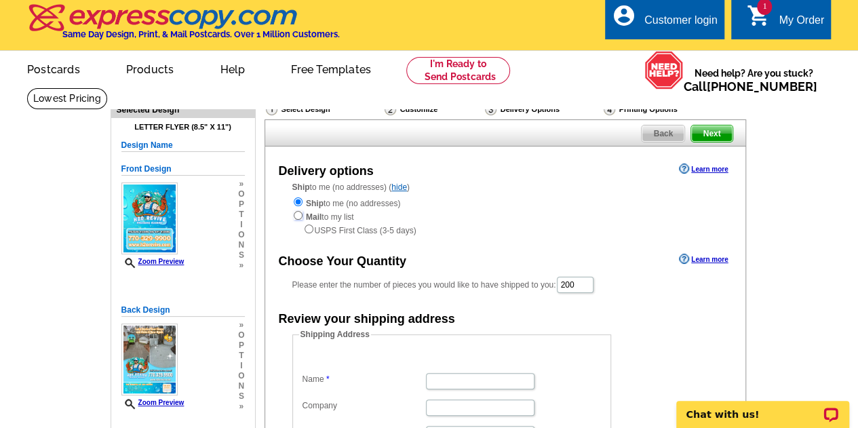
click at [297, 216] on input "radio" at bounding box center [298, 215] width 9 height 9
radio input "true"
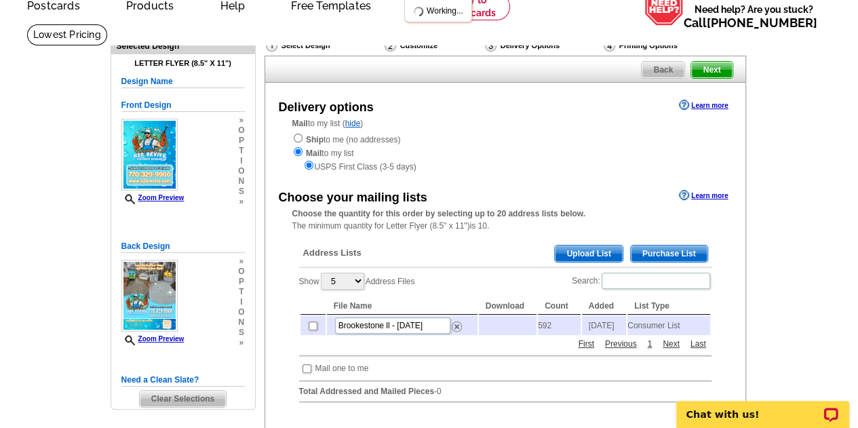
scroll to position [68, 0]
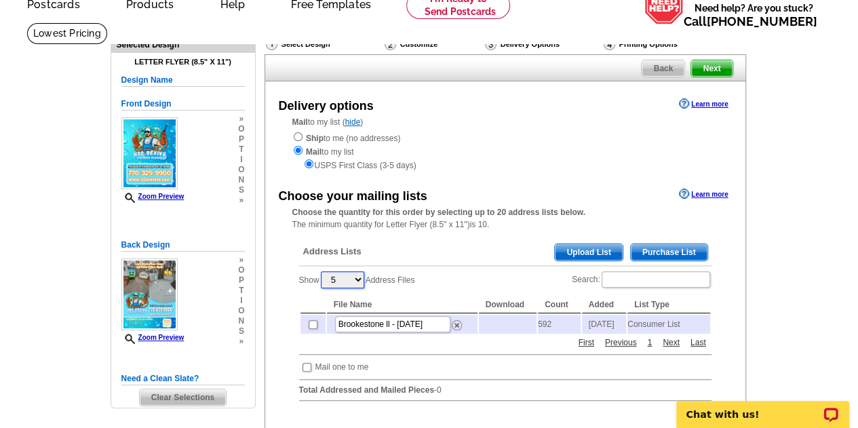
click at [354, 279] on select "5 10 25 50 100" at bounding box center [342, 279] width 43 height 17
click at [398, 252] on div "Address Lists Purchase List Upload List" at bounding box center [505, 253] width 412 height 26
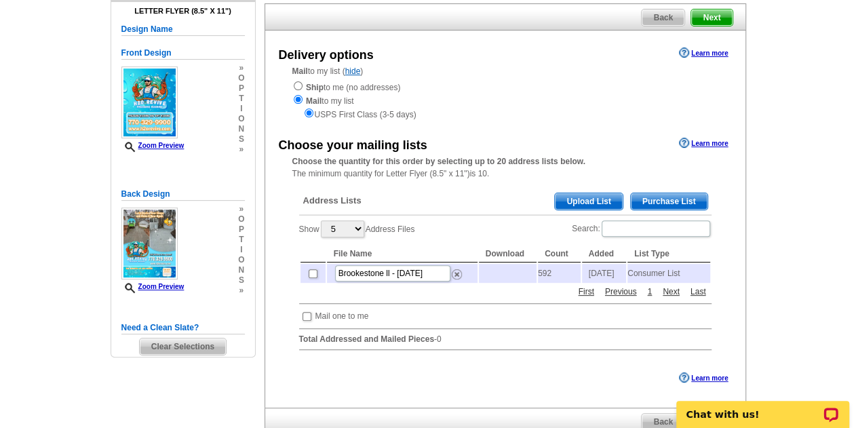
scroll to position [119, 0]
click at [355, 228] on select "5 10 25 50 100" at bounding box center [342, 228] width 43 height 17
click at [322, 221] on select "5 10 25 50 100" at bounding box center [342, 228] width 43 height 17
click at [355, 227] on select "5 10 25 50 100" at bounding box center [342, 228] width 43 height 17
select select "5"
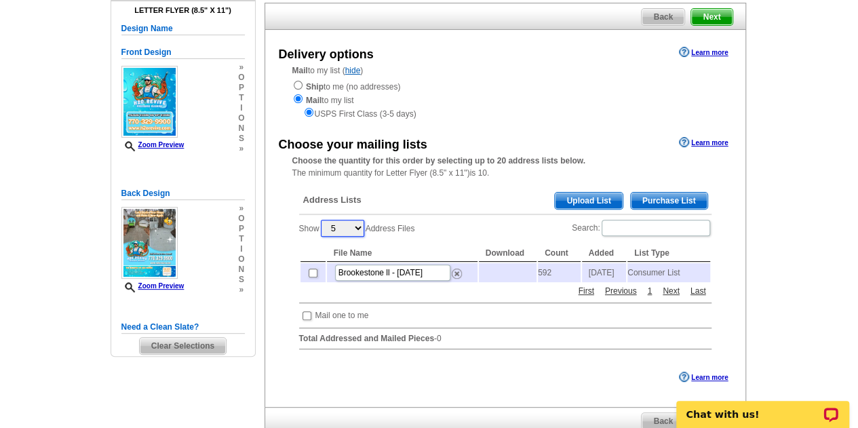
click at [322, 221] on select "5 10 25 50 100" at bounding box center [342, 228] width 43 height 17
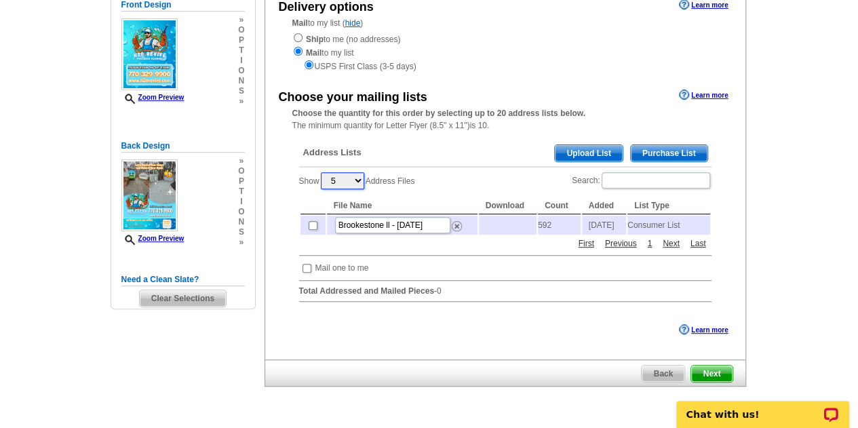
scroll to position [169, 0]
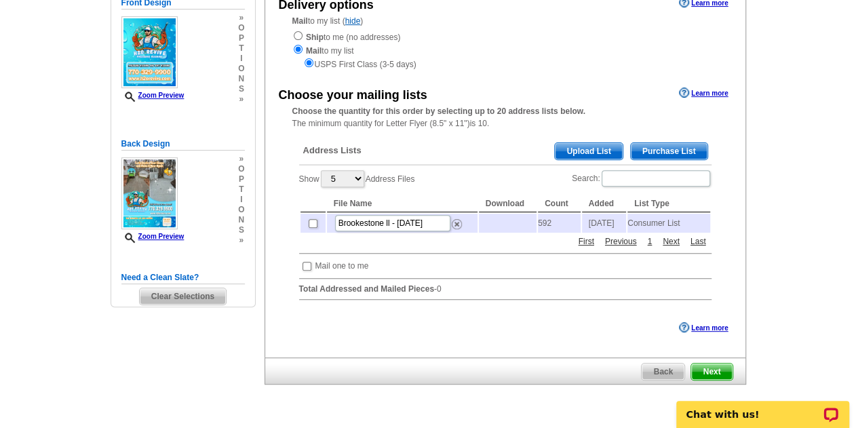
click at [663, 146] on span "Purchase List" at bounding box center [669, 151] width 77 height 16
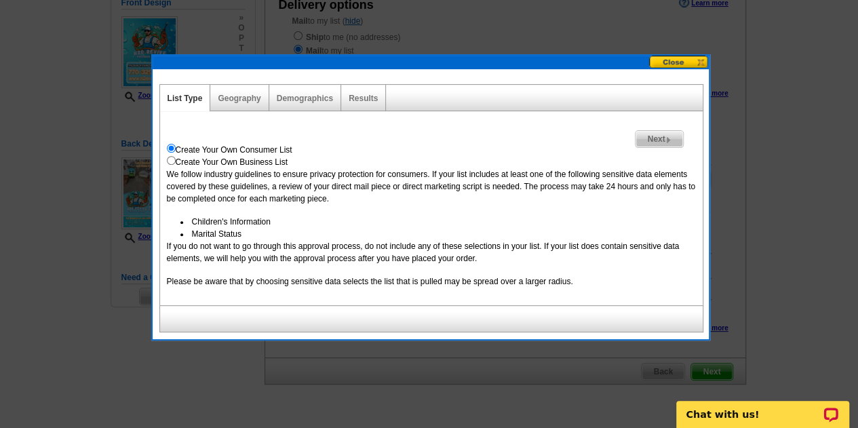
click at [237, 90] on div "Geography" at bounding box center [239, 98] width 58 height 26
click at [253, 106] on div "Geography" at bounding box center [239, 98] width 58 height 26
click at [248, 99] on link "Geography" at bounding box center [239, 98] width 43 height 9
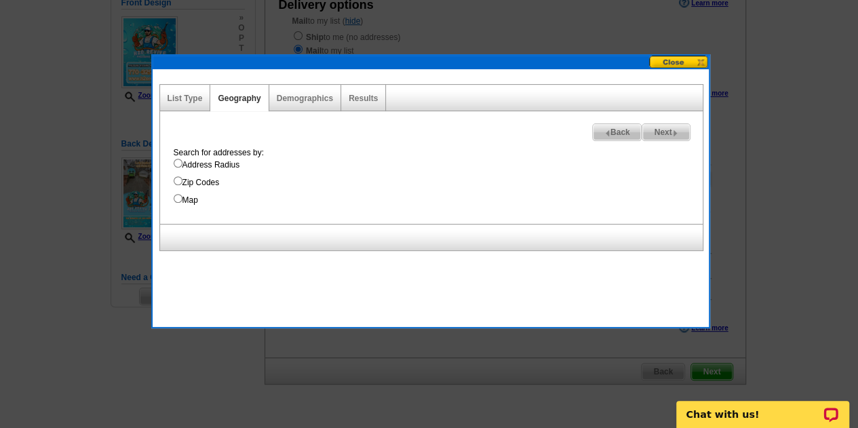
click at [179, 199] on input "Map" at bounding box center [178, 198] width 9 height 9
radio input "true"
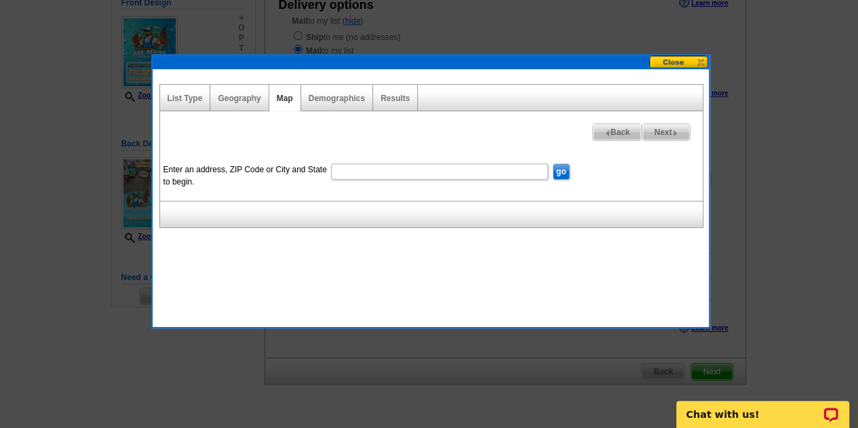
click at [354, 169] on input "Enter an address, ZIP Code or City and State to begin." at bounding box center [439, 171] width 217 height 16
type input "2349 Starr Lake Dr"
click at [552, 162] on dd "go" at bounding box center [561, 170] width 20 height 21
click at [556, 167] on input "go" at bounding box center [561, 171] width 17 height 16
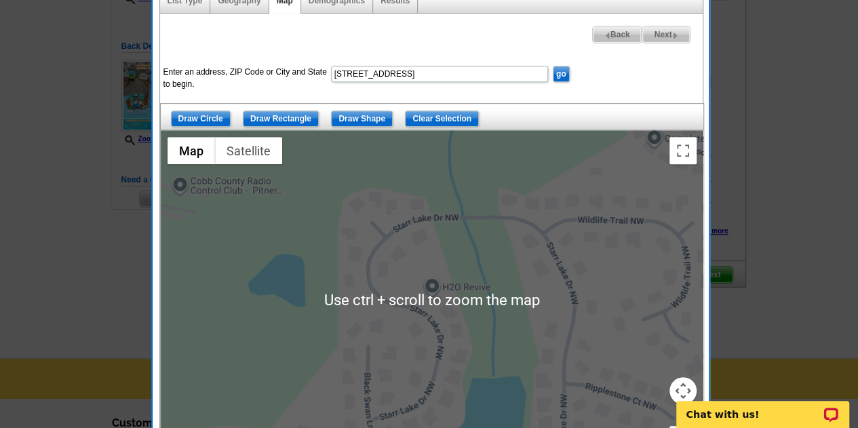
scroll to position [288, 0]
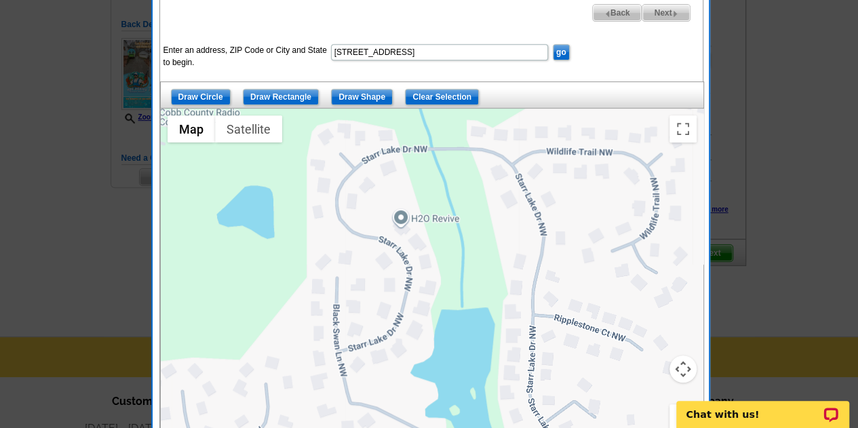
drag, startPoint x: 490, startPoint y: 289, endPoint x: 424, endPoint y: 224, distance: 92.0
click at [424, 224] on div at bounding box center [432, 277] width 542 height 339
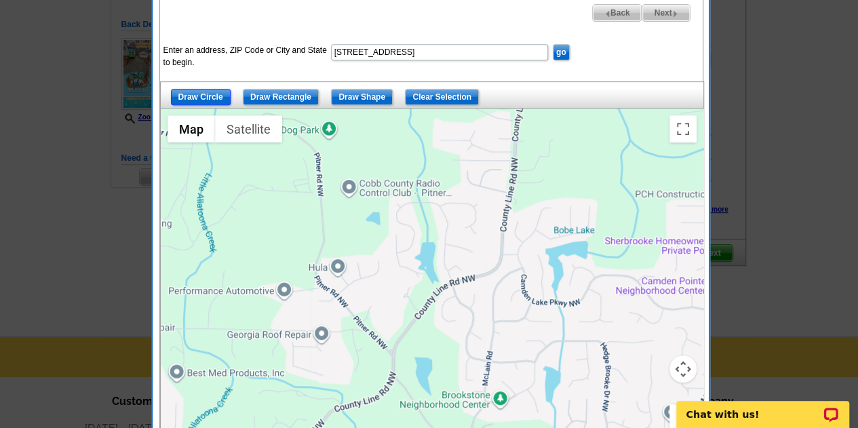
click at [204, 93] on input "Draw Circle" at bounding box center [201, 97] width 60 height 16
click at [372, 96] on input "Draw Shape" at bounding box center [362, 97] width 62 height 16
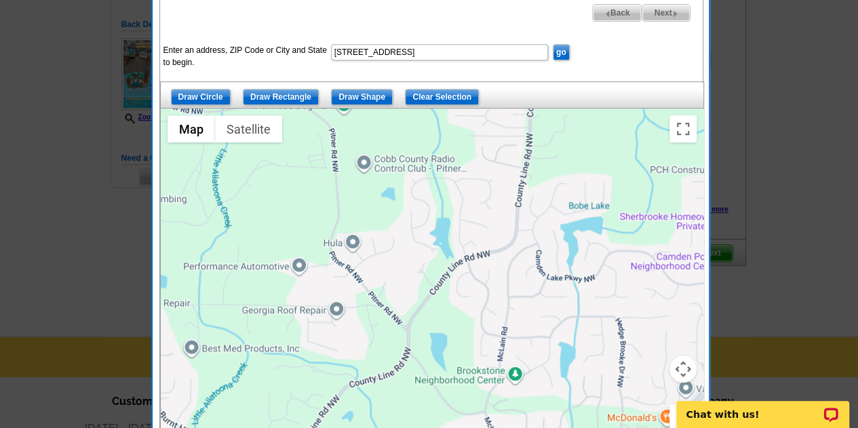
drag, startPoint x: 393, startPoint y: 195, endPoint x: 403, endPoint y: 178, distance: 18.8
click at [403, 178] on div at bounding box center [432, 277] width 542 height 339
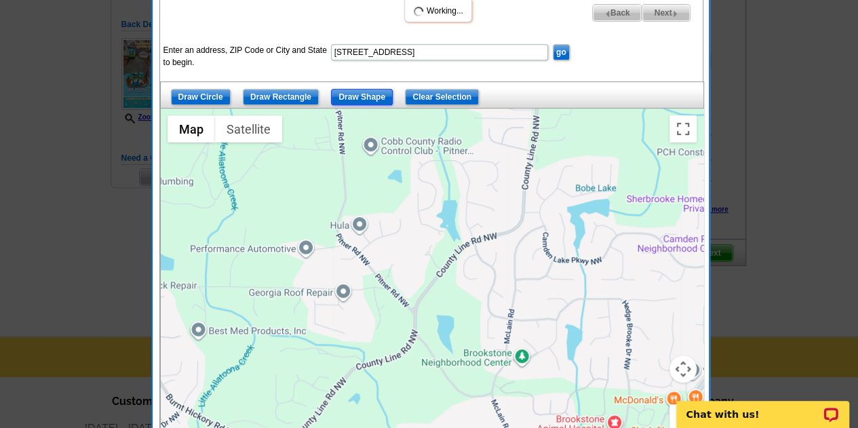
click at [378, 96] on input "Draw Shape" at bounding box center [362, 97] width 62 height 16
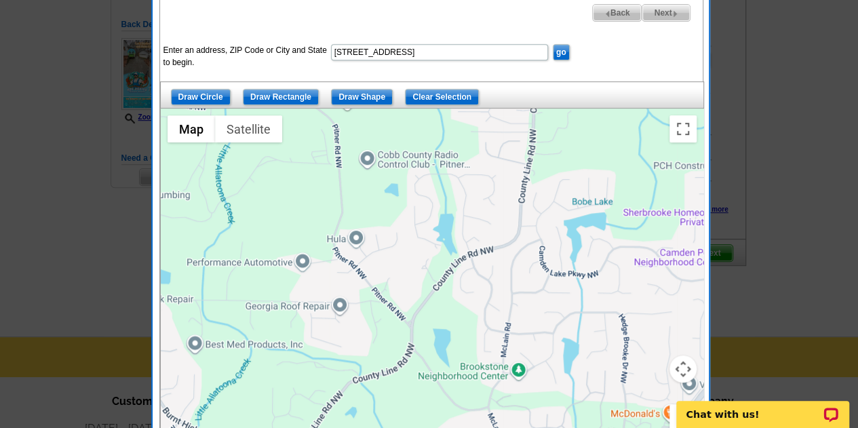
drag, startPoint x: 410, startPoint y: 157, endPoint x: 405, endPoint y: 185, distance: 28.9
click at [405, 185] on div at bounding box center [432, 277] width 542 height 339
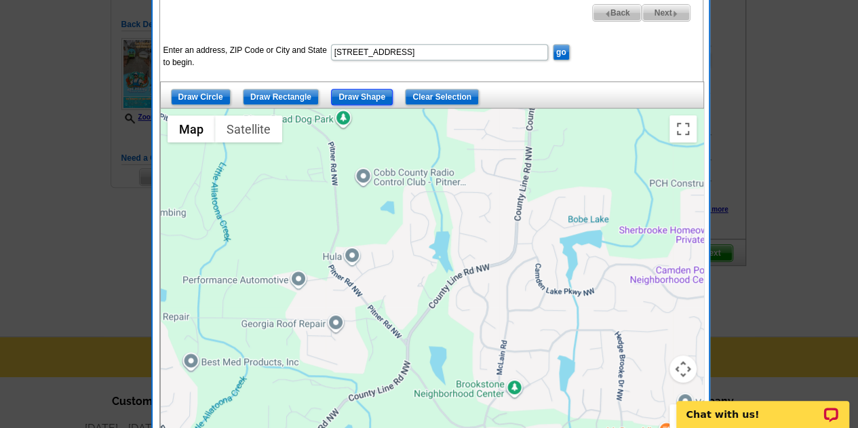
click at [369, 100] on input "Draw Shape" at bounding box center [362, 97] width 62 height 16
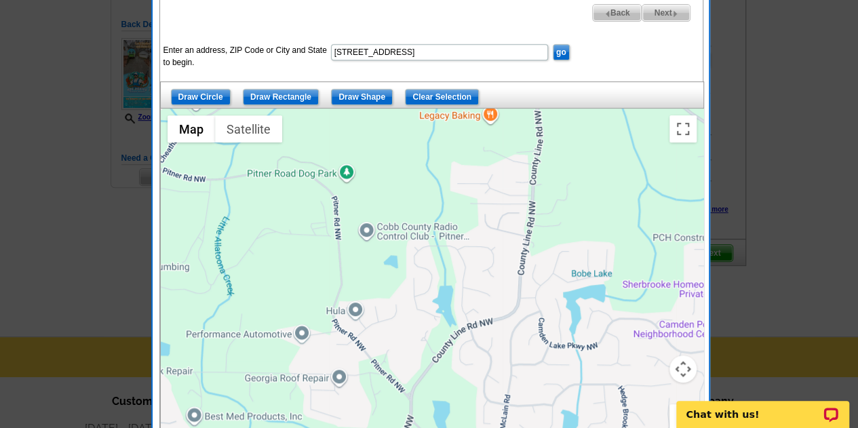
drag, startPoint x: 395, startPoint y: 222, endPoint x: 405, endPoint y: 226, distance: 11.6
click at [405, 226] on div at bounding box center [432, 277] width 542 height 339
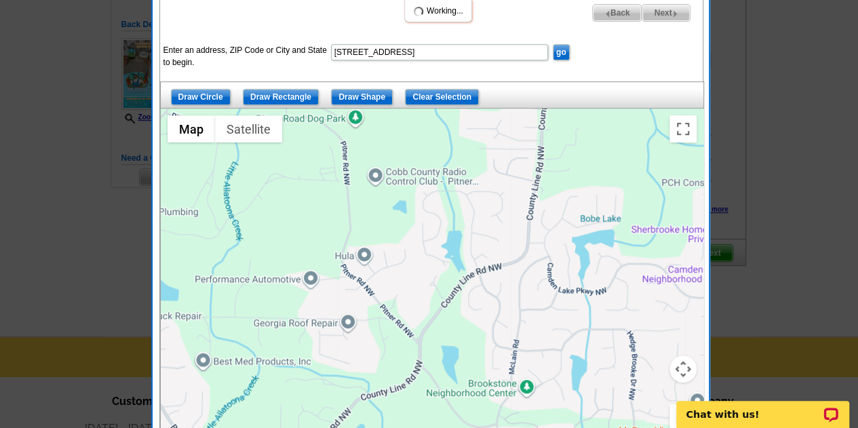
click at [405, 226] on div at bounding box center [432, 277] width 542 height 339
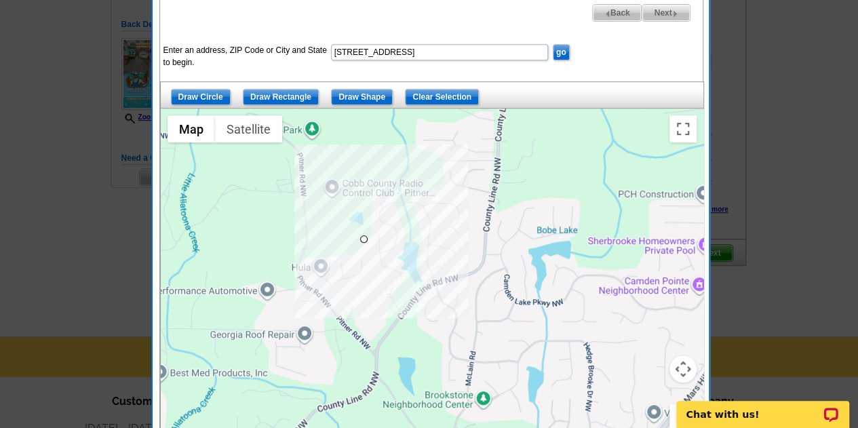
drag, startPoint x: 405, startPoint y: 226, endPoint x: 359, endPoint y: 237, distance: 47.4
click at [359, 237] on div at bounding box center [432, 277] width 542 height 339
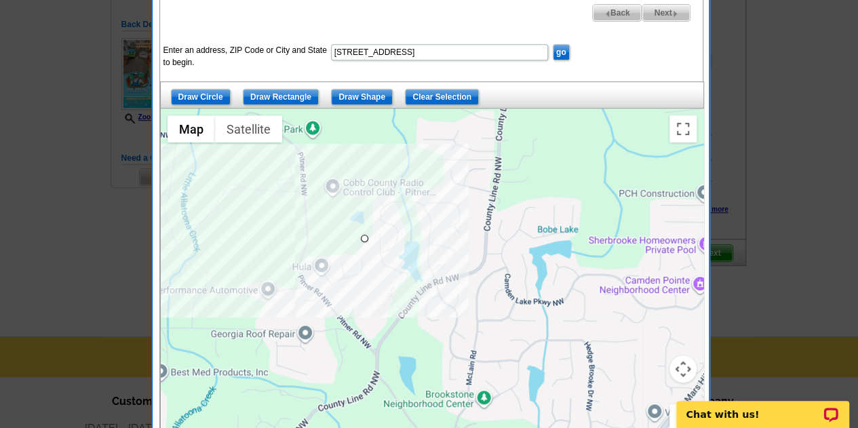
click at [302, 254] on div at bounding box center [432, 277] width 542 height 339
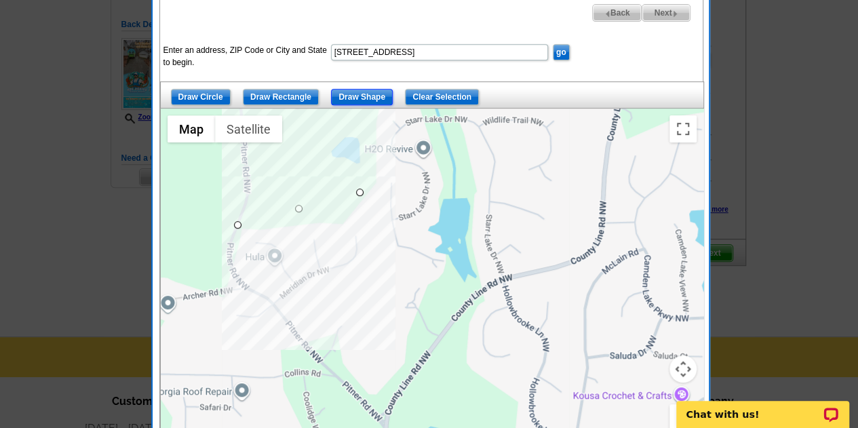
click at [353, 97] on input "Draw Shape" at bounding box center [362, 97] width 62 height 16
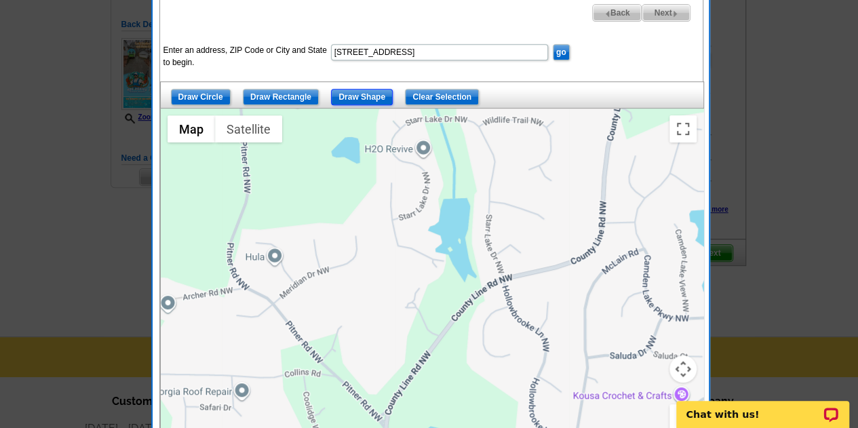
click at [353, 97] on input "Draw Shape" at bounding box center [362, 97] width 62 height 16
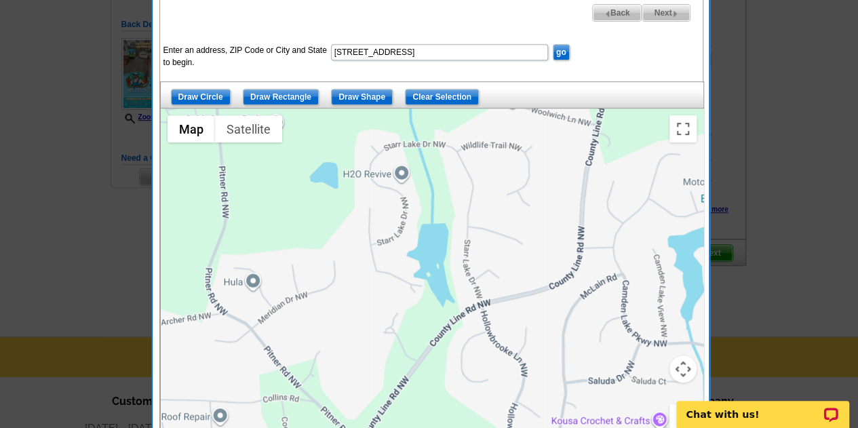
drag, startPoint x: 510, startPoint y: 306, endPoint x: 485, endPoint y: 335, distance: 38.5
click at [485, 335] on div at bounding box center [432, 277] width 542 height 339
click at [468, 299] on div at bounding box center [432, 277] width 542 height 339
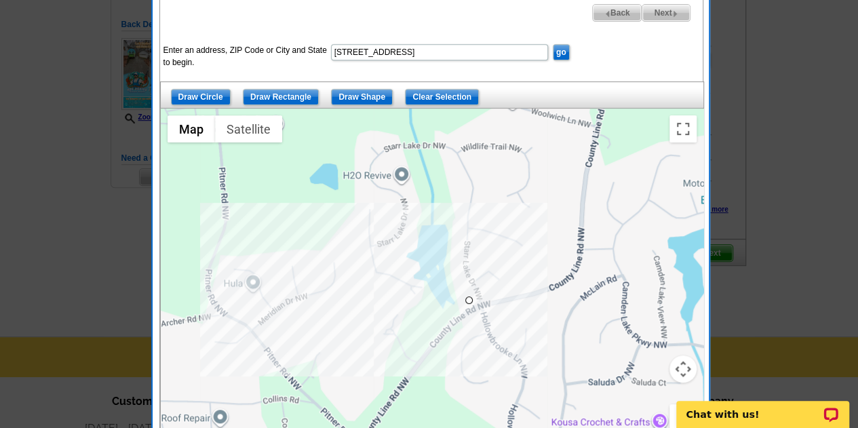
click at [372, 292] on div at bounding box center [432, 277] width 542 height 339
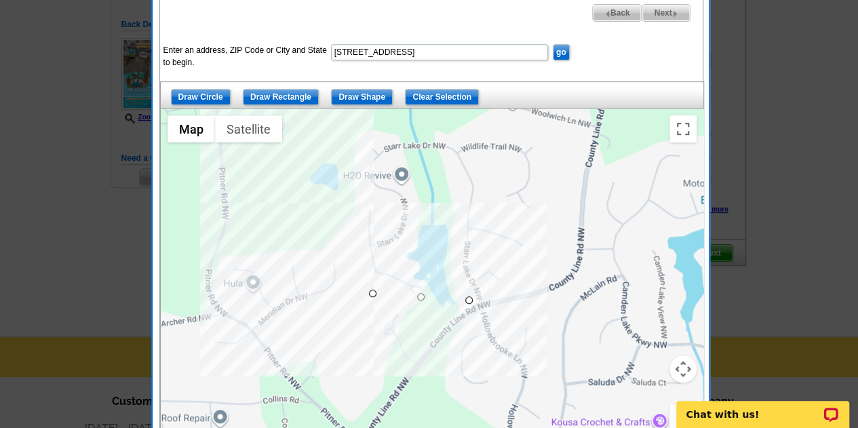
click at [352, 161] on div at bounding box center [432, 277] width 542 height 339
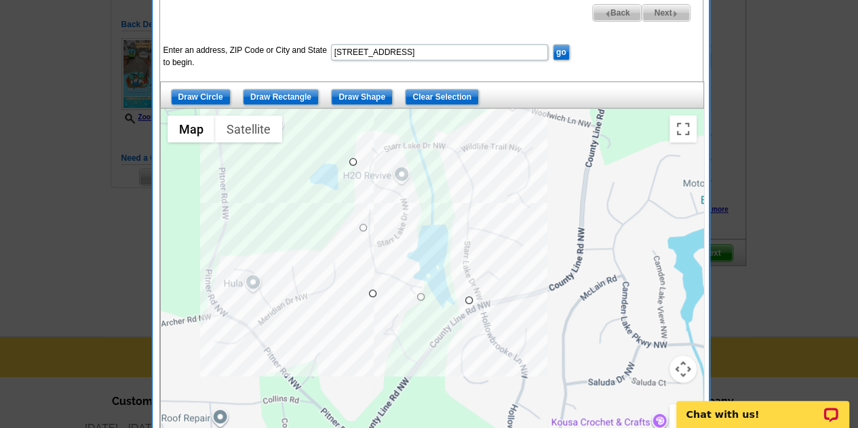
click at [433, 119] on div at bounding box center [432, 277] width 542 height 339
click at [556, 139] on div at bounding box center [432, 277] width 542 height 339
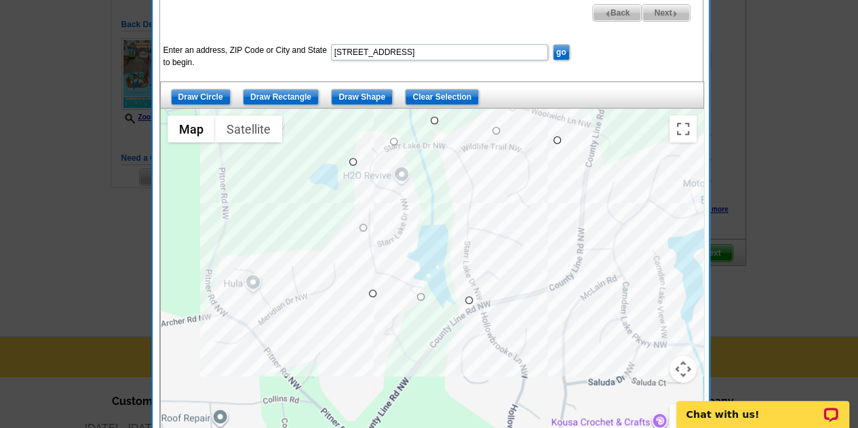
click at [559, 273] on div at bounding box center [432, 277] width 542 height 339
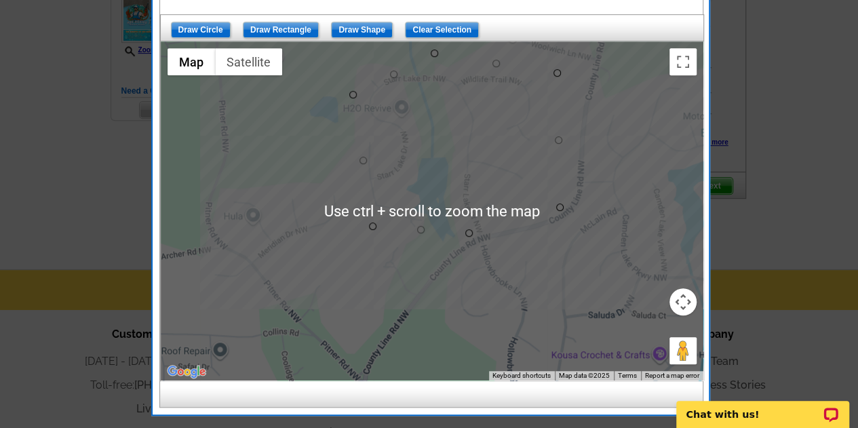
scroll to position [355, 0]
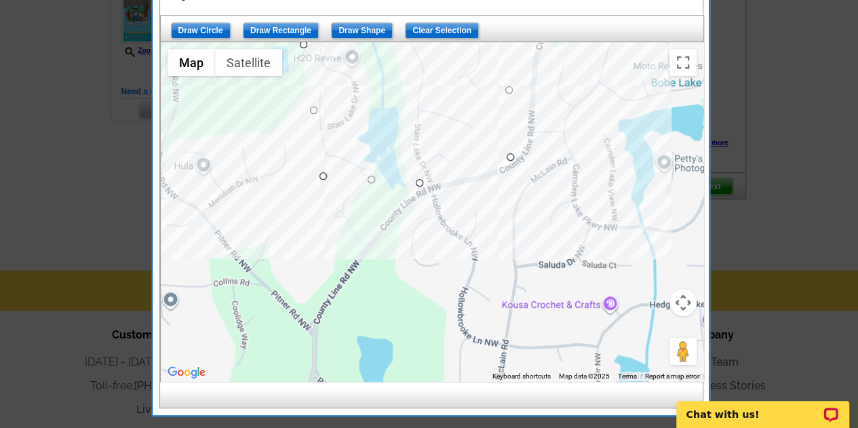
drag, startPoint x: 559, startPoint y: 273, endPoint x: 499, endPoint y: 245, distance: 65.8
click at [499, 245] on div at bounding box center [432, 211] width 542 height 339
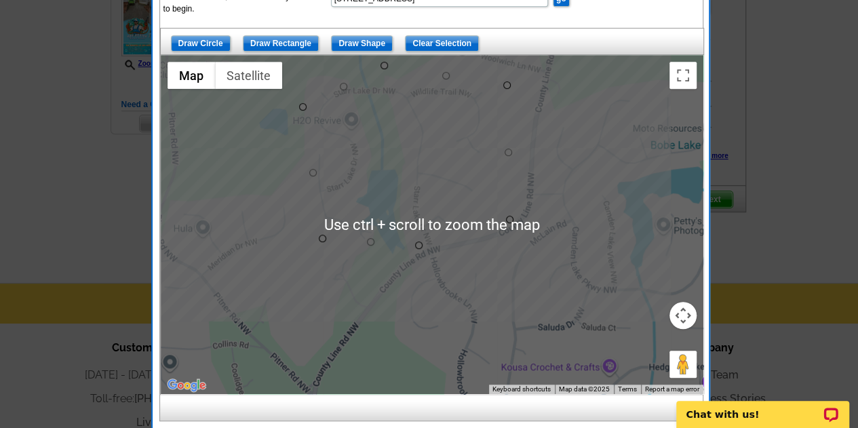
scroll to position [348, 0]
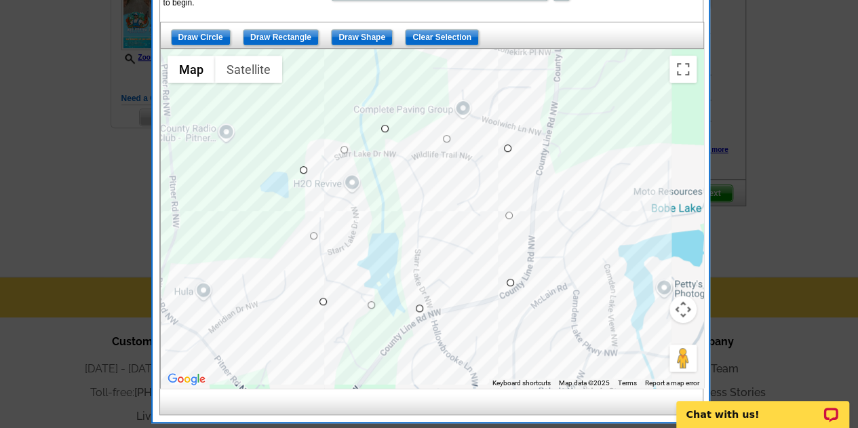
drag, startPoint x: 287, startPoint y: 160, endPoint x: 287, endPoint y: 271, distance: 110.5
click at [287, 271] on div at bounding box center [432, 218] width 542 height 339
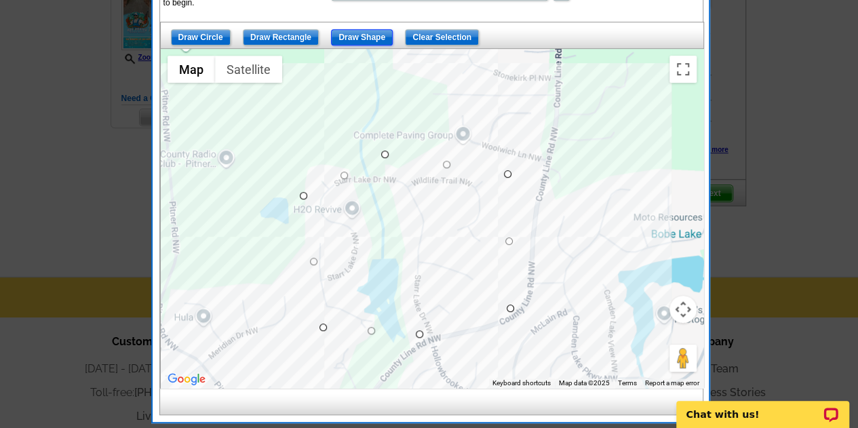
click at [367, 44] on input "Draw Shape" at bounding box center [362, 37] width 62 height 16
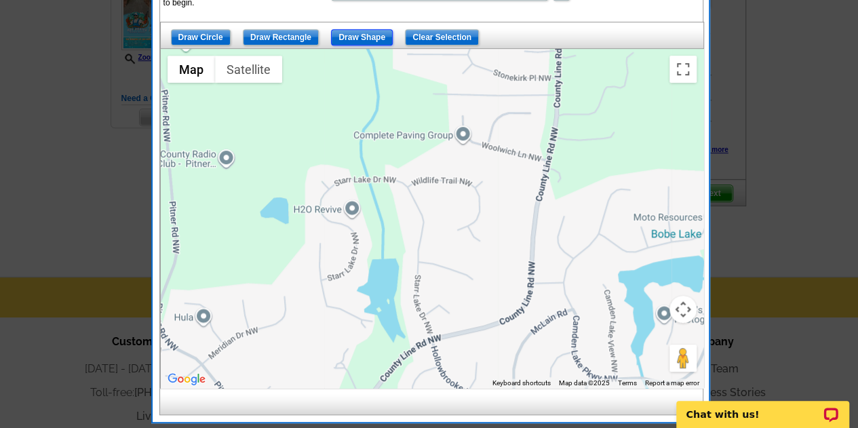
click at [363, 39] on input "Draw Shape" at bounding box center [362, 37] width 62 height 16
click at [369, 351] on div at bounding box center [432, 218] width 542 height 339
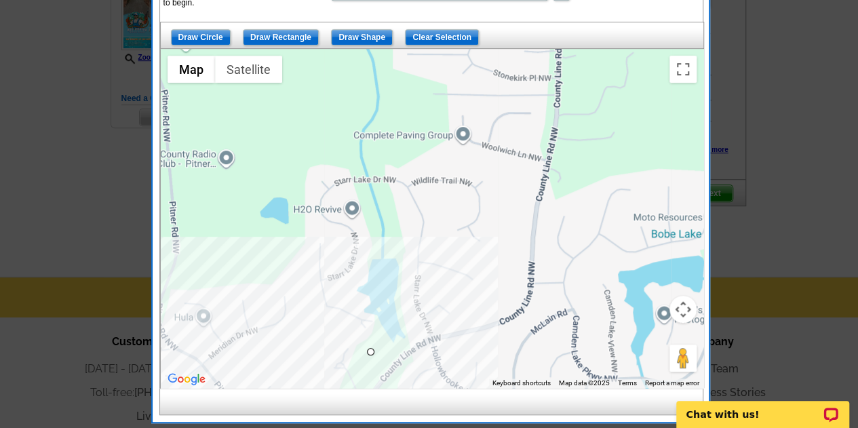
click at [258, 249] on div at bounding box center [432, 218] width 542 height 339
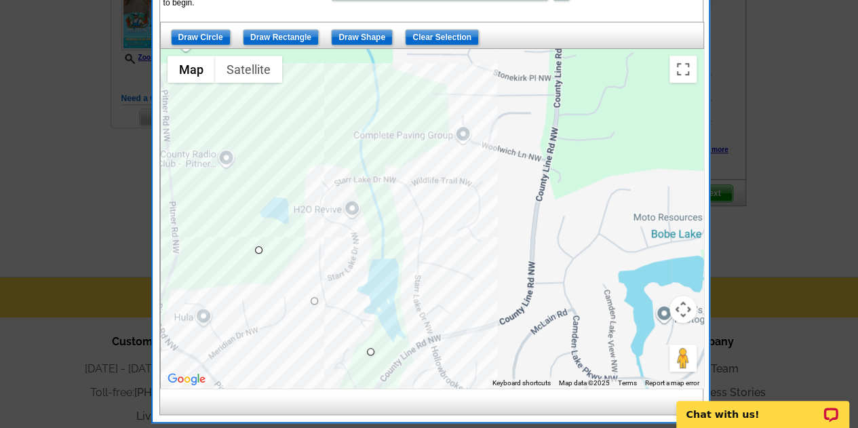
click at [319, 117] on div at bounding box center [432, 218] width 542 height 339
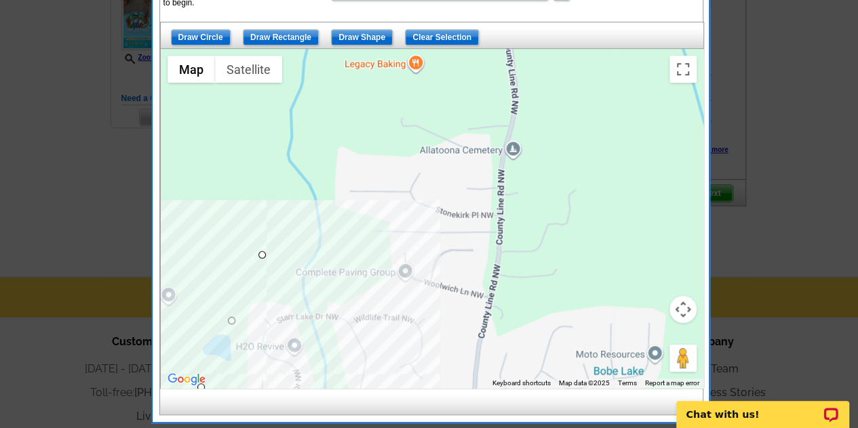
drag, startPoint x: 341, startPoint y: 112, endPoint x: 281, endPoint y: 257, distance: 156.9
click at [281, 257] on div at bounding box center [432, 218] width 542 height 339
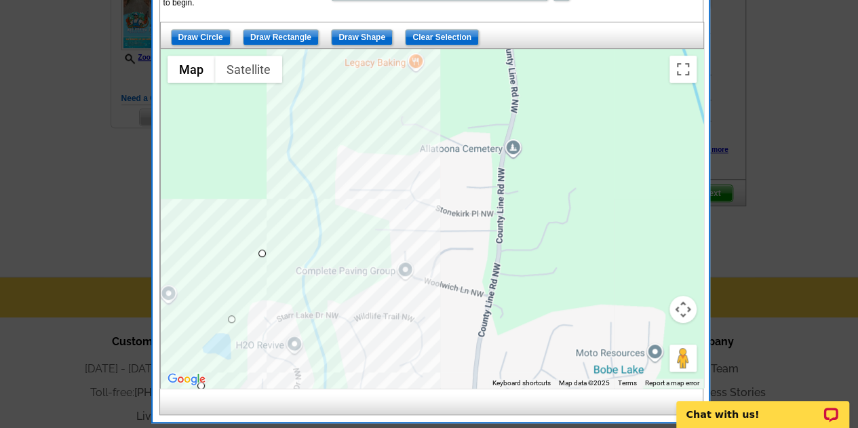
click at [367, 151] on div at bounding box center [432, 218] width 542 height 339
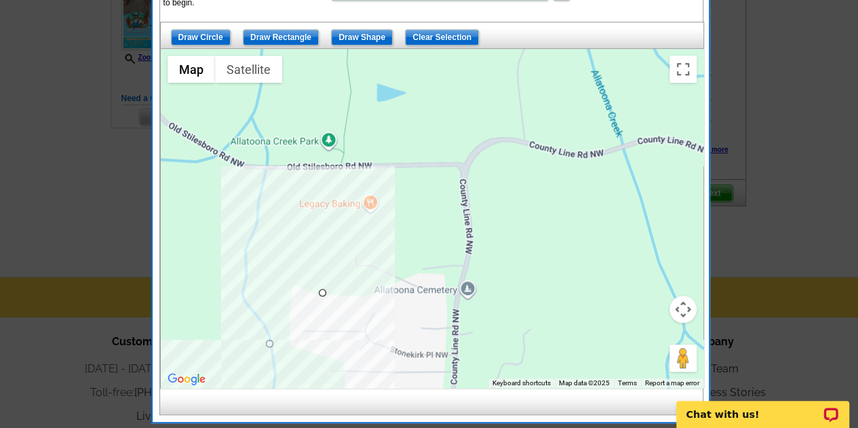
drag, startPoint x: 372, startPoint y: 112, endPoint x: 326, endPoint y: 257, distance: 152.0
click at [326, 257] on div at bounding box center [432, 218] width 542 height 339
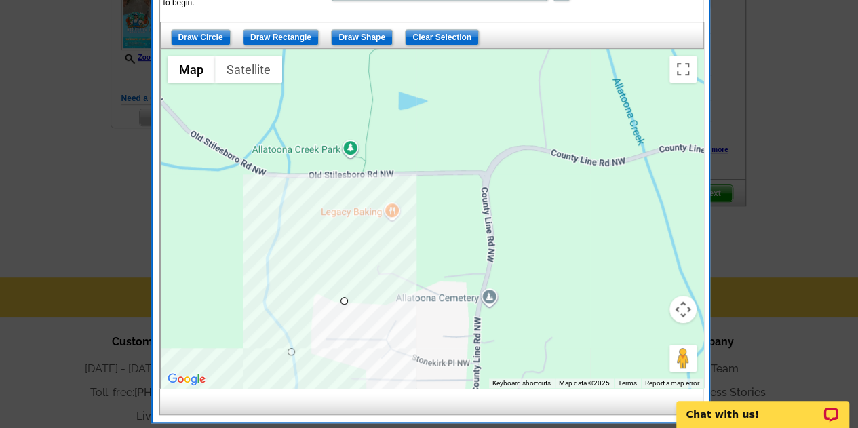
drag, startPoint x: 367, startPoint y: 226, endPoint x: 389, endPoint y: 233, distance: 23.4
click at [389, 233] on div at bounding box center [432, 218] width 542 height 339
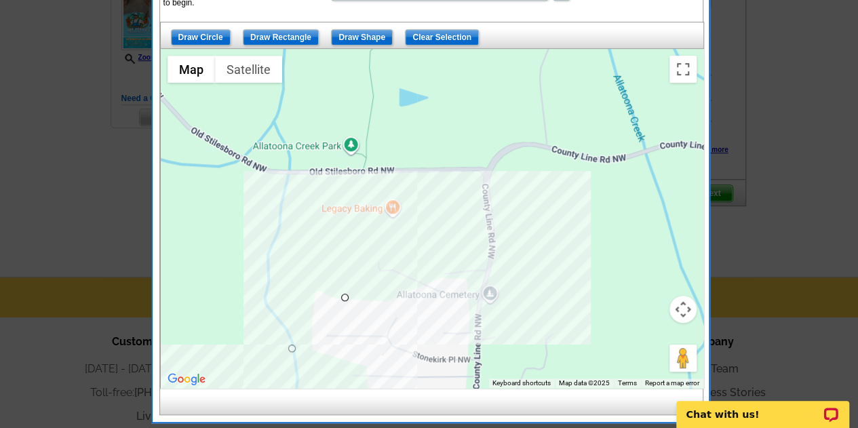
click at [433, 311] on div at bounding box center [432, 218] width 542 height 339
click at [500, 315] on div at bounding box center [432, 218] width 542 height 339
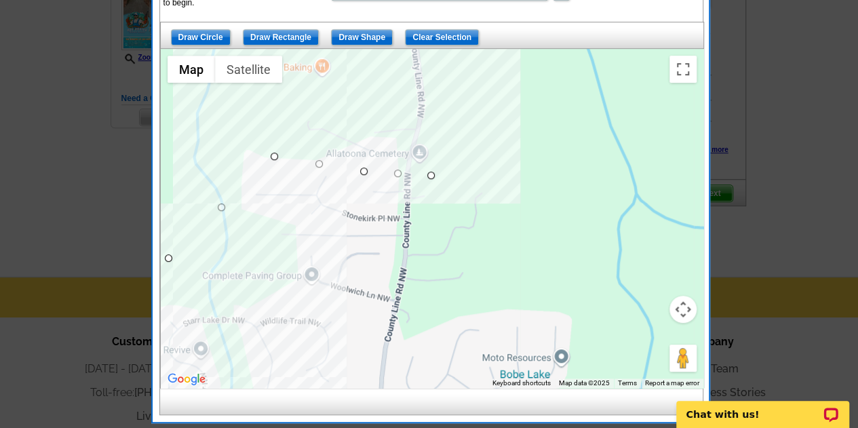
drag, startPoint x: 500, startPoint y: 315, endPoint x: 427, endPoint y: 170, distance: 162.5
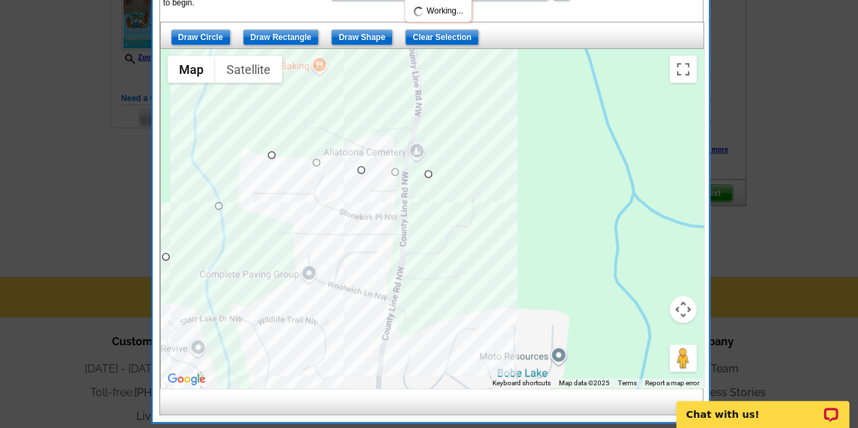
click at [492, 193] on div at bounding box center [432, 218] width 542 height 339
click at [500, 284] on div at bounding box center [432, 218] width 542 height 339
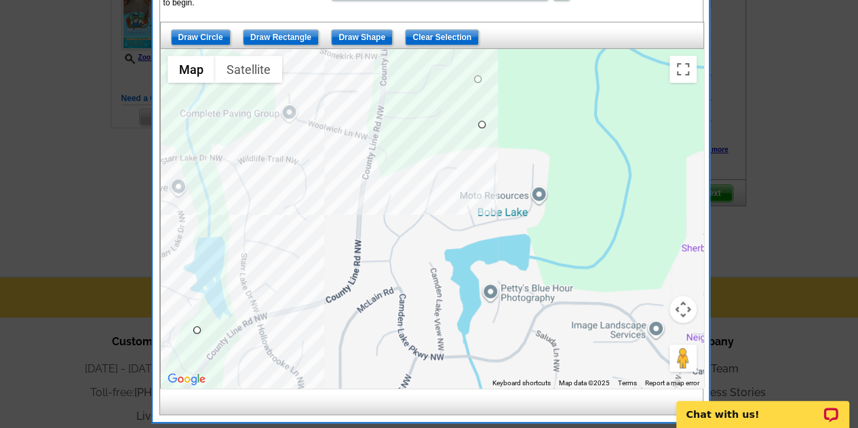
drag, startPoint x: 500, startPoint y: 284, endPoint x: 476, endPoint y: 111, distance: 174.5
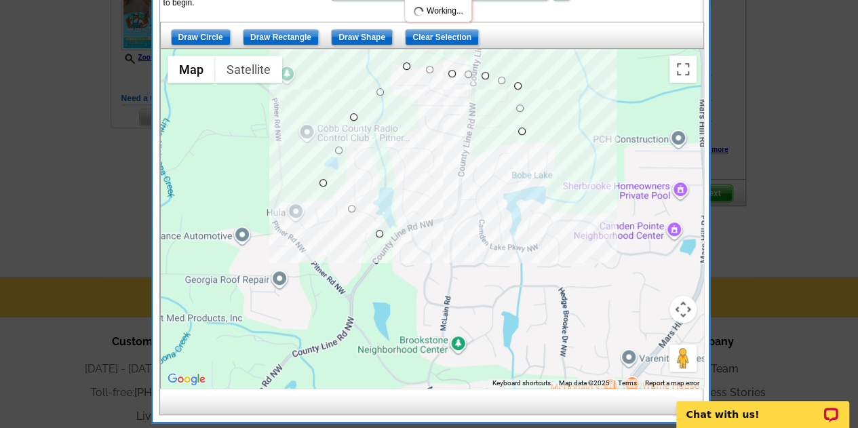
click at [561, 142] on div at bounding box center [432, 218] width 542 height 339
click at [555, 188] on div at bounding box center [432, 218] width 542 height 339
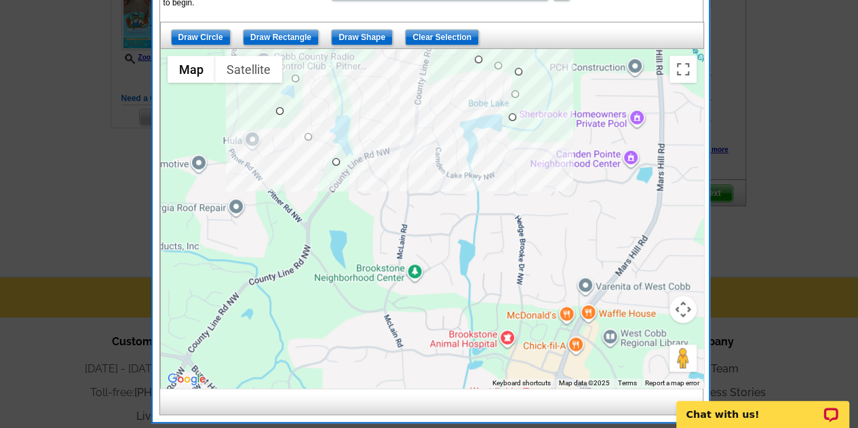
drag, startPoint x: 568, startPoint y: 184, endPoint x: 513, endPoint y: 121, distance: 83.6
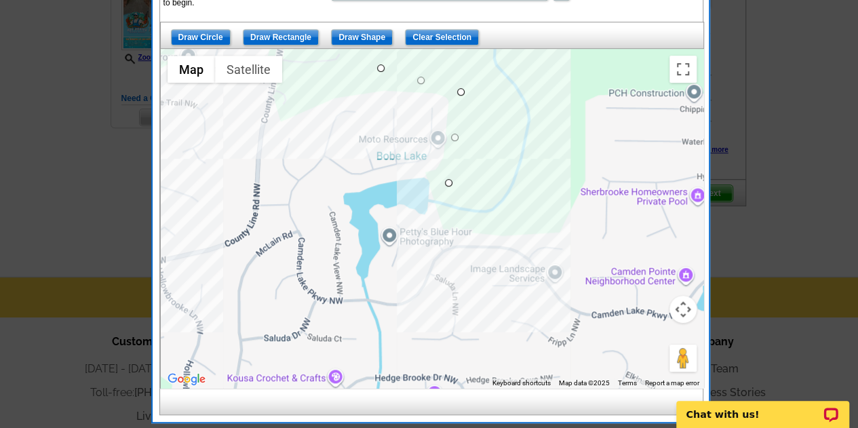
click at [519, 231] on div at bounding box center [432, 218] width 542 height 339
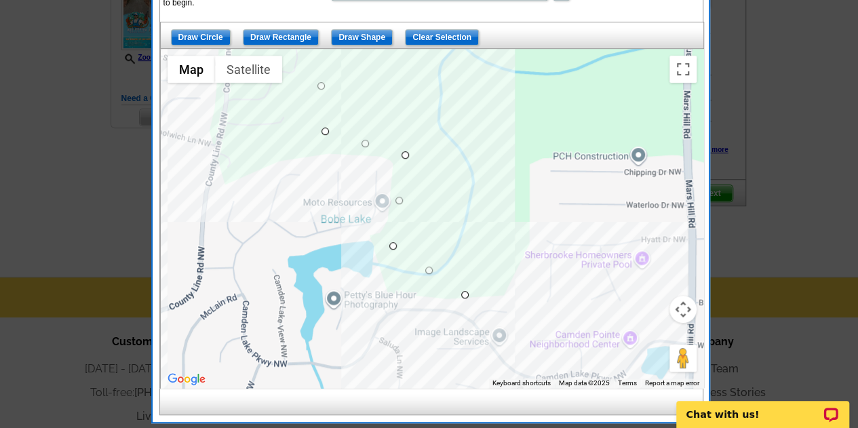
drag, startPoint x: 580, startPoint y: 173, endPoint x: 508, endPoint y: 258, distance: 110.7
click at [508, 258] on div at bounding box center [432, 218] width 542 height 339
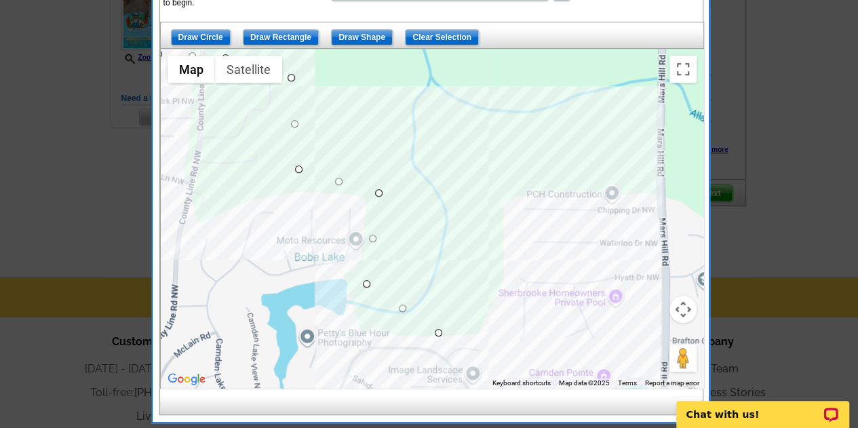
click at [503, 201] on div at bounding box center [432, 218] width 542 height 339
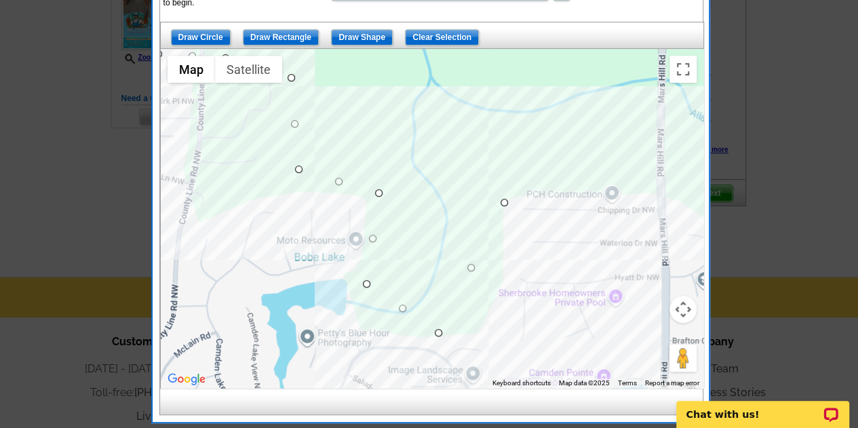
click at [663, 173] on div at bounding box center [432, 218] width 542 height 339
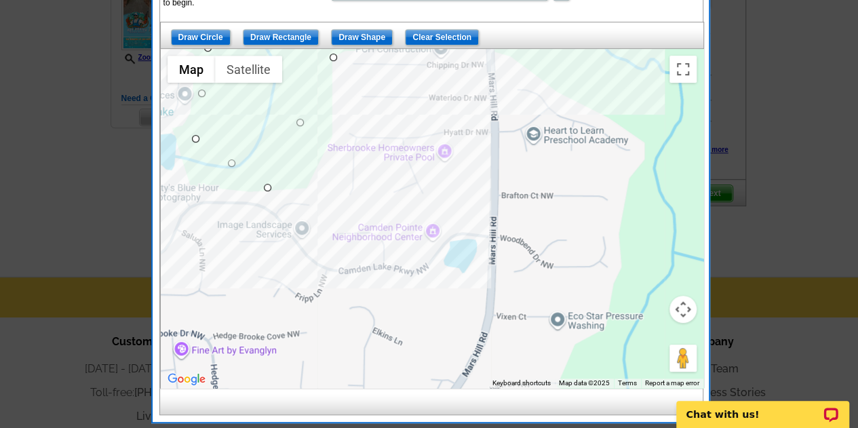
drag, startPoint x: 700, startPoint y: 227, endPoint x: 508, endPoint y: 69, distance: 248.5
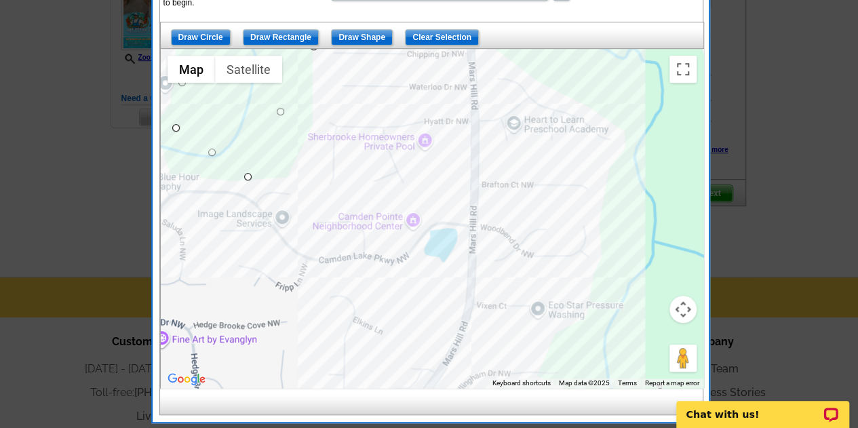
click at [477, 326] on div at bounding box center [432, 218] width 542 height 339
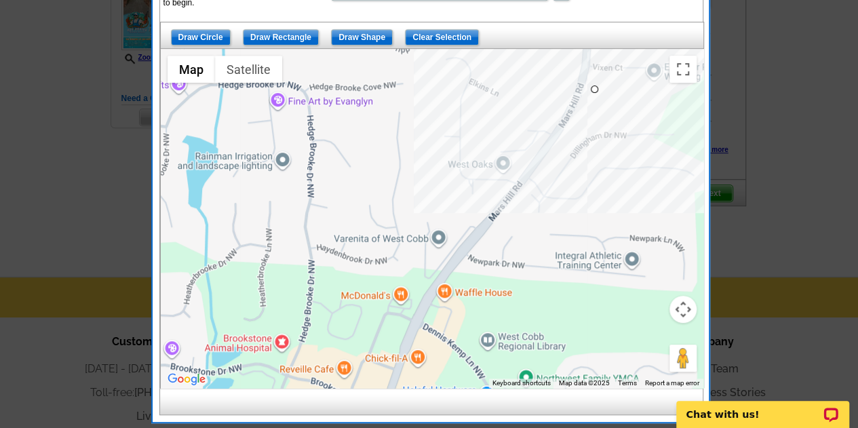
drag, startPoint x: 477, startPoint y: 326, endPoint x: 595, endPoint y: 71, distance: 280.6
click at [595, 71] on div at bounding box center [432, 218] width 542 height 339
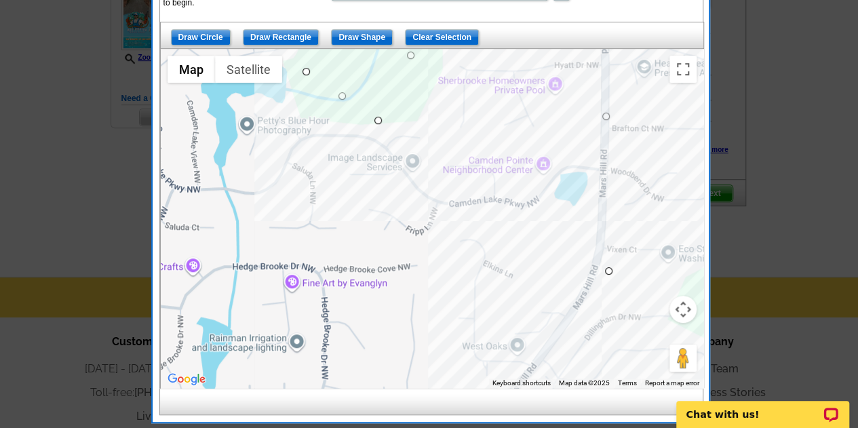
drag, startPoint x: 501, startPoint y: 143, endPoint x: 515, endPoint y: 329, distance: 186.3
click at [515, 329] on div at bounding box center [432, 218] width 542 height 339
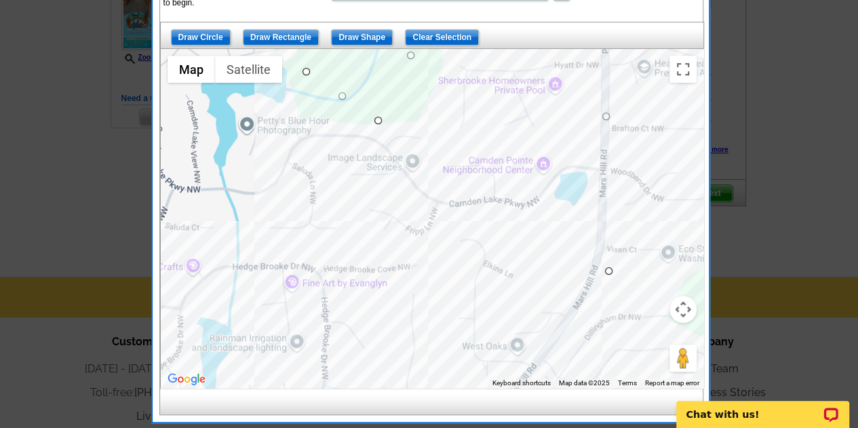
click at [236, 241] on div at bounding box center [432, 218] width 542 height 339
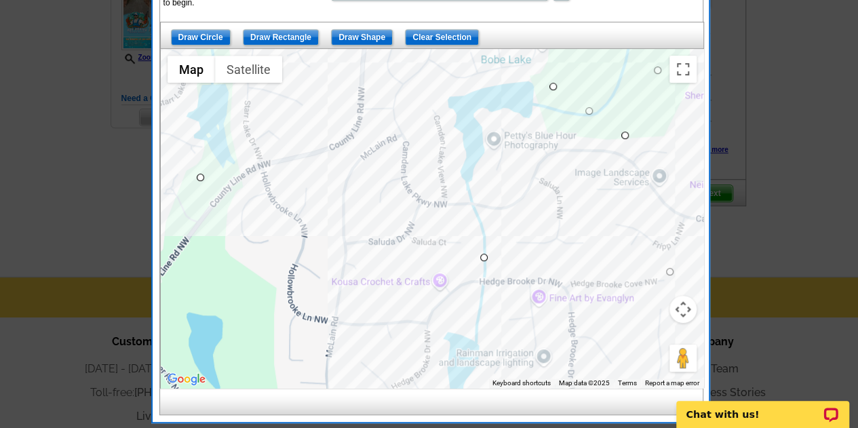
drag, startPoint x: 236, startPoint y: 241, endPoint x: 485, endPoint y: 255, distance: 249.2
click at [485, 255] on div at bounding box center [432, 218] width 542 height 339
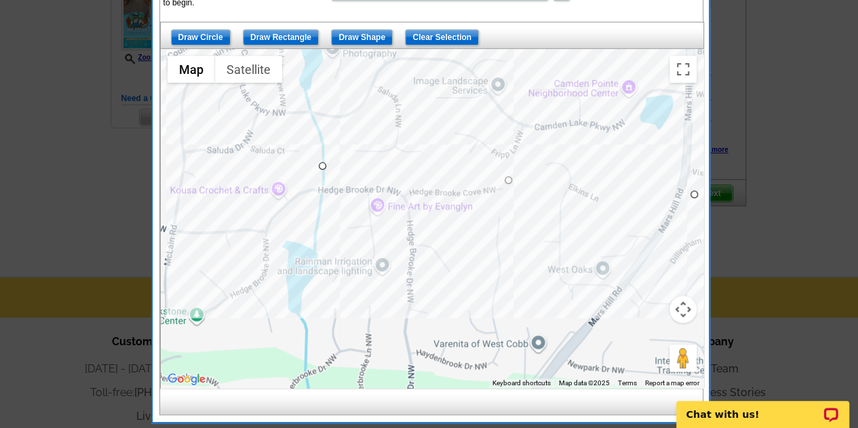
drag, startPoint x: 616, startPoint y: 277, endPoint x: 447, endPoint y: 184, distance: 192.7
click at [447, 184] on div at bounding box center [432, 218] width 542 height 339
click at [518, 185] on div at bounding box center [432, 218] width 542 height 339
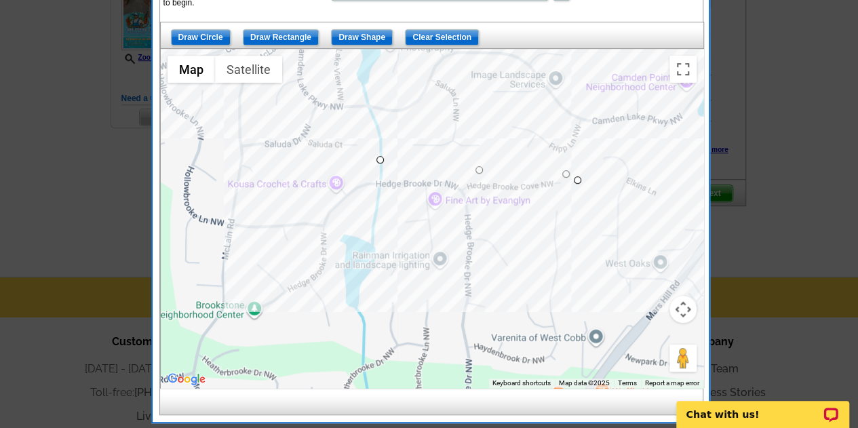
drag, startPoint x: 460, startPoint y: 286, endPoint x: 517, endPoint y: 272, distance: 58.7
click at [517, 272] on div at bounding box center [432, 218] width 542 height 339
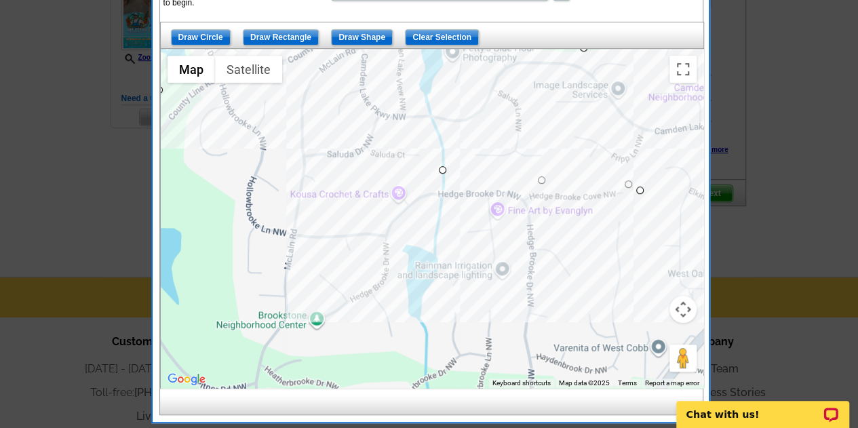
drag, startPoint x: 359, startPoint y: 169, endPoint x: 428, endPoint y: 183, distance: 71.1
click at [428, 183] on div at bounding box center [432, 218] width 542 height 339
click at [313, 211] on div at bounding box center [432, 218] width 542 height 339
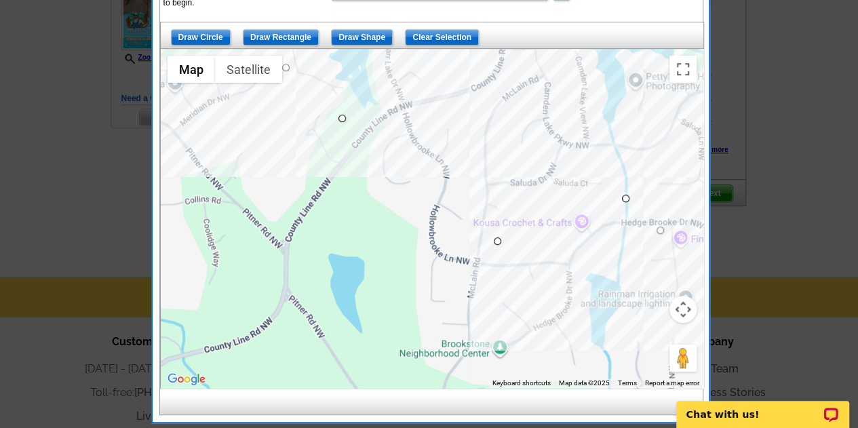
drag, startPoint x: 313, startPoint y: 211, endPoint x: 512, endPoint y: 246, distance: 201.7
click at [512, 246] on div at bounding box center [432, 218] width 542 height 339
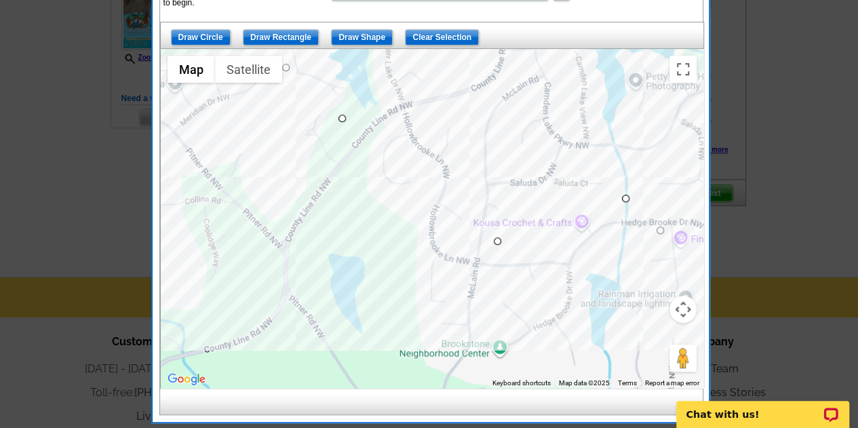
click at [302, 178] on div at bounding box center [432, 218] width 542 height 339
click at [340, 119] on div at bounding box center [432, 218] width 542 height 339
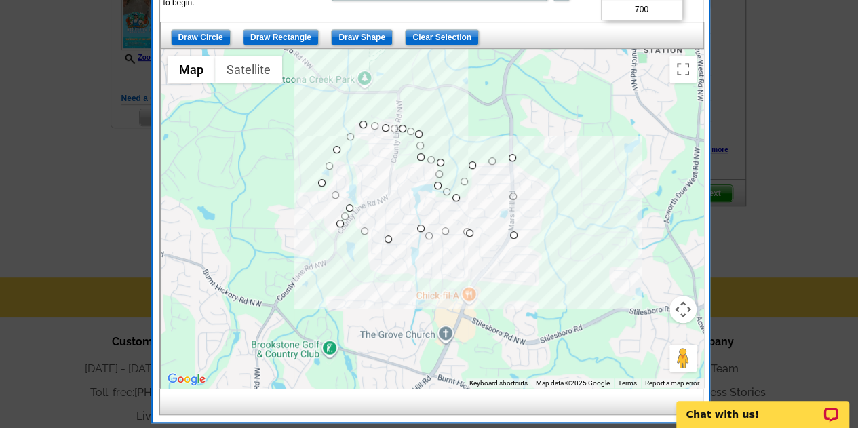
drag, startPoint x: 593, startPoint y: 35, endPoint x: 605, endPoint y: 114, distance: 80.2
click at [605, 114] on div "Draw Circle Draw Rectangle Draw Shape Clear Selection ← Move left → Move right …" at bounding box center [431, 205] width 542 height 366
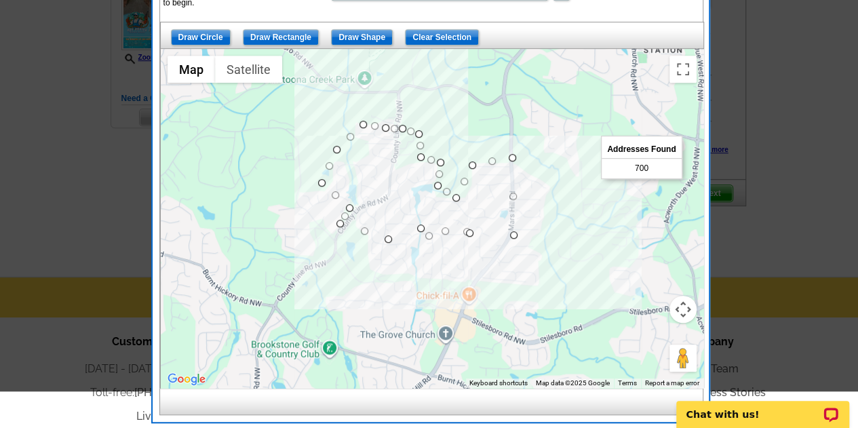
scroll to position [304, 0]
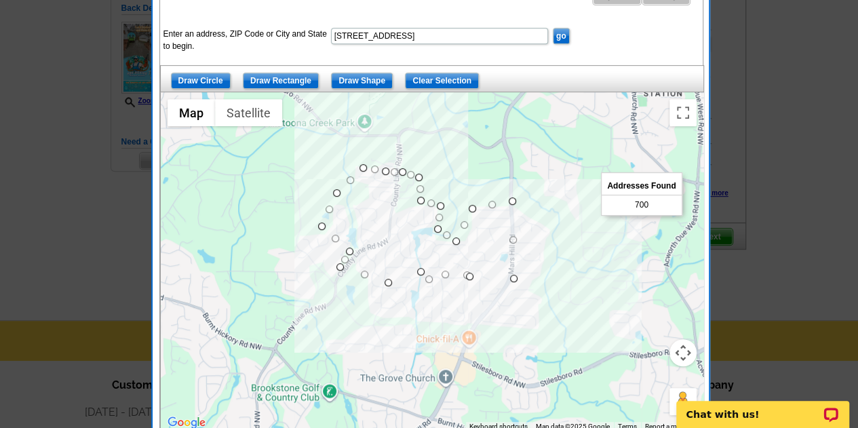
click at [562, 33] on input "go" at bounding box center [561, 36] width 17 height 16
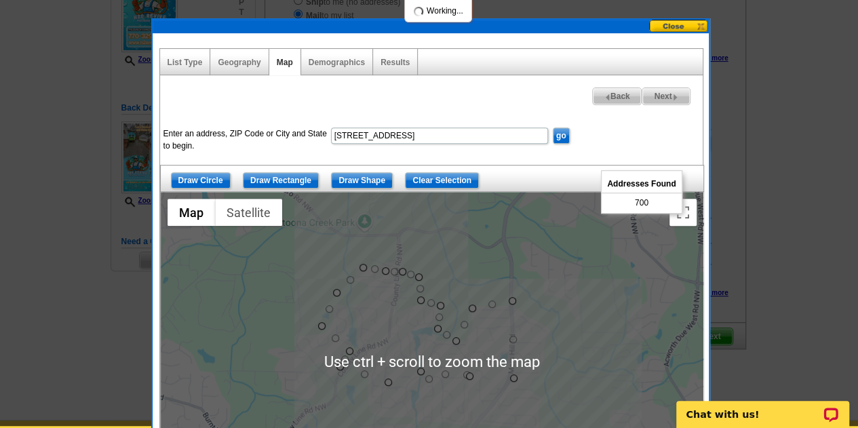
scroll to position [202, 0]
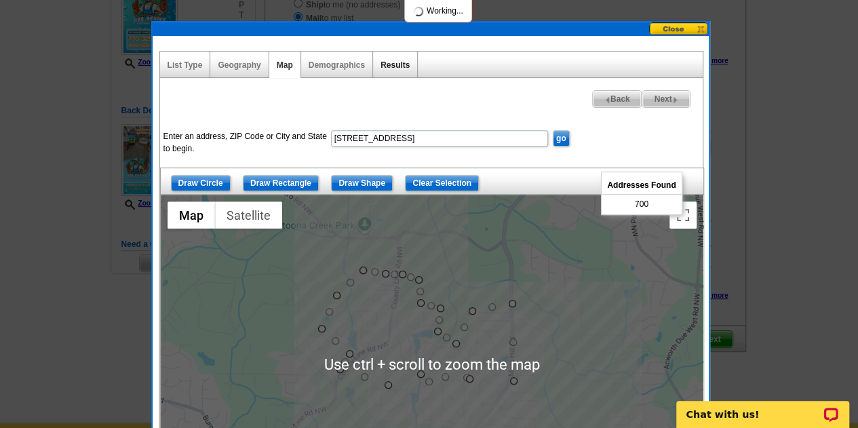
click at [392, 62] on link "Results" at bounding box center [394, 64] width 29 height 9
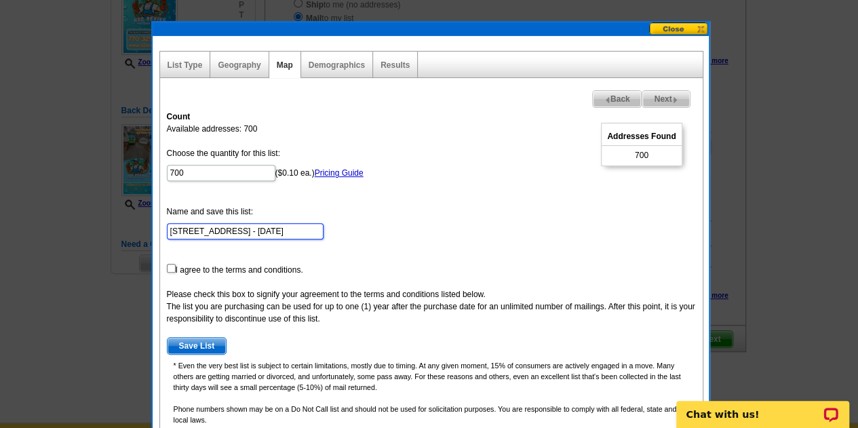
drag, startPoint x: 236, startPoint y: 232, endPoint x: 207, endPoint y: 226, distance: 29.8
click at [207, 226] on input "2349 Starr Lake Dr - Aug 25" at bounding box center [245, 231] width 157 height 16
drag, startPoint x: 239, startPoint y: 229, endPoint x: 163, endPoint y: 229, distance: 75.9
click at [163, 229] on div "Count Available addresses: 700 Choose the quantity for this list: 700 ($0.10 ea…" at bounding box center [431, 273] width 542 height 339
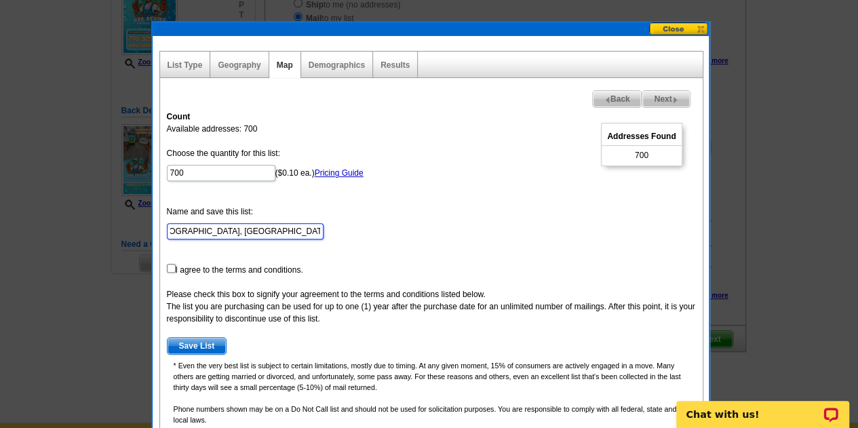
type input "Starr Lake, Brookestone, and Camden Pointe - Aug 25"
click at [172, 265] on input "checkbox" at bounding box center [171, 268] width 9 height 9
checkbox input "true"
click at [195, 353] on div "Count Available addresses: 700 Choose the quantity for this list: 700 ($0.10 ea…" at bounding box center [431, 273] width 542 height 339
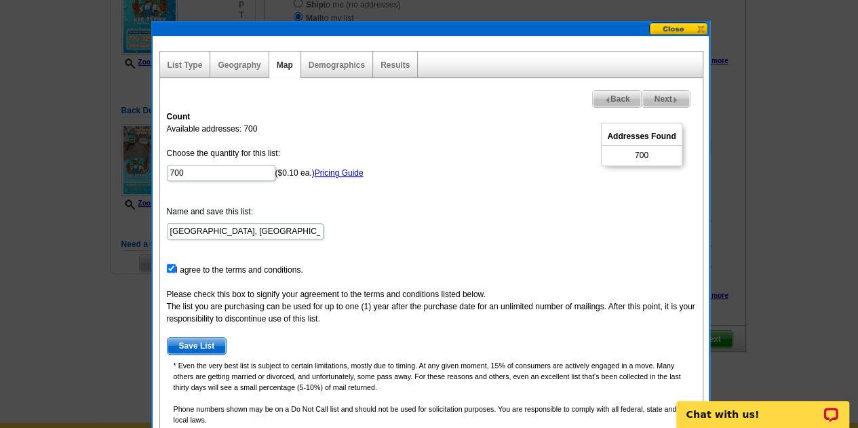
click at [202, 343] on span "Save List" at bounding box center [196, 346] width 59 height 16
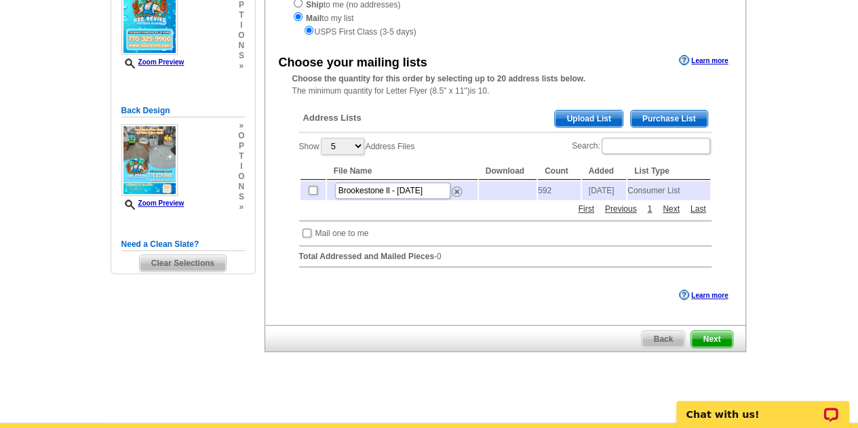
scroll to position [160, 0]
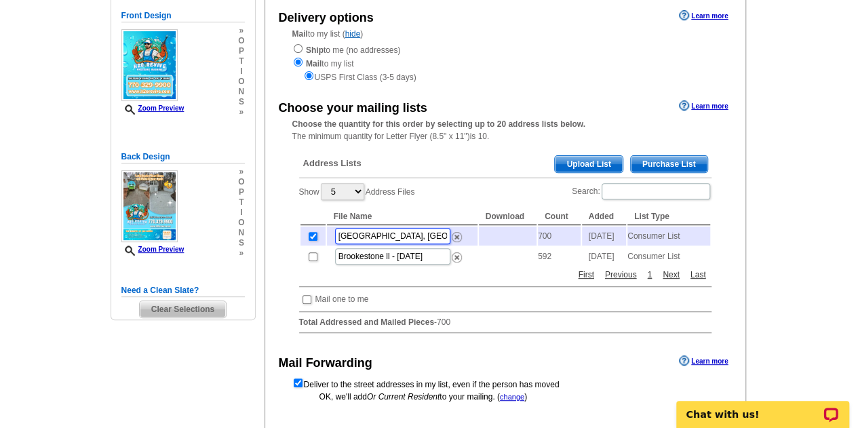
click at [424, 237] on input "[GEOGRAPHIC_DATA], [GEOGRAPHIC_DATA], and [GEOGRAPHIC_DATA] - [DATE]" at bounding box center [392, 236] width 115 height 16
click at [514, 266] on td at bounding box center [508, 256] width 58 height 19
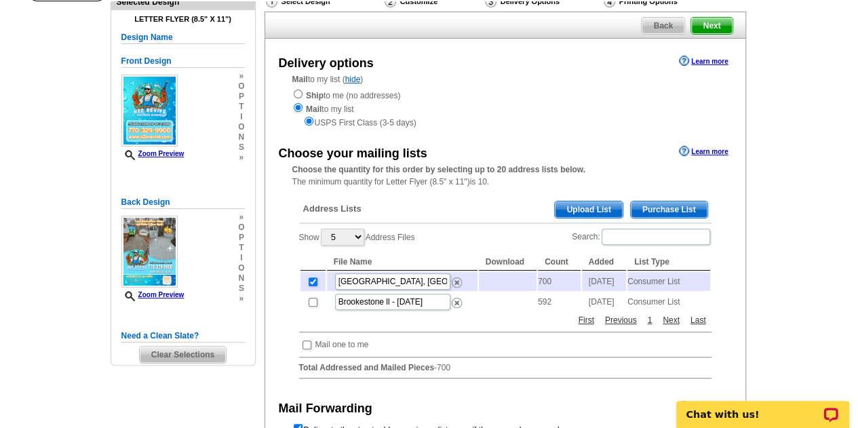
scroll to position [110, 0]
click at [312, 307] on input "checkbox" at bounding box center [312, 302] width 9 height 9
checkbox input "true"
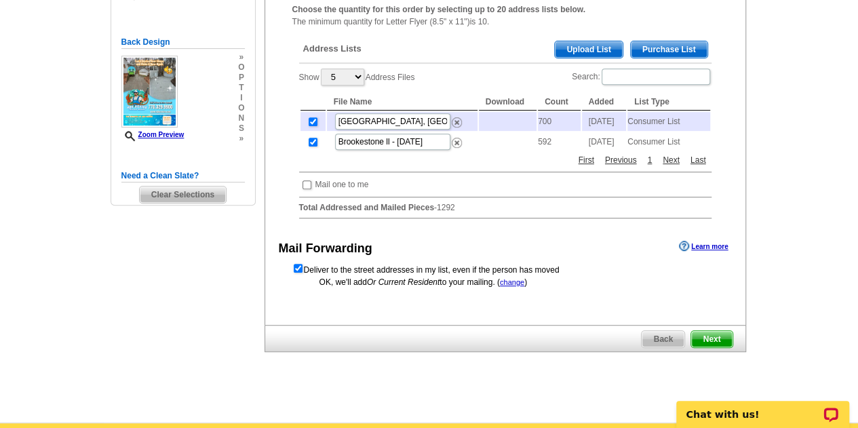
scroll to position [271, 0]
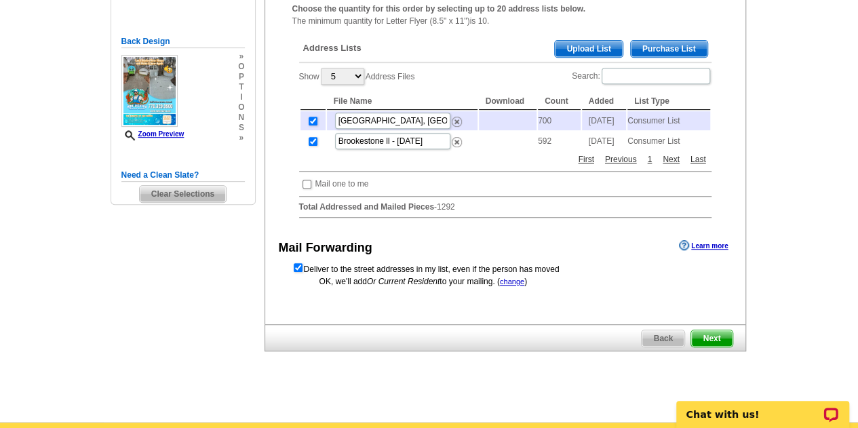
click at [702, 345] on span "Next" at bounding box center [711, 338] width 41 height 16
click at [313, 146] on input "checkbox" at bounding box center [312, 141] width 9 height 9
checkbox input "false"
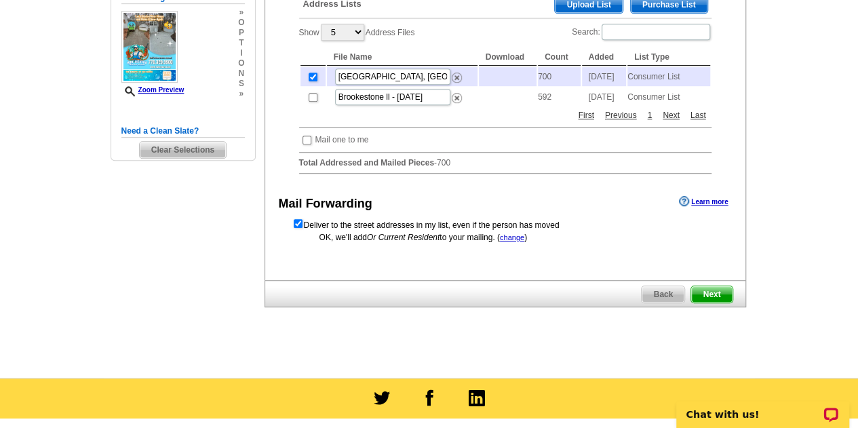
scroll to position [325, 0]
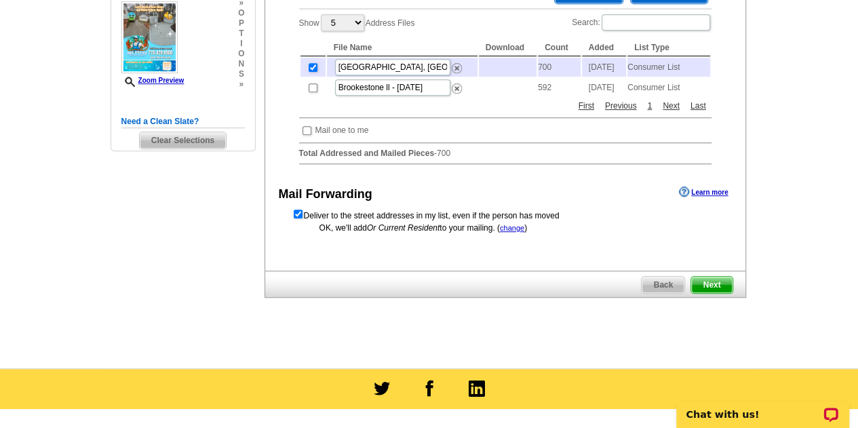
click at [721, 293] on span "Next" at bounding box center [711, 285] width 41 height 16
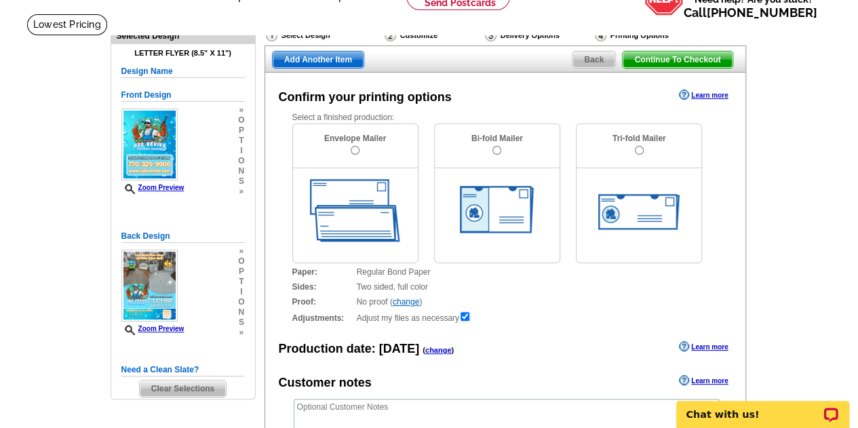
scroll to position [74, 0]
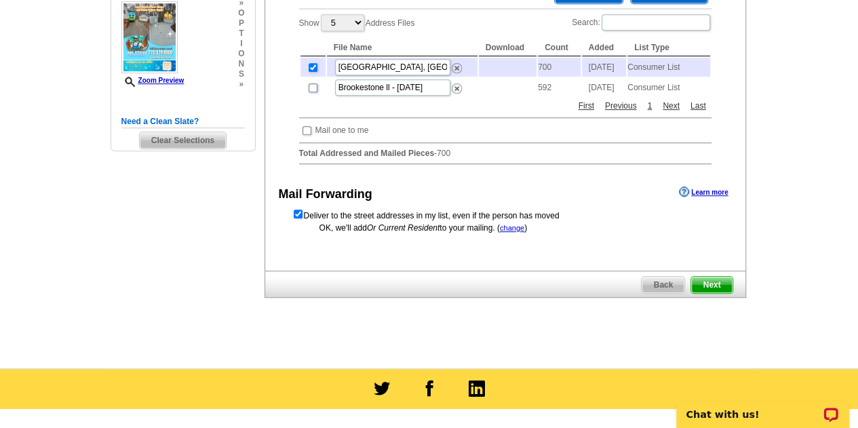
click at [312, 92] on input "checkbox" at bounding box center [312, 87] width 9 height 9
checkbox input "true"
click at [310, 72] on input "checkbox" at bounding box center [312, 67] width 9 height 9
checkbox input "false"
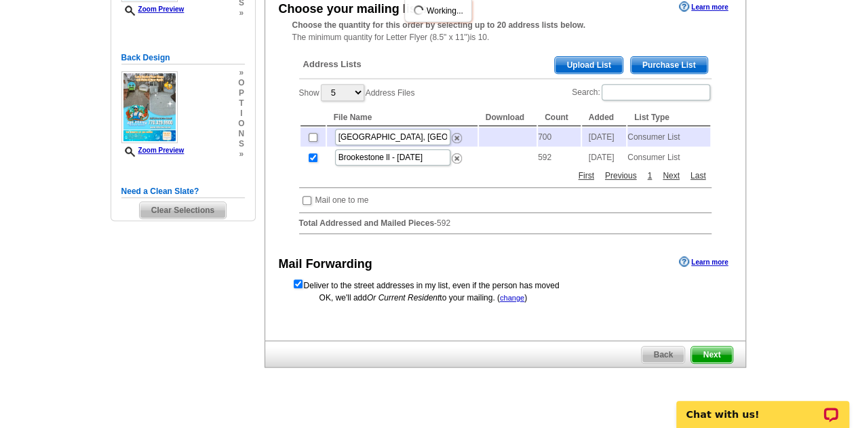
scroll to position [250, 0]
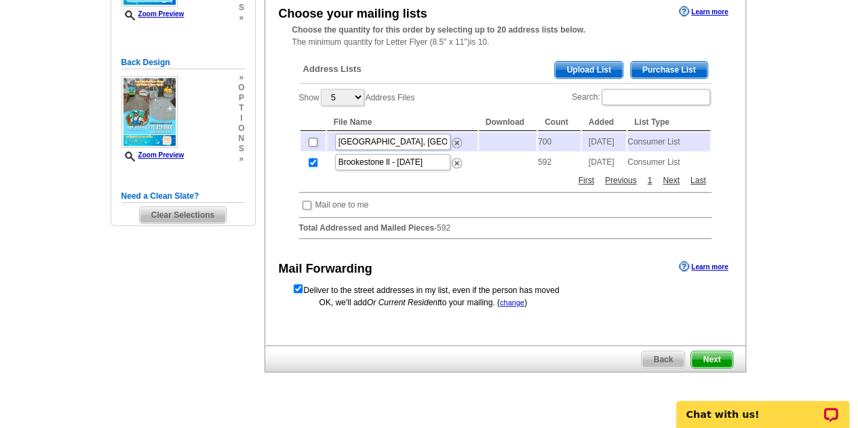
click at [708, 367] on span "Next" at bounding box center [711, 359] width 41 height 16
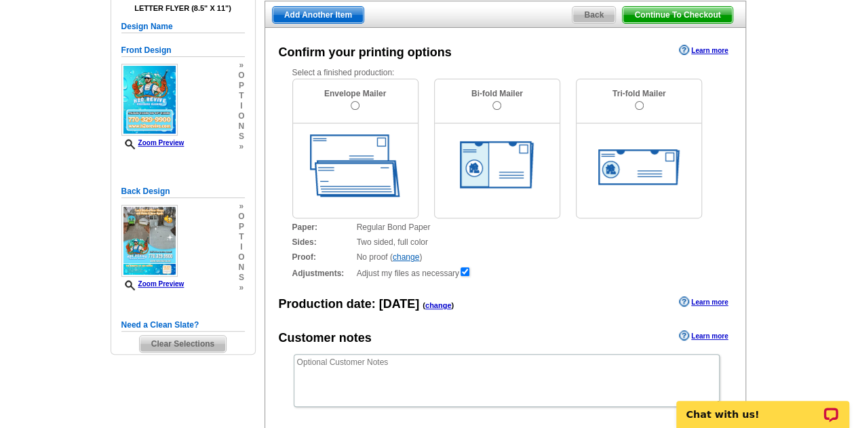
scroll to position [121, 0]
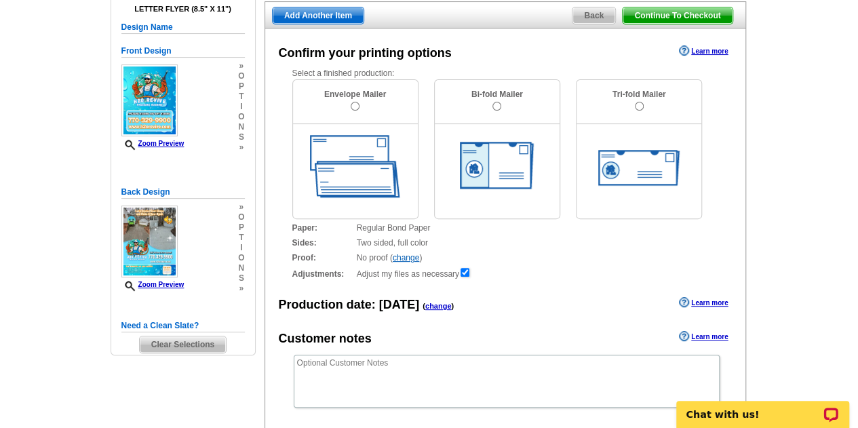
click at [494, 101] on div "Bi-fold Mailer" at bounding box center [497, 102] width 125 height 44
radio input "true"
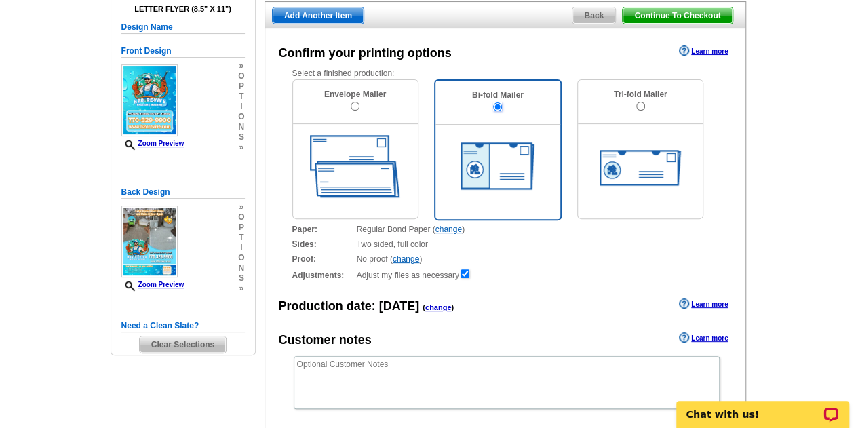
click at [493, 104] on input "radio" at bounding box center [497, 106] width 9 height 9
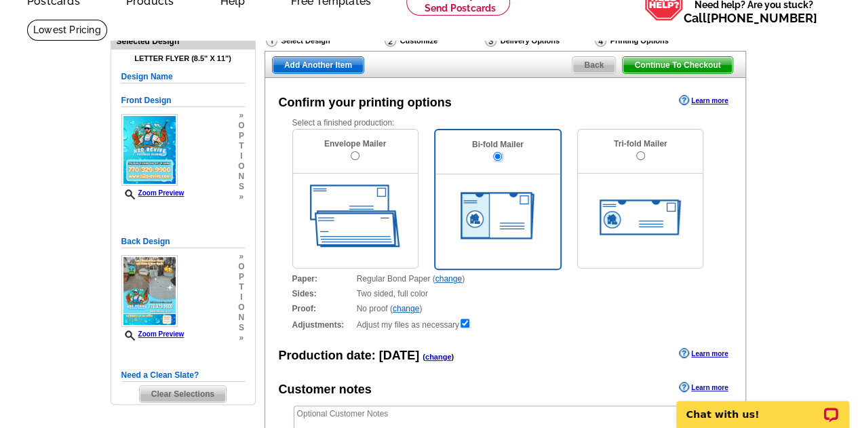
scroll to position [71, 0]
